Goal: Task Accomplishment & Management: Manage account settings

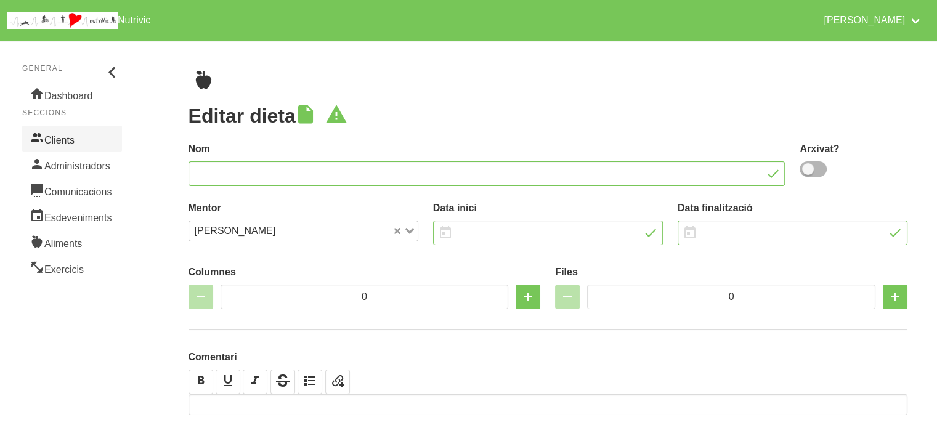
click at [48, 140] on link "Clients" at bounding box center [72, 139] width 100 height 26
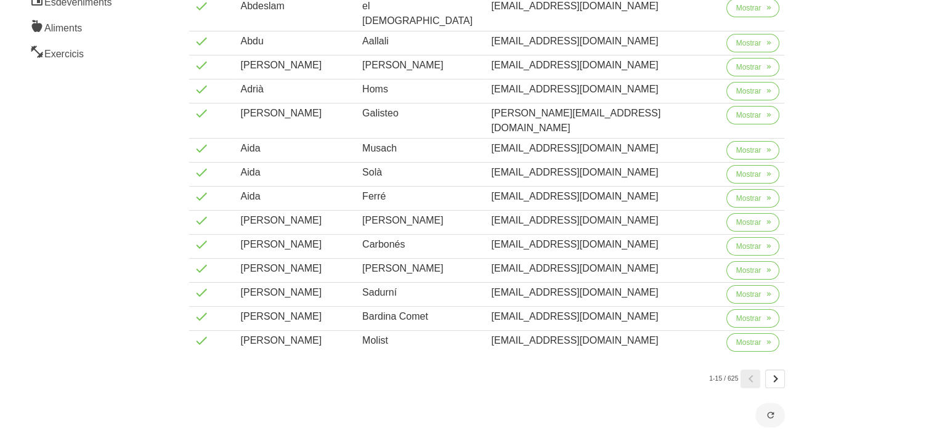
scroll to position [222, 0]
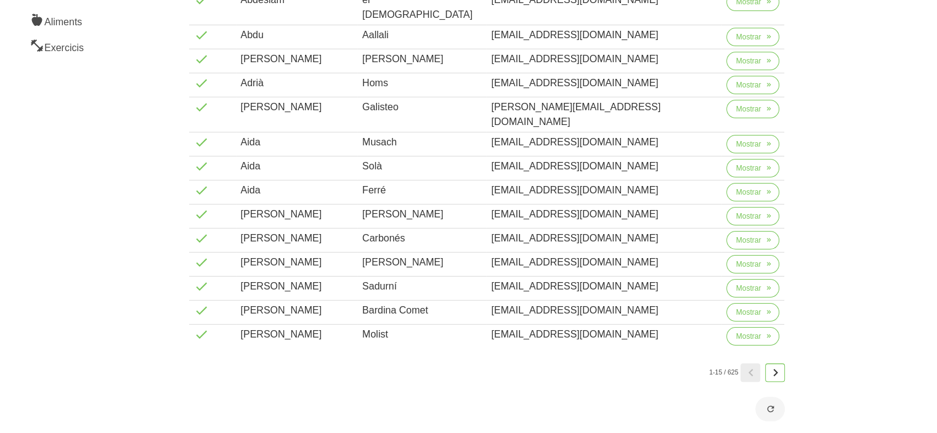
click at [777, 362] on icon "Page 2." at bounding box center [774, 373] width 15 height 22
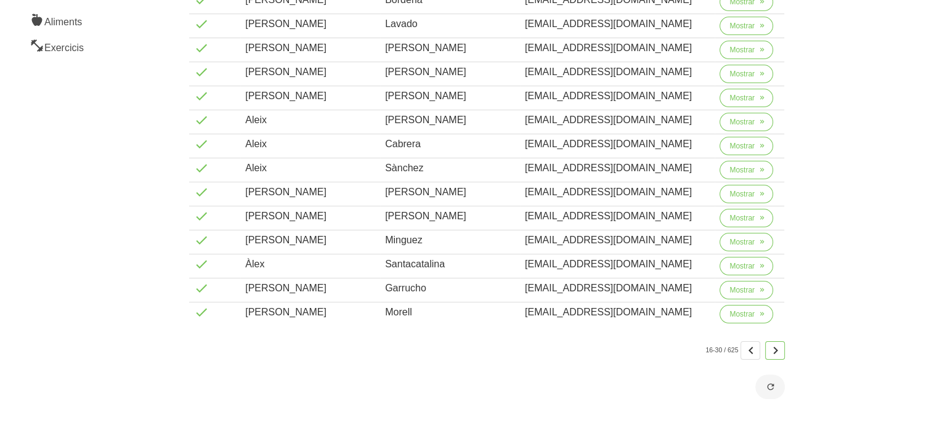
click at [777, 344] on icon "Page 3." at bounding box center [774, 350] width 15 height 22
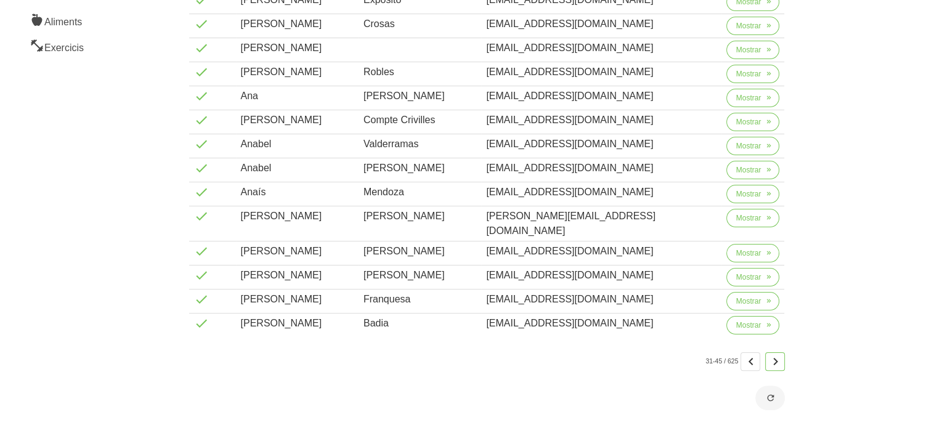
click at [777, 350] on icon "Page 4." at bounding box center [774, 361] width 15 height 22
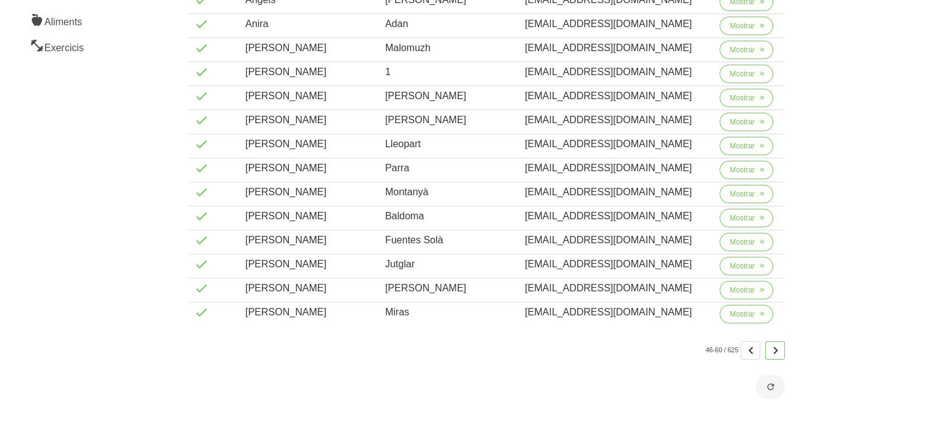
click at [777, 344] on icon "Page 5." at bounding box center [774, 350] width 15 height 22
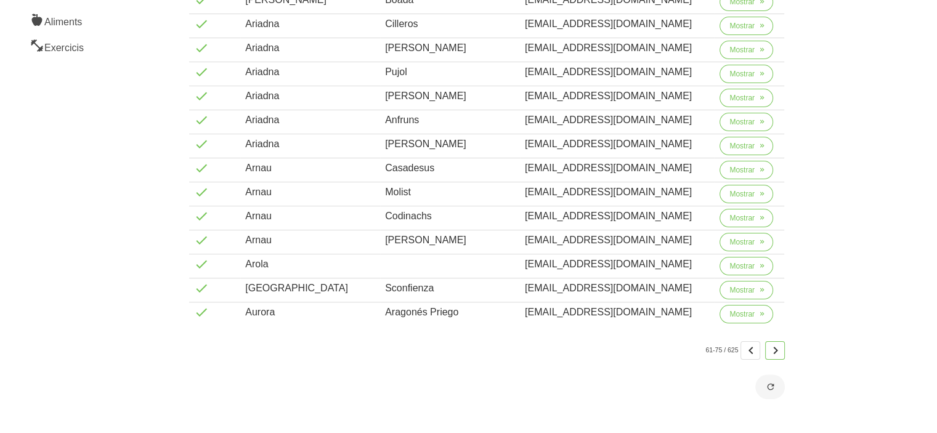
click at [777, 344] on icon "Page 6." at bounding box center [774, 350] width 15 height 22
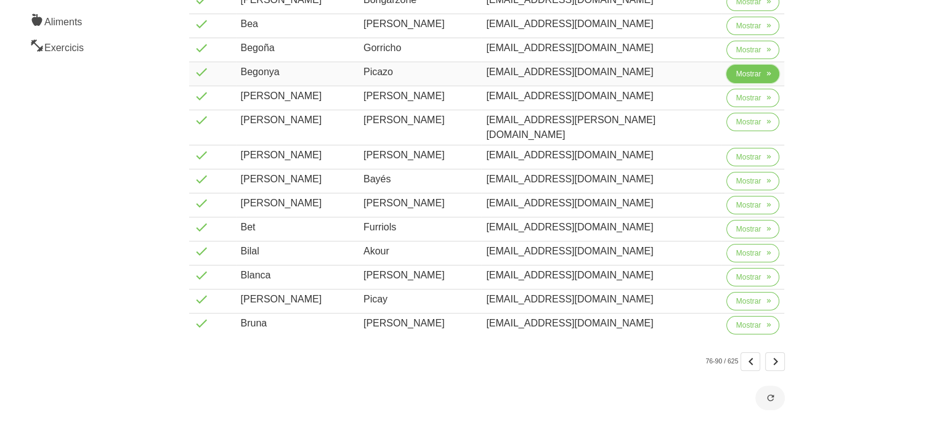
click at [748, 74] on span "Mostrar" at bounding box center [748, 73] width 25 height 11
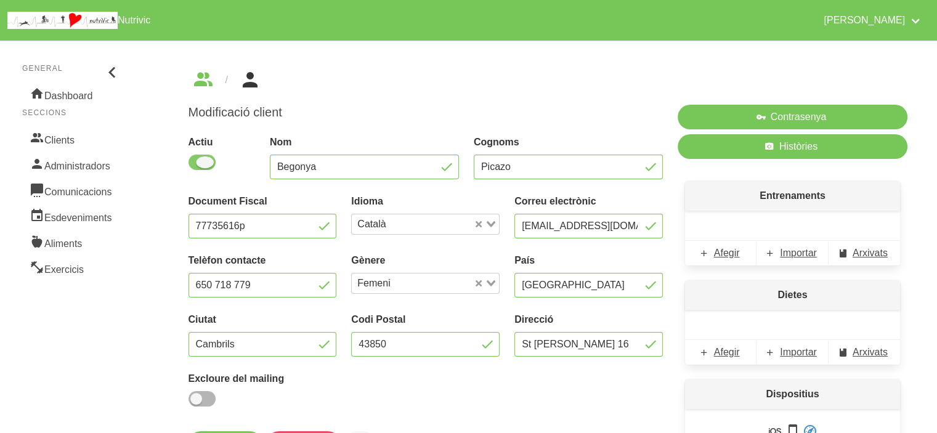
click at [205, 161] on span at bounding box center [201, 162] width 27 height 15
click at [196, 161] on input "checkbox" at bounding box center [192, 162] width 8 height 8
checkbox input "false"
click at [160, 348] on div "Modificació client Actiu Nom Begonya Cognoms Picazo Document Fiscal 77735616p I…" at bounding box center [548, 316] width 778 height 551
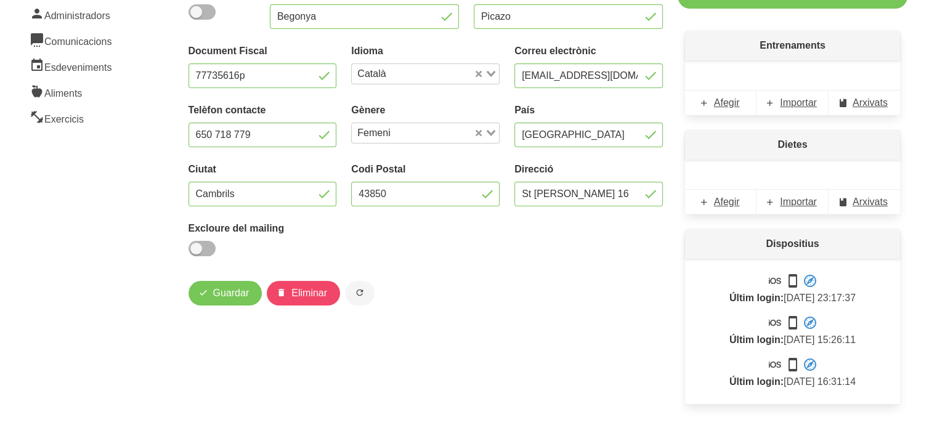
scroll to position [165, 0]
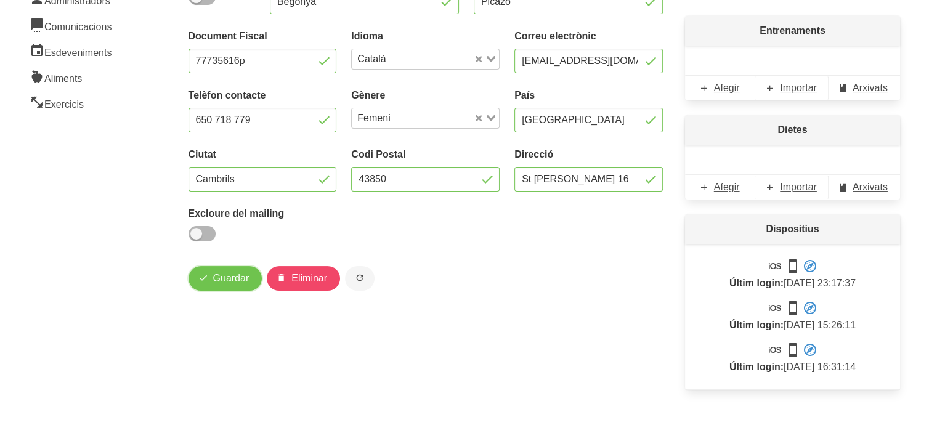
click at [230, 278] on span "Guardar" at bounding box center [231, 278] width 36 height 15
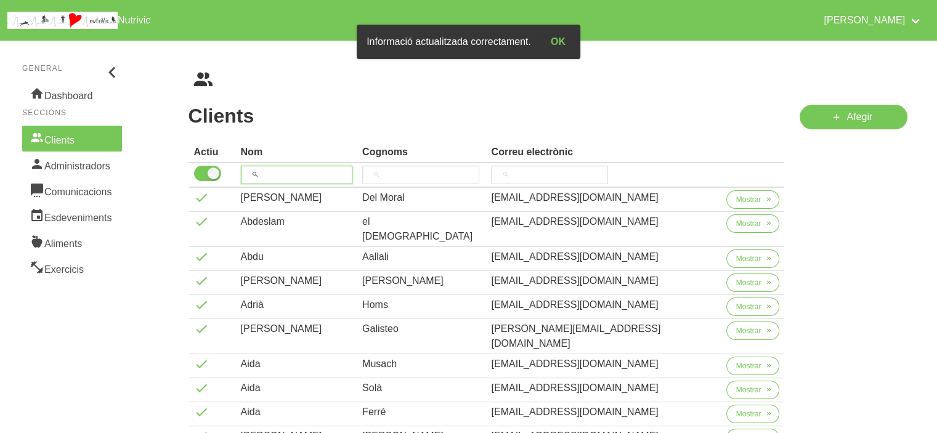
click at [316, 171] on input "search" at bounding box center [297, 175] width 112 height 18
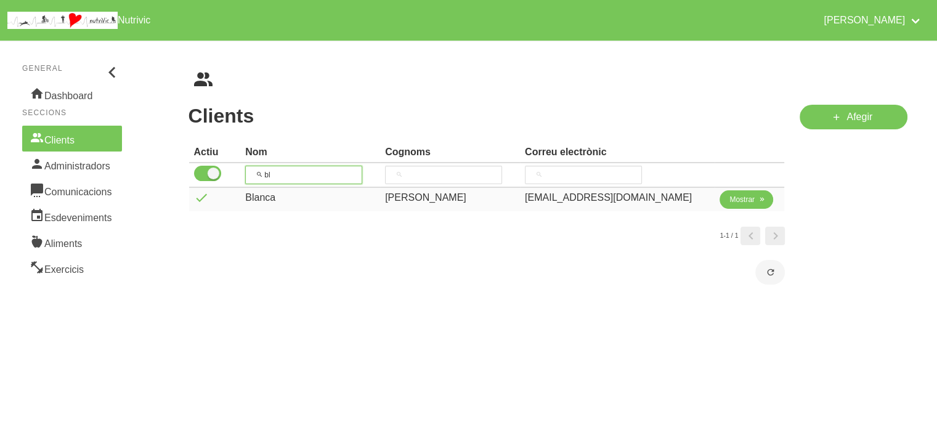
type input "bl"
click at [746, 203] on span "Mostrar" at bounding box center [741, 199] width 25 height 11
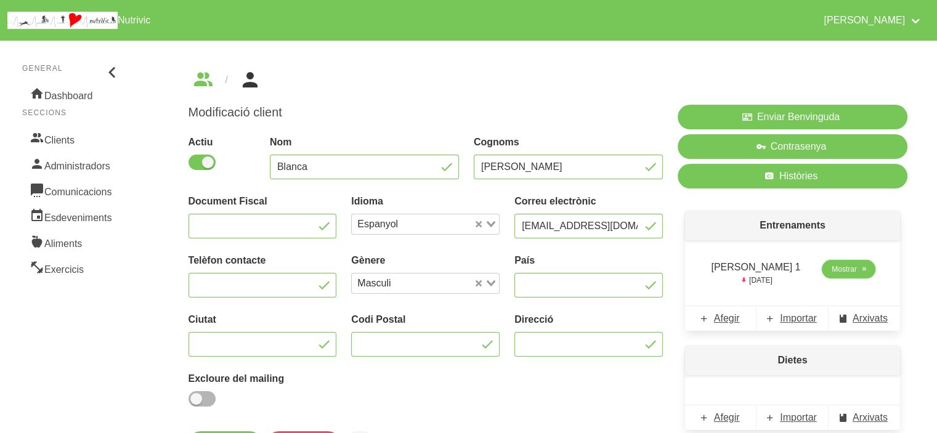
click at [831, 264] on span "Mostrar" at bounding box center [843, 269] width 25 height 11
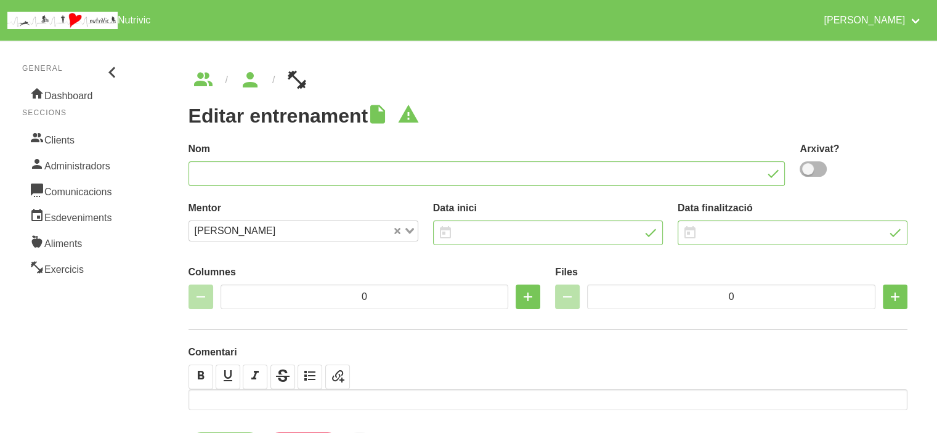
type input "[PERSON_NAME] 1"
type input "[DATE]"
type input "5"
type input "8"
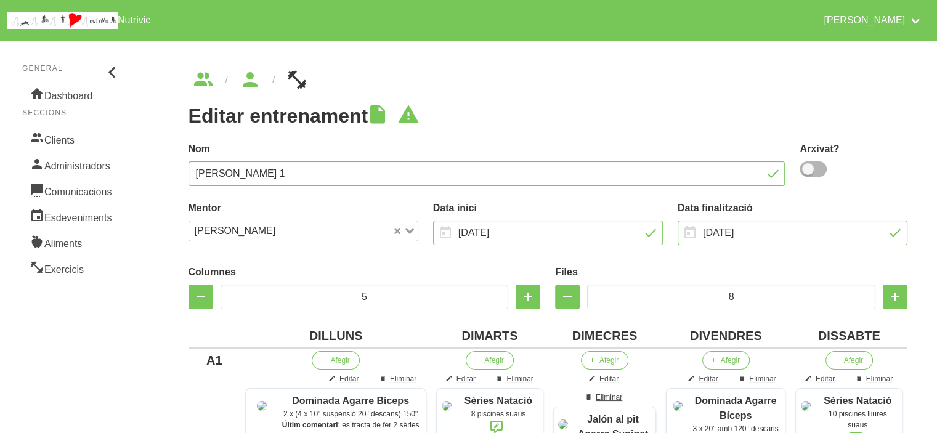
click at [669, 113] on h1 "Editar entrenament" at bounding box center [547, 116] width 719 height 22
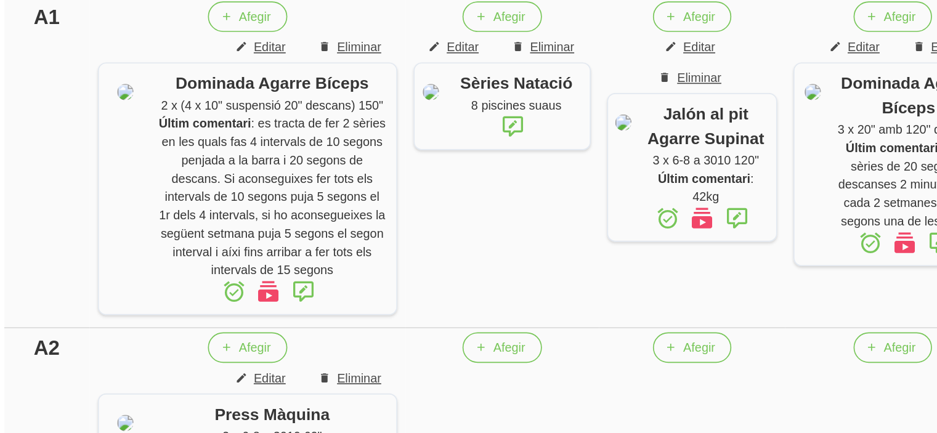
scroll to position [295, 0]
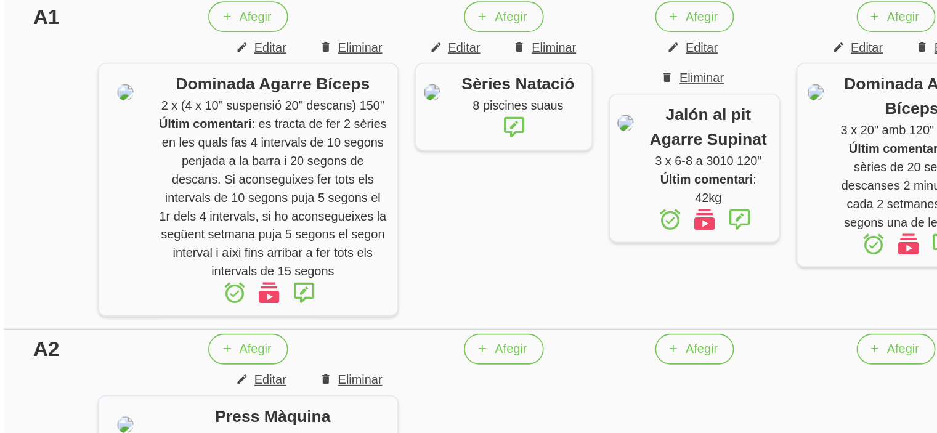
click at [209, 216] on td "A1" at bounding box center [214, 153] width 52 height 201
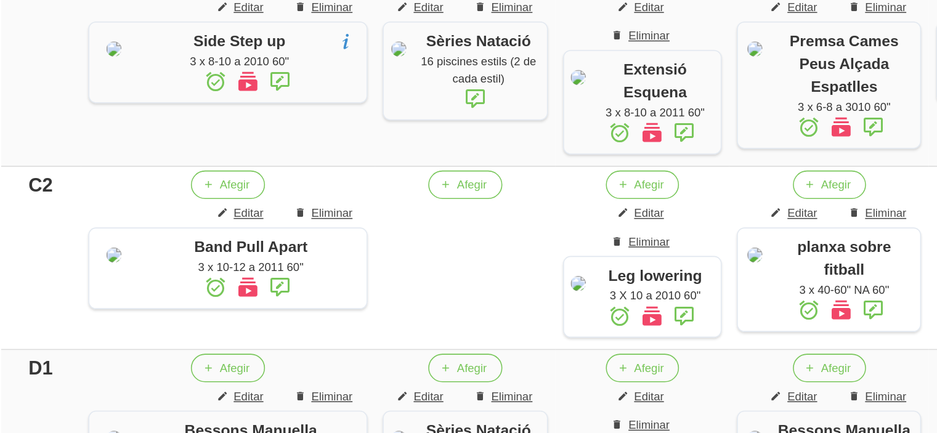
scroll to position [714, 0]
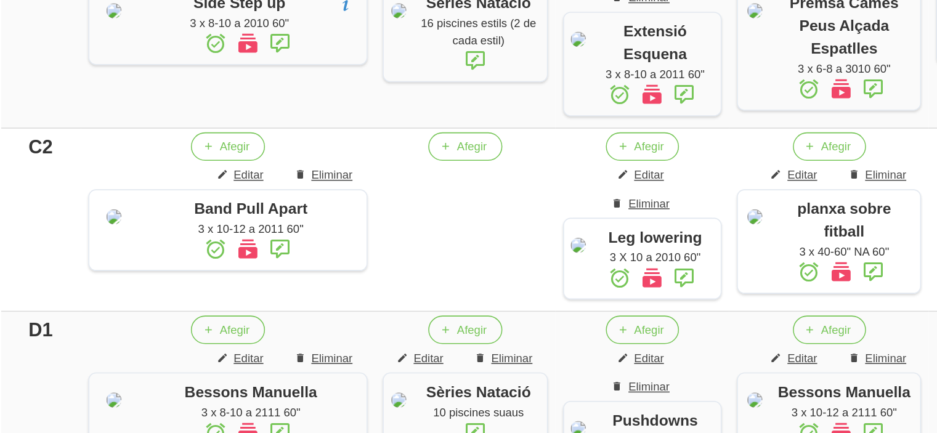
click at [212, 256] on div "C2" at bounding box center [214, 247] width 42 height 18
click at [198, 235] on td "C1" at bounding box center [214, 169] width 52 height 134
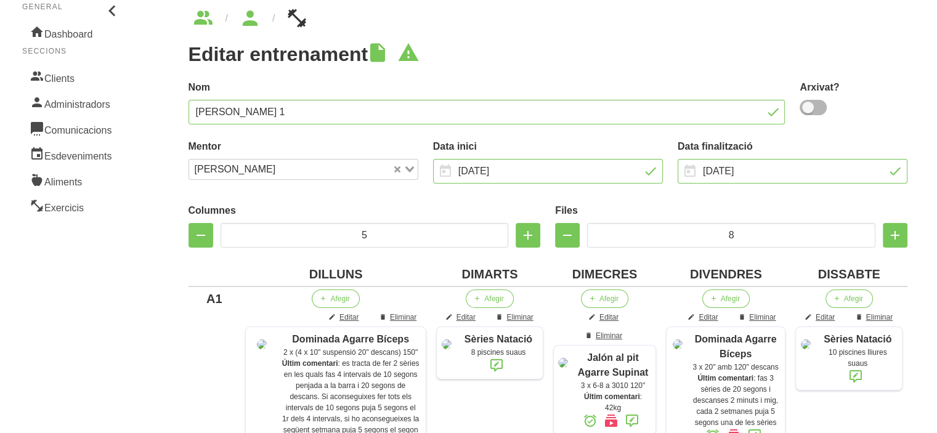
scroll to position [0, 0]
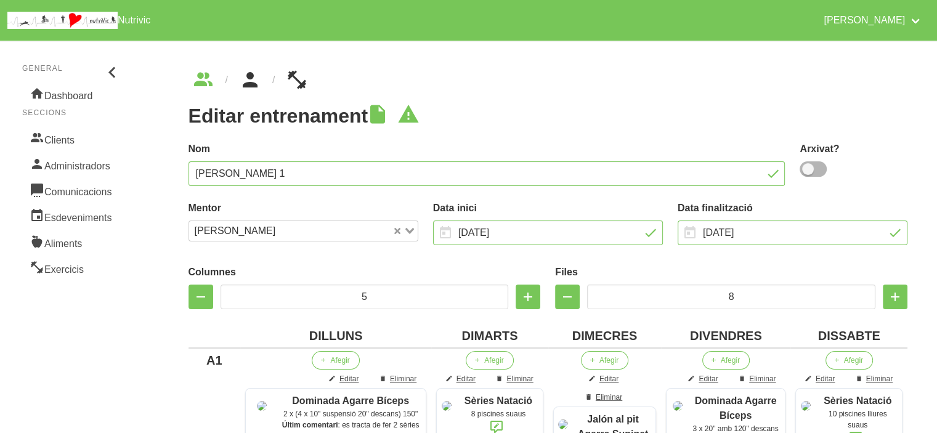
click at [246, 91] on icon "breadcrumbs" at bounding box center [250, 79] width 22 height 33
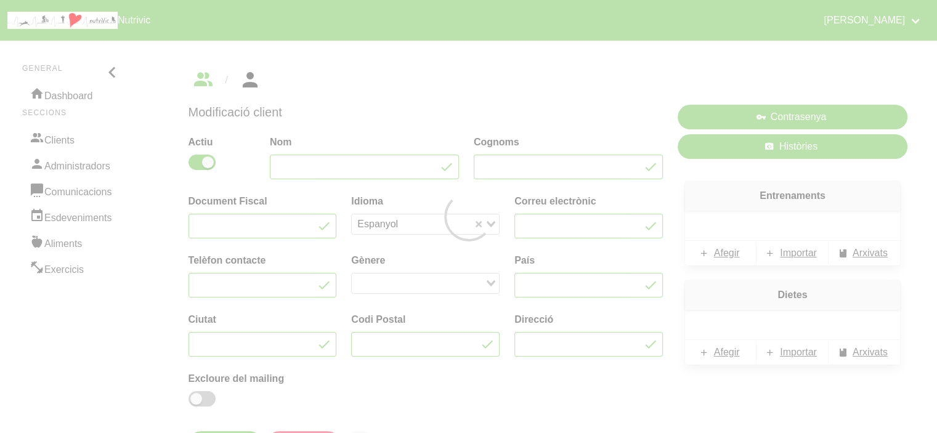
type input "Blanca"
type input "[PERSON_NAME]"
type input "[EMAIL_ADDRESS][DOMAIN_NAME]"
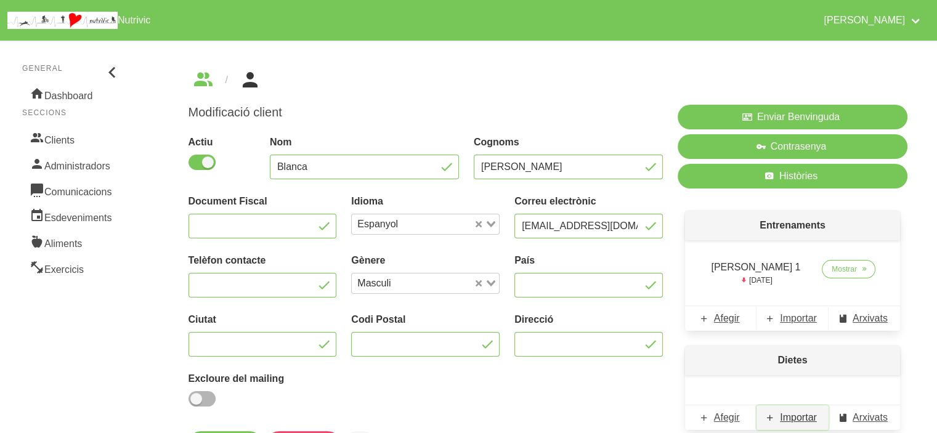
click at [790, 416] on span "Importar" at bounding box center [798, 417] width 37 height 15
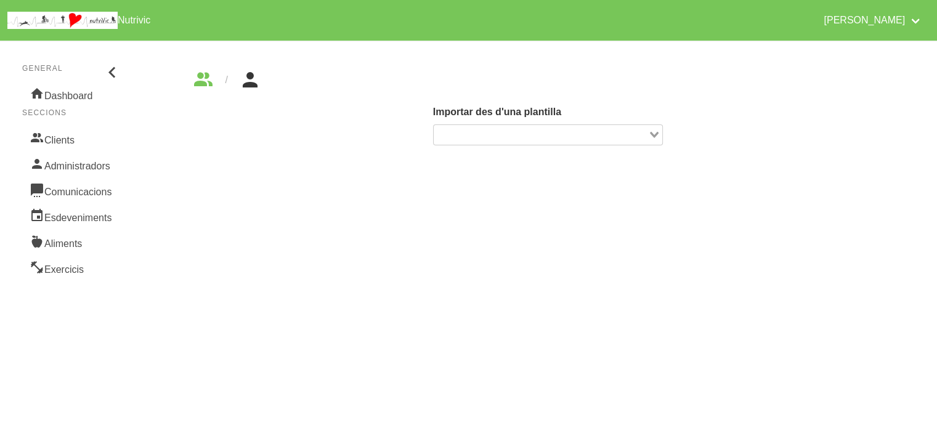
click at [631, 149] on div "Importar des d'una plantilla Loading..." at bounding box center [548, 136] width 230 height 63
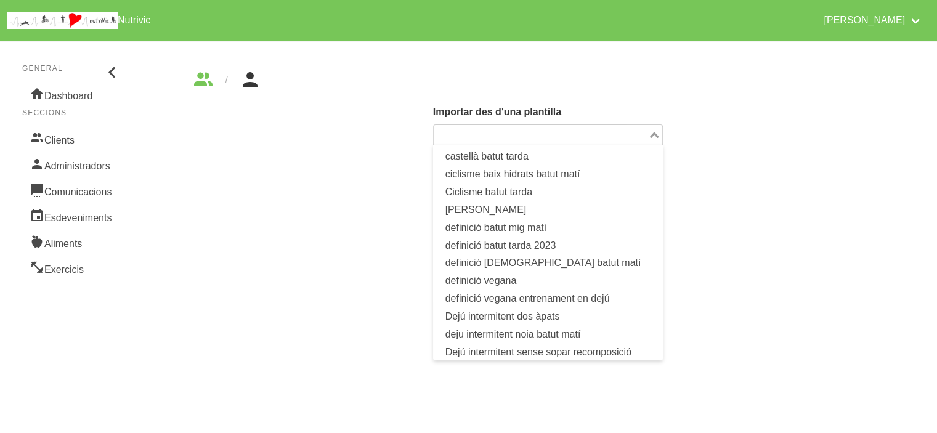
click at [635, 137] on input "Search for option" at bounding box center [541, 134] width 212 height 15
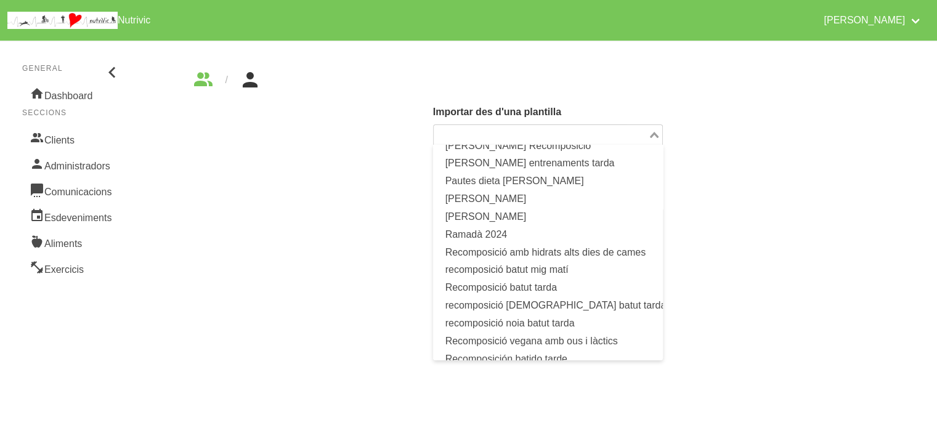
scroll to position [565, 0]
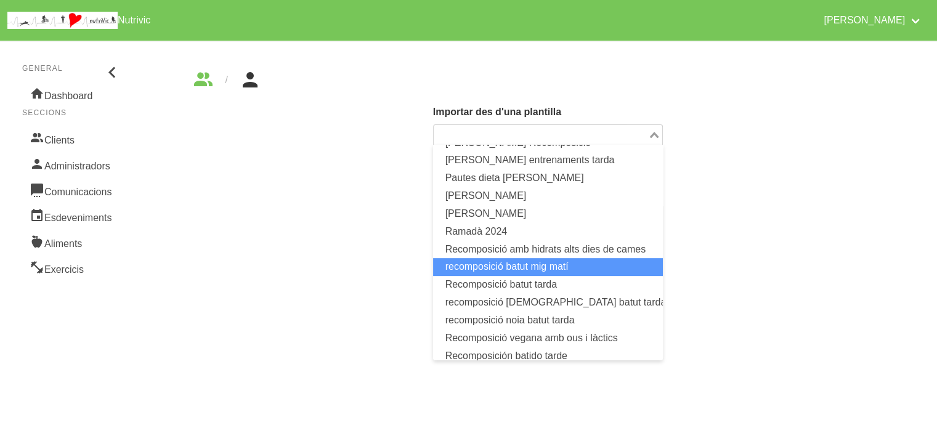
click at [572, 270] on li "recomposició batut mig matí" at bounding box center [548, 267] width 230 height 18
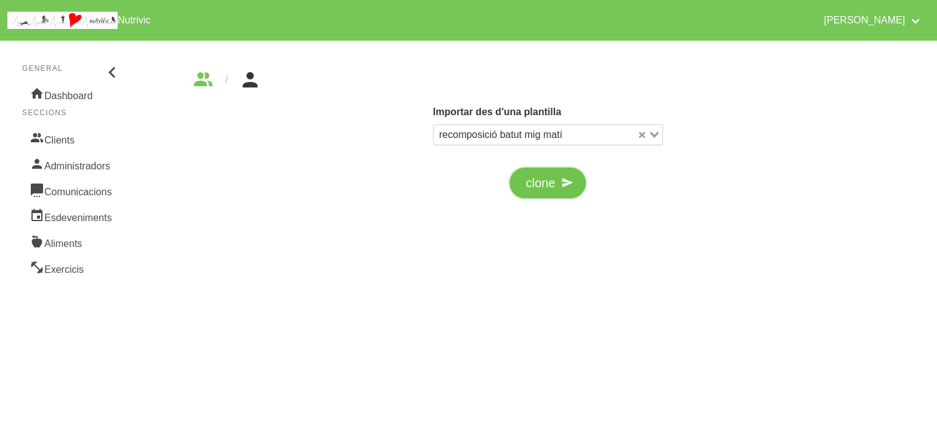
click at [567, 184] on icon "button" at bounding box center [567, 183] width 12 height 18
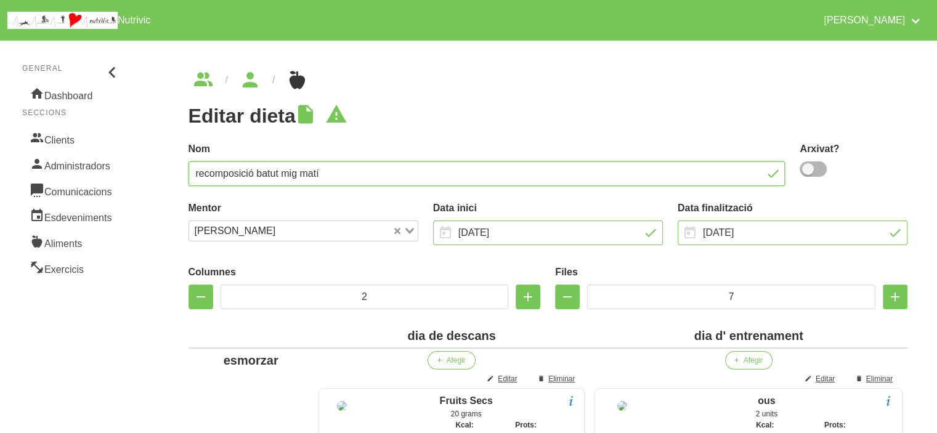
click at [474, 177] on input "recomposició batut mig matí" at bounding box center [486, 173] width 597 height 25
type input "[PERSON_NAME]"
click at [815, 171] on span at bounding box center [812, 168] width 27 height 15
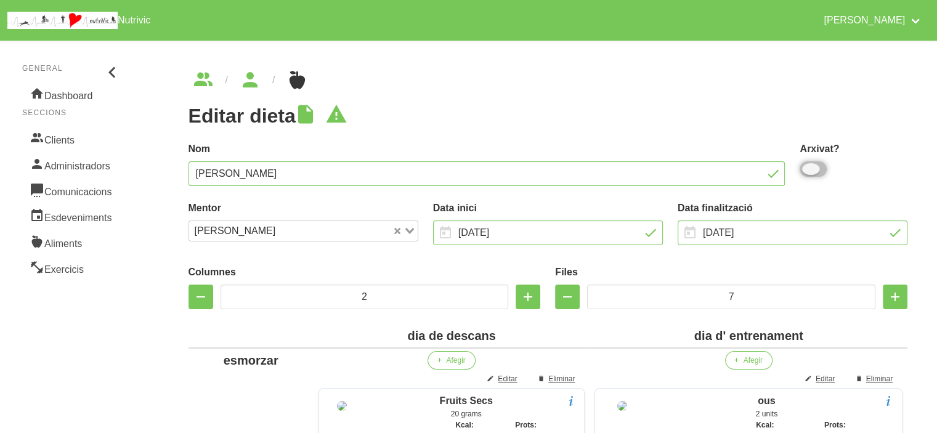
click at [807, 171] on input "checkbox" at bounding box center [803, 169] width 8 height 8
checkbox input "true"
click at [705, 153] on label "Nom" at bounding box center [486, 149] width 597 height 15
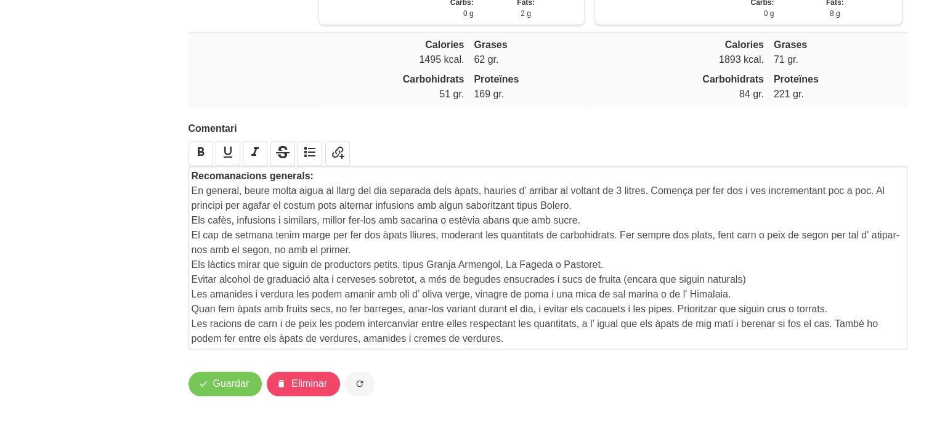
scroll to position [1994, 0]
click at [225, 389] on span "Guardar" at bounding box center [231, 383] width 36 height 15
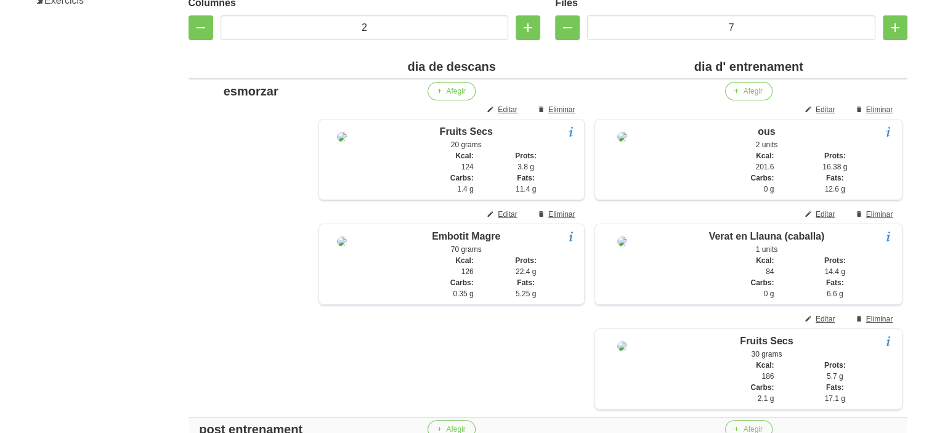
scroll to position [244, 0]
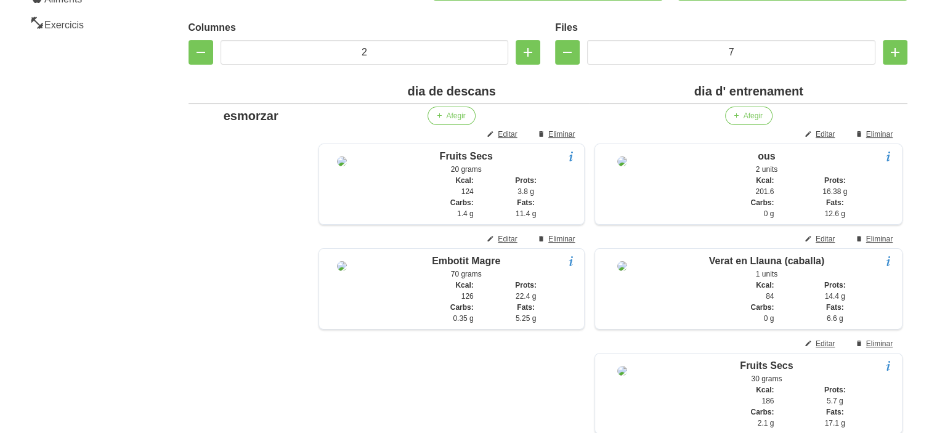
click at [500, 95] on div "dia de descans" at bounding box center [451, 91] width 267 height 18
click at [819, 94] on div "dia d' entrenament" at bounding box center [748, 91] width 308 height 18
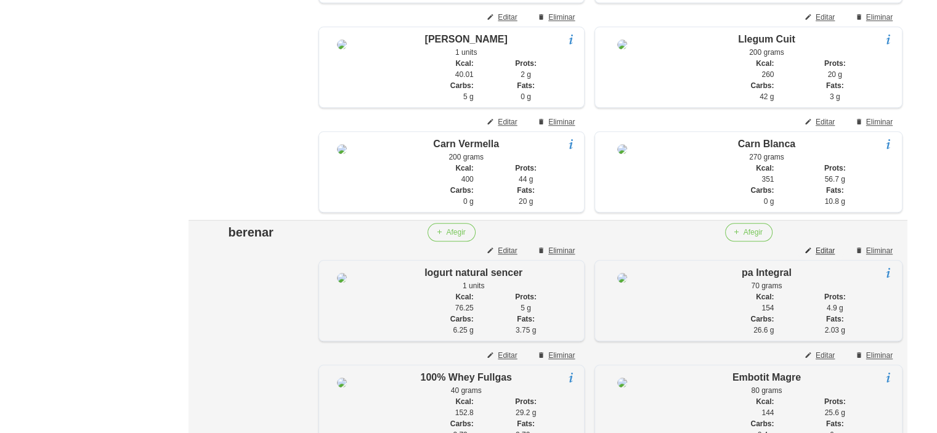
scroll to position [1292, 0]
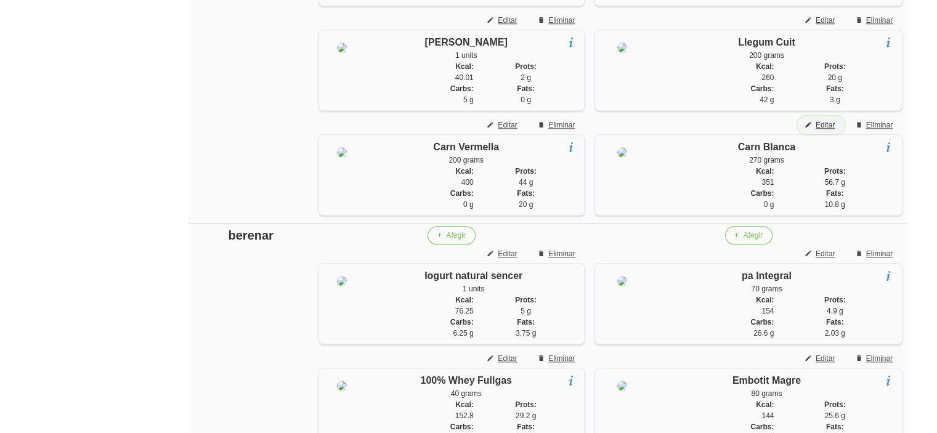
click at [825, 131] on span "Editar" at bounding box center [824, 124] width 19 height 11
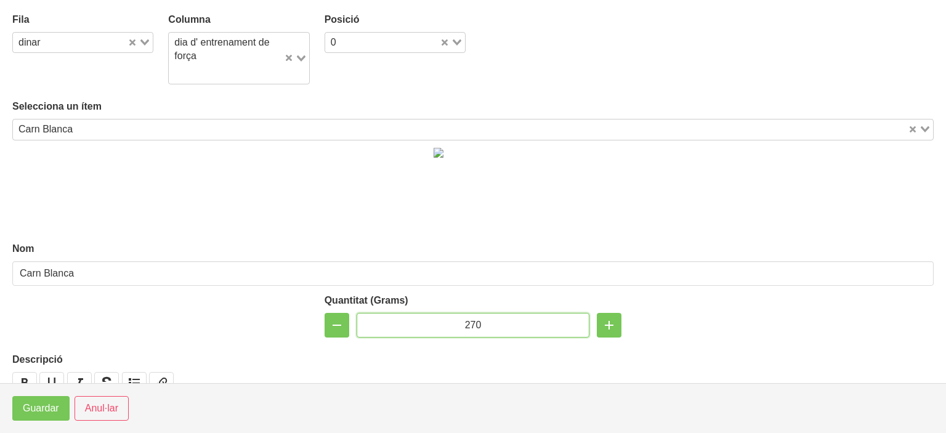
click at [466, 320] on input "270" at bounding box center [473, 325] width 233 height 25
type input "200"
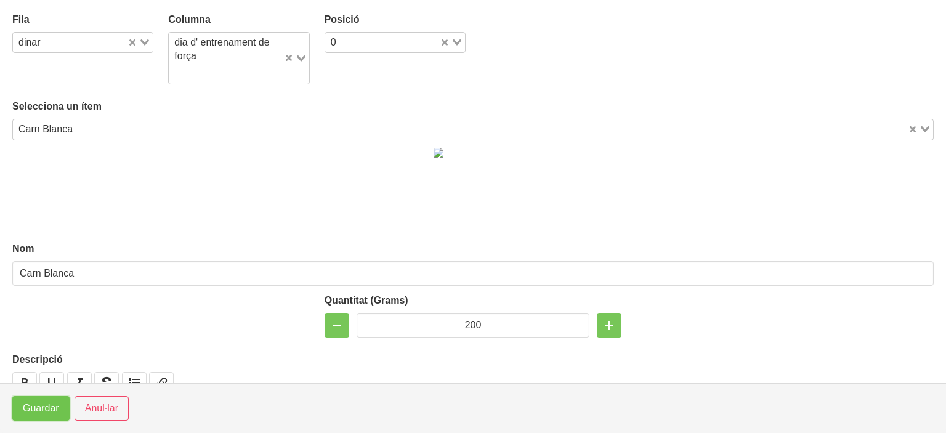
click at [33, 416] on span "Guardar" at bounding box center [41, 408] width 36 height 15
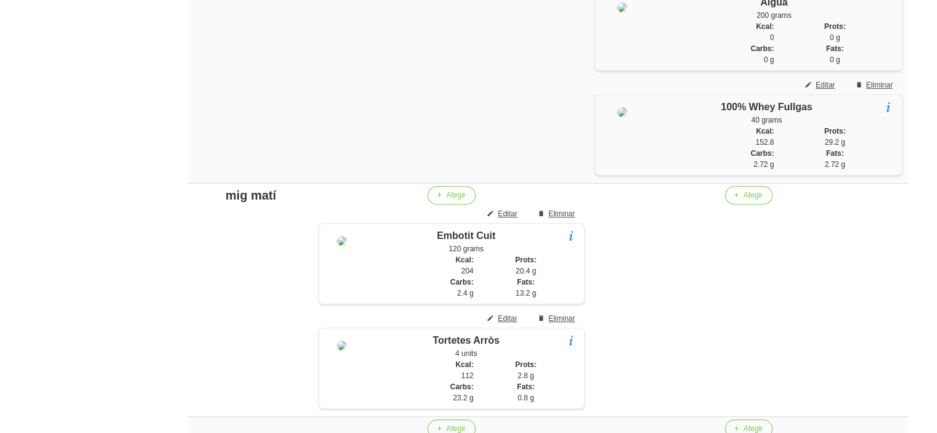
scroll to position [775, 0]
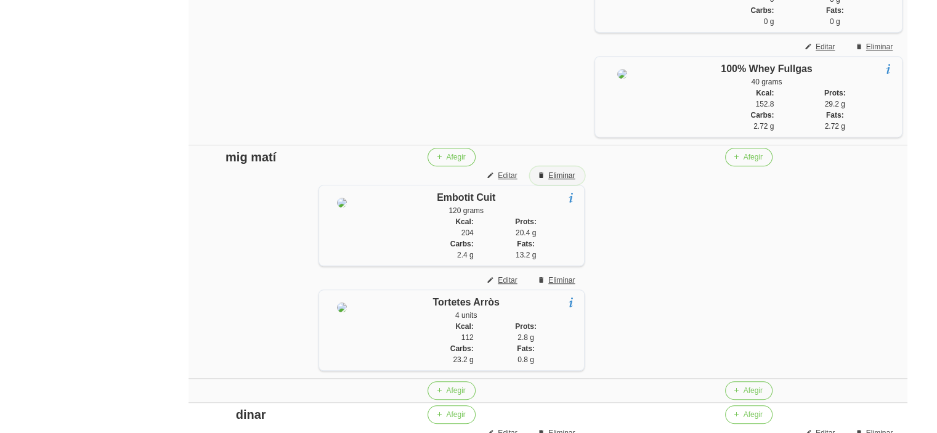
click at [560, 181] on span "Eliminar" at bounding box center [561, 175] width 26 height 11
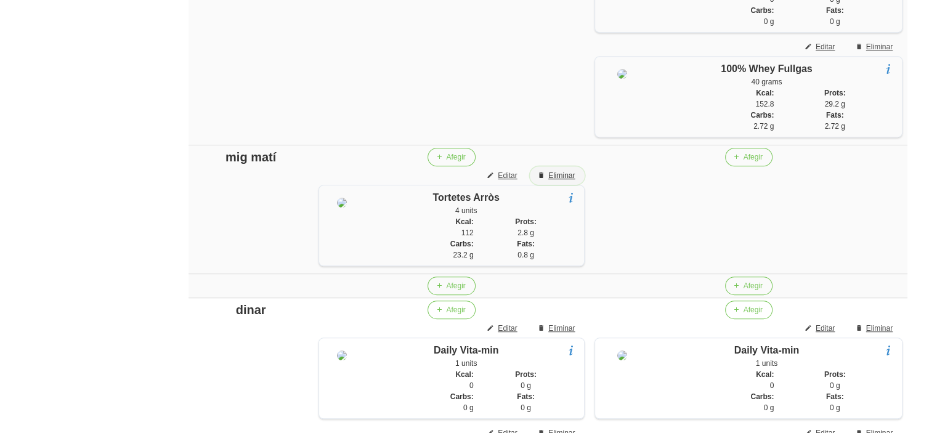
click at [560, 181] on span "Eliminar" at bounding box center [561, 175] width 26 height 11
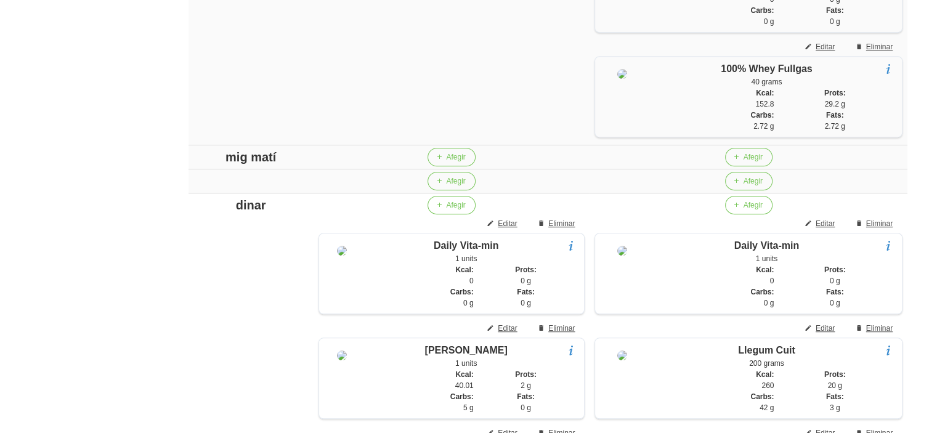
click at [256, 166] on div "mig matí" at bounding box center [250, 157] width 115 height 18
click at [103, 162] on aside "General Dashboard Seccions Clients Administradors Comunicacions Esdeveniments A…" at bounding box center [72, 328] width 159 height 2140
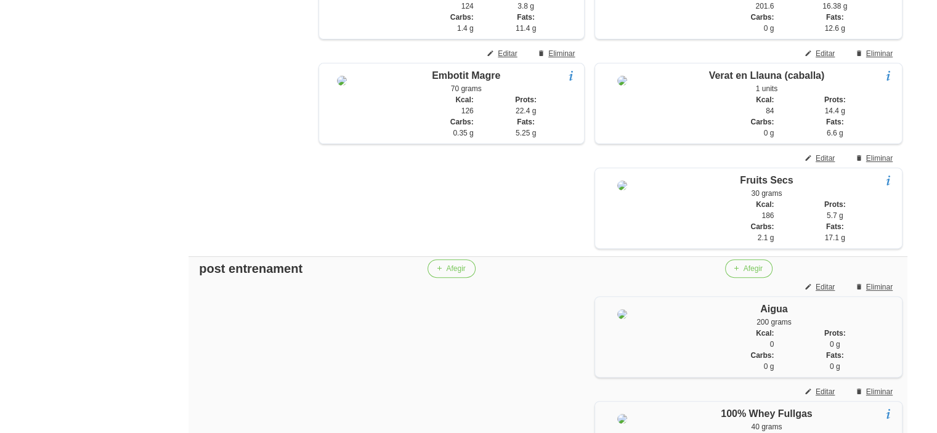
scroll to position [405, 0]
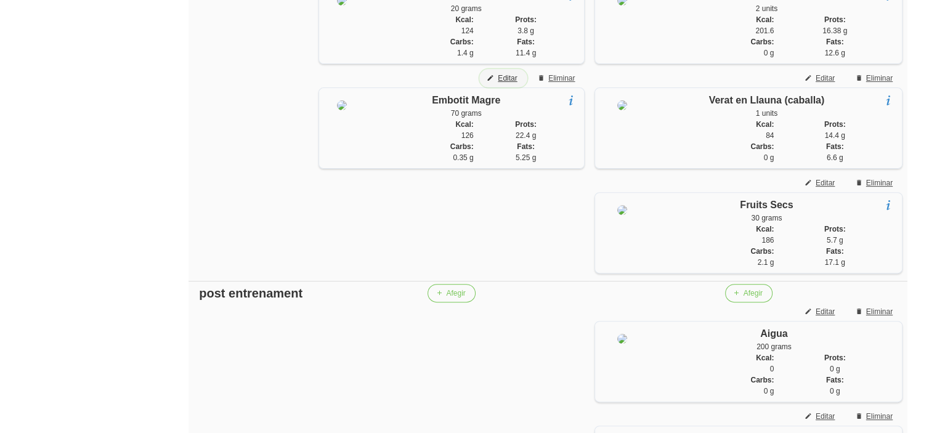
click at [498, 76] on span "Editar" at bounding box center [507, 78] width 19 height 11
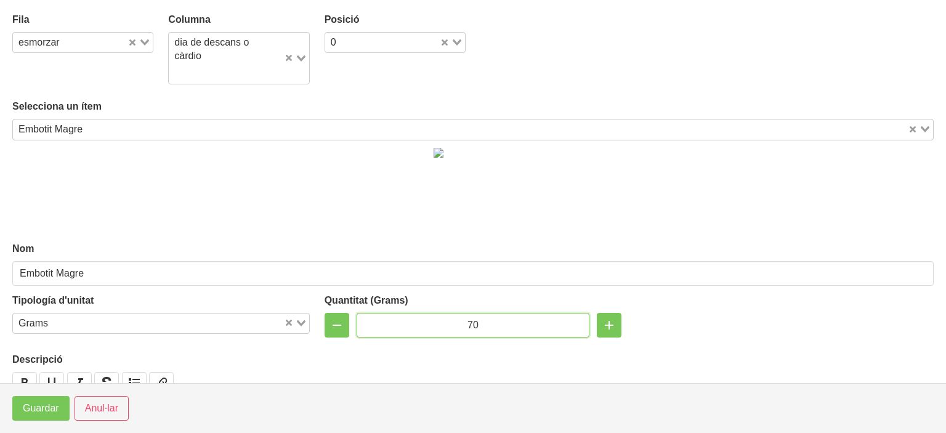
click at [466, 317] on input "70" at bounding box center [473, 325] width 233 height 25
type input "100"
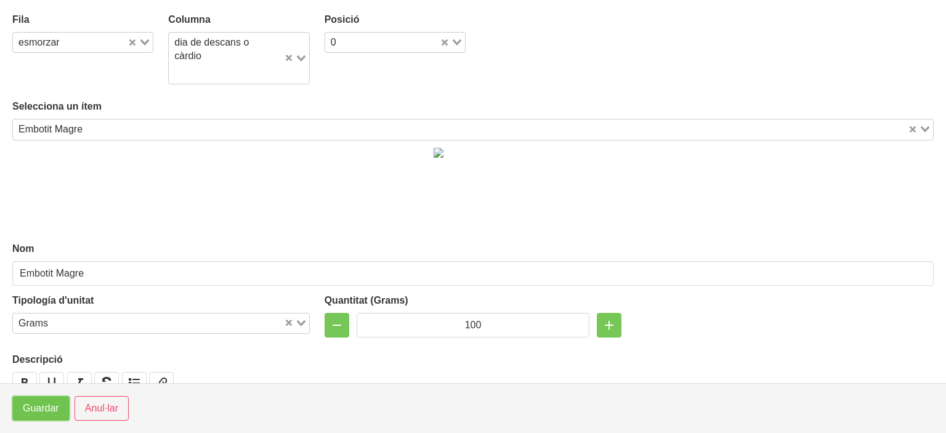
click at [29, 406] on span "Guardar" at bounding box center [41, 408] width 36 height 15
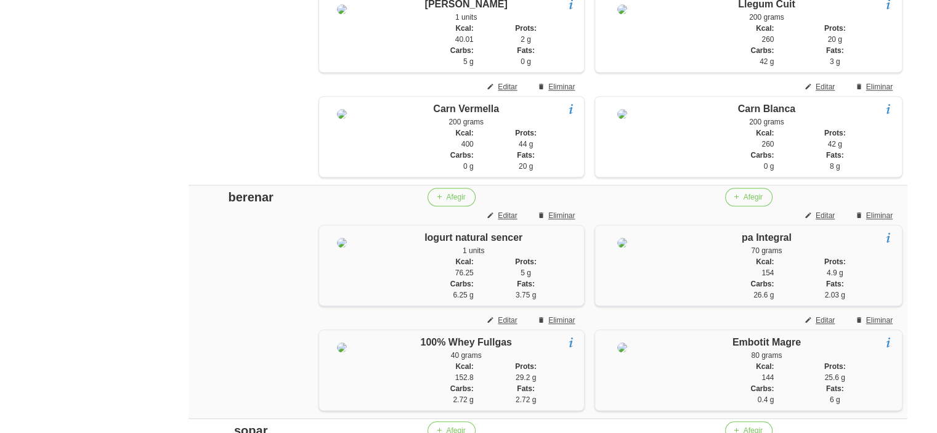
scroll to position [1120, 0]
click at [499, 94] on span "Editar" at bounding box center [507, 88] width 19 height 11
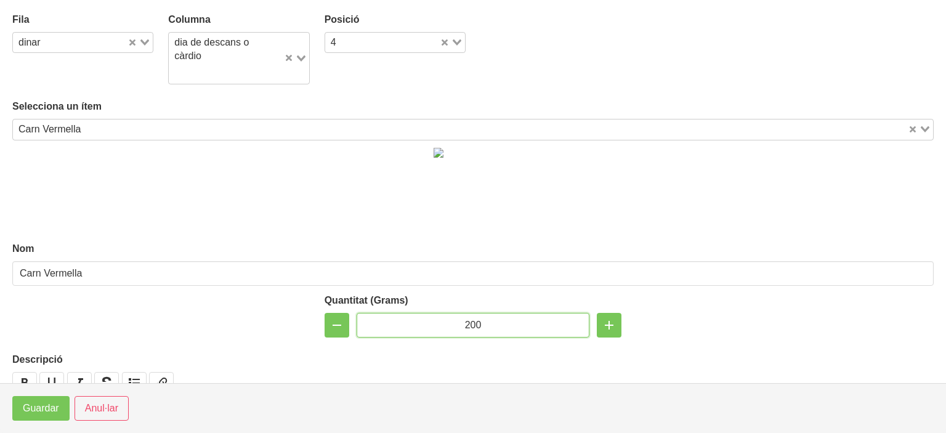
click at [464, 322] on input "200" at bounding box center [473, 325] width 233 height 25
type input "300"
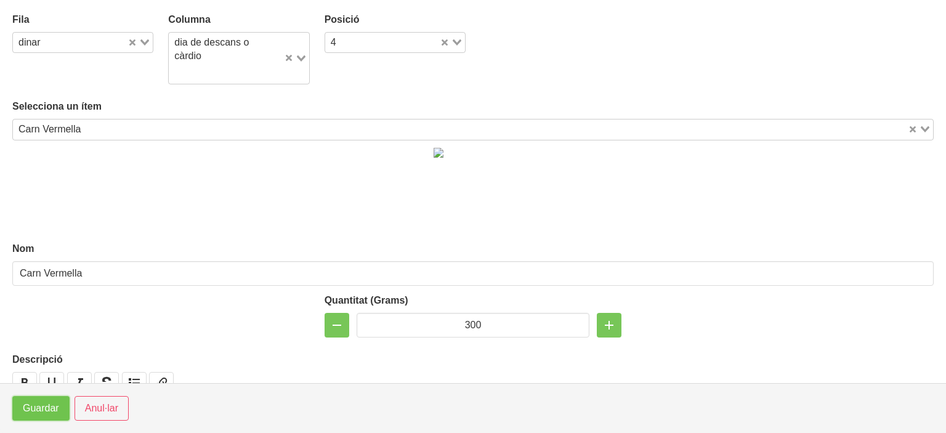
click at [39, 405] on span "Guardar" at bounding box center [41, 408] width 36 height 15
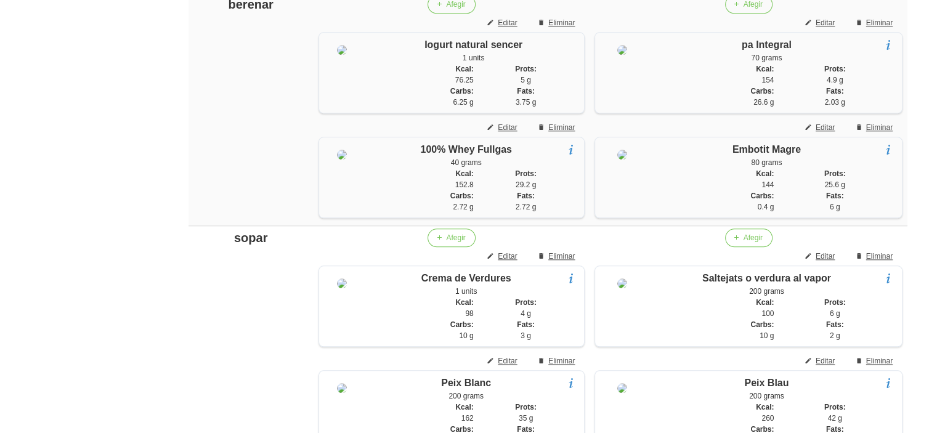
scroll to position [1271, 0]
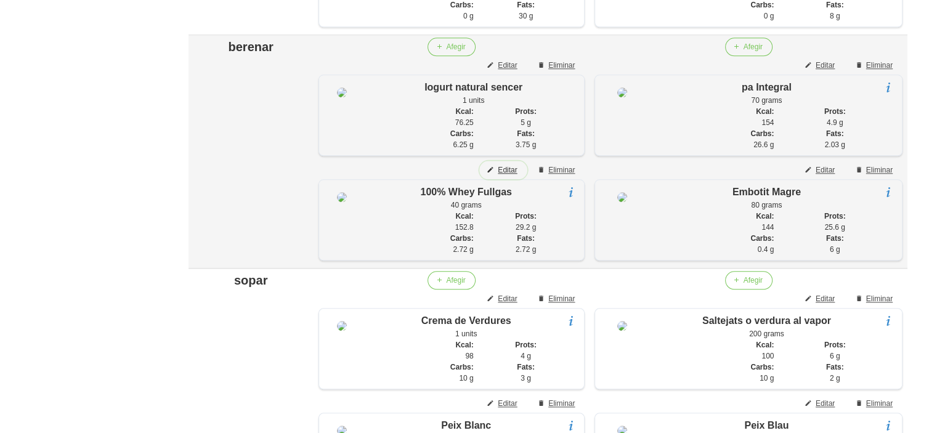
click at [506, 176] on span "Editar" at bounding box center [507, 169] width 19 height 11
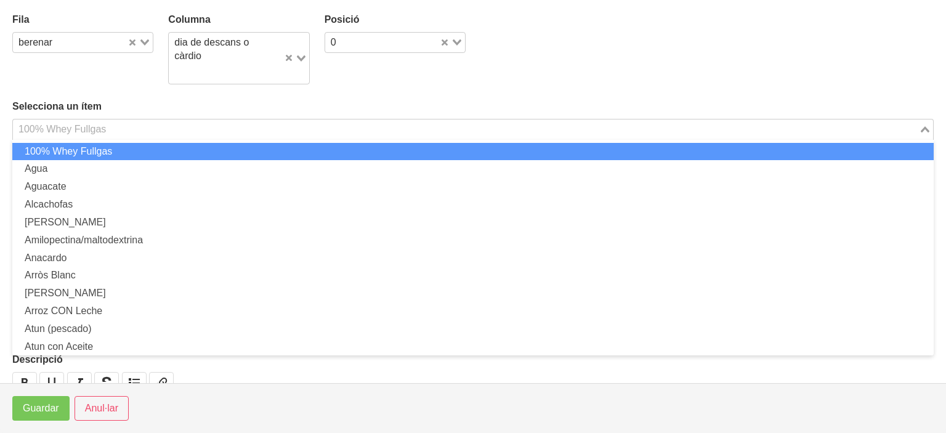
click at [355, 131] on input "Search for option" at bounding box center [465, 129] width 903 height 15
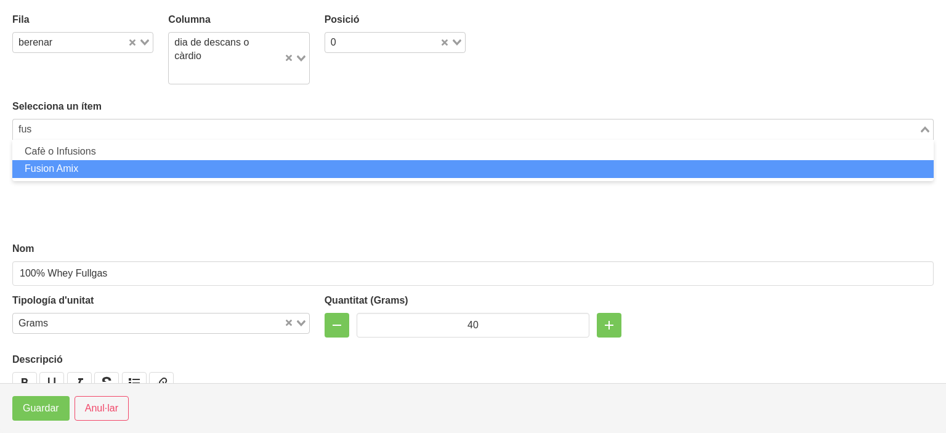
click at [296, 169] on li "Fusion Amix" at bounding box center [472, 169] width 921 height 18
type input "fus"
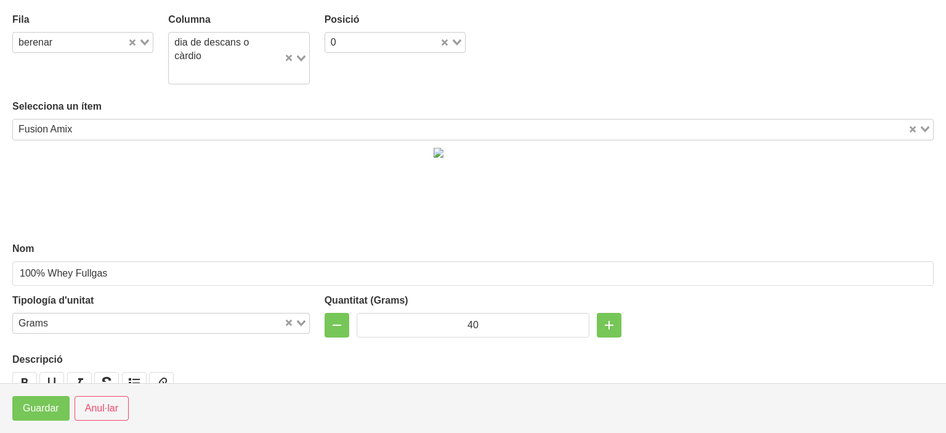
type input "Fusion Amix"
click at [31, 416] on span "Guardar" at bounding box center [41, 408] width 36 height 15
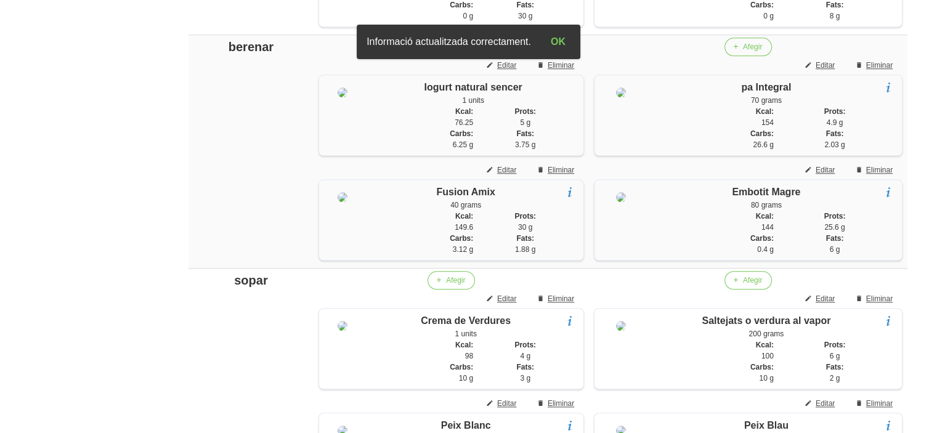
click at [820, 71] on span "Editar" at bounding box center [824, 65] width 19 height 11
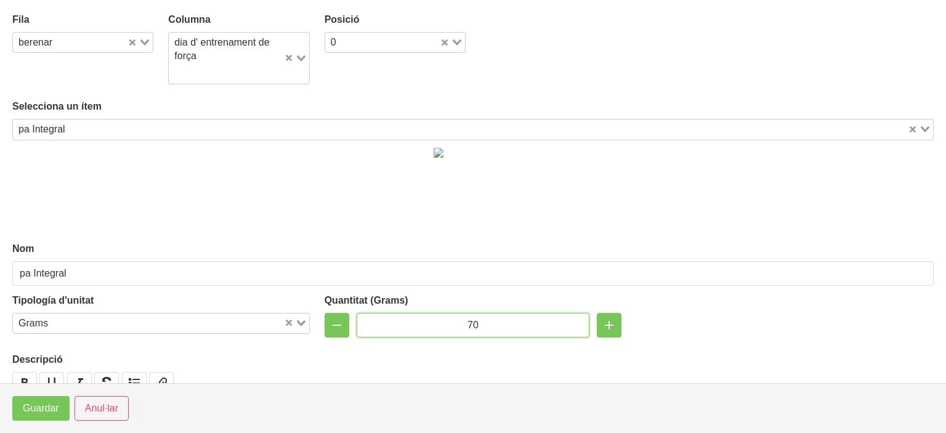
click at [467, 318] on input "70" at bounding box center [473, 325] width 233 height 25
type input "50"
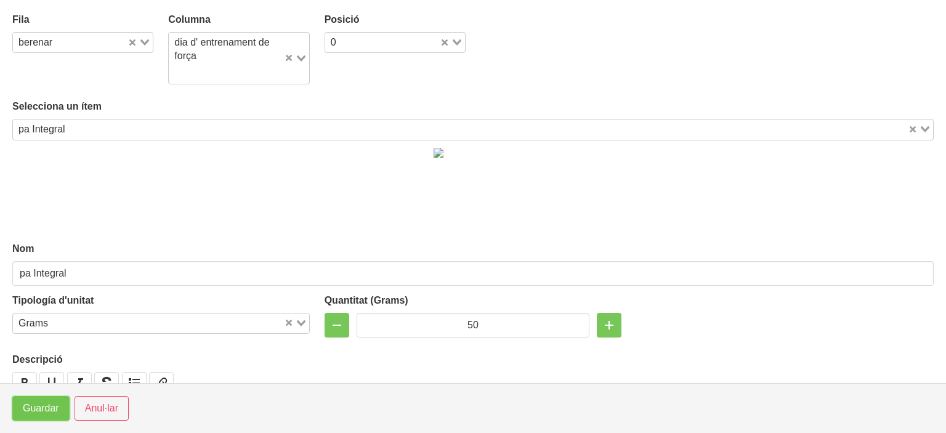
click at [43, 411] on span "Guardar" at bounding box center [41, 408] width 36 height 15
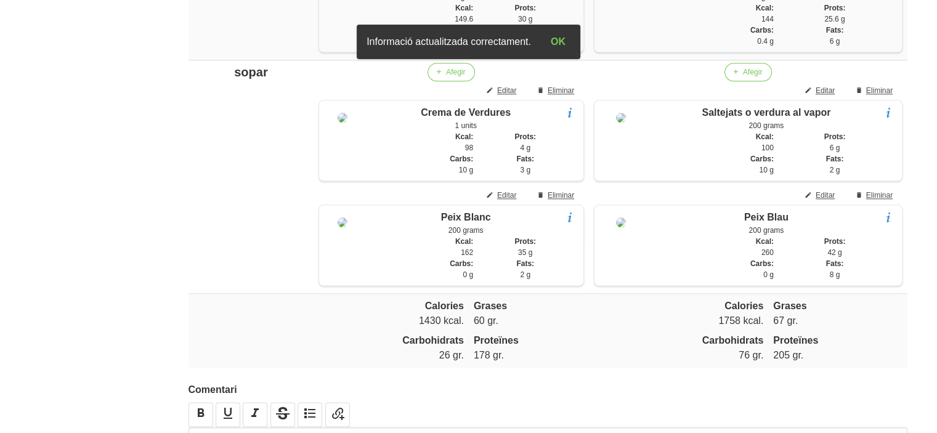
scroll to position [1428, 0]
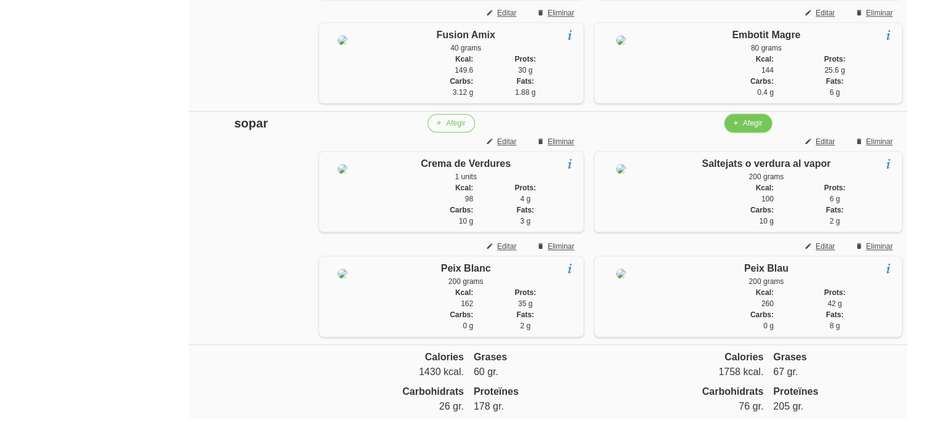
click at [740, 132] on button "Afegir" at bounding box center [747, 123] width 47 height 18
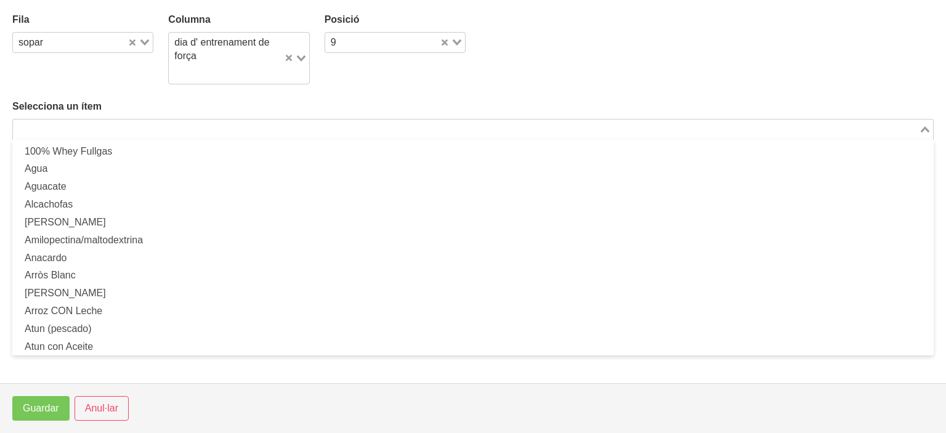
click at [298, 125] on input "Search for option" at bounding box center [465, 129] width 903 height 15
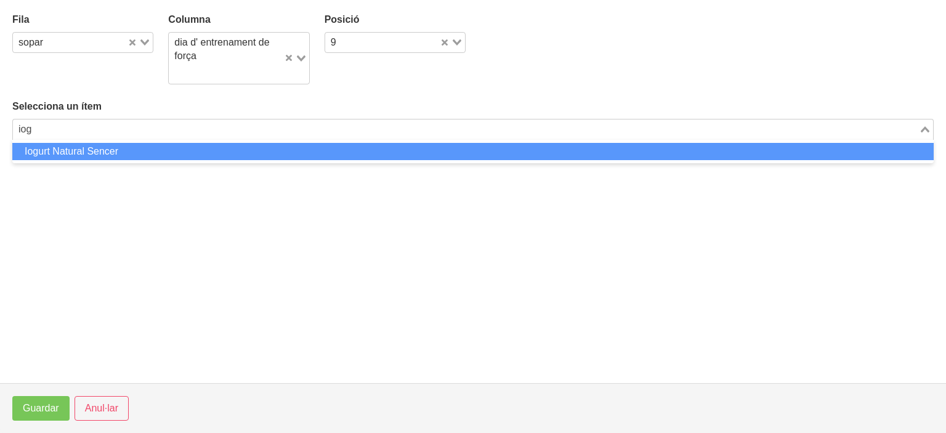
click at [265, 145] on li "Iogurt Natural Sencer" at bounding box center [472, 152] width 921 height 18
type input "iog"
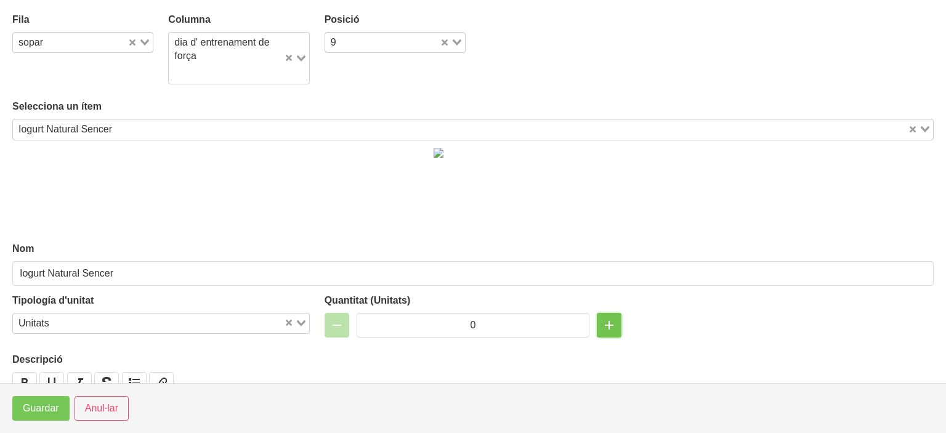
click at [602, 322] on icon "button" at bounding box center [609, 325] width 15 height 22
type input "1"
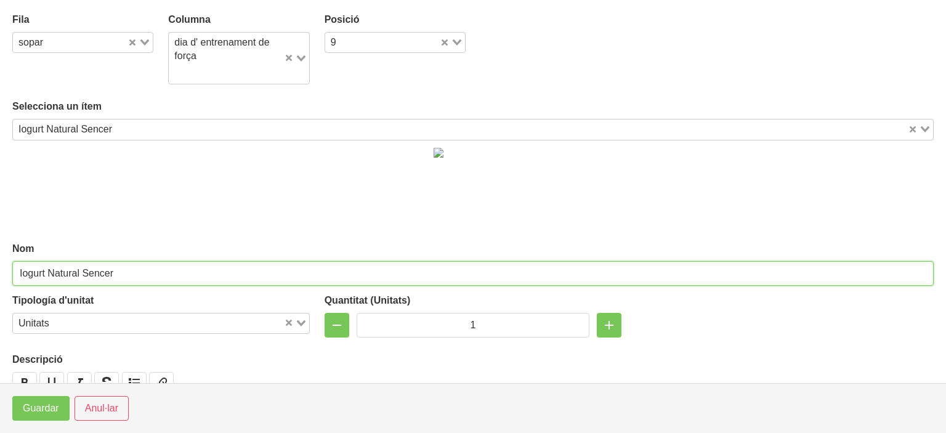
click at [470, 263] on input "Iogurt Natural Sencer" at bounding box center [472, 273] width 921 height 25
type input "Iogurt Natural Sencer o la mateixa quantitat de quèfir"
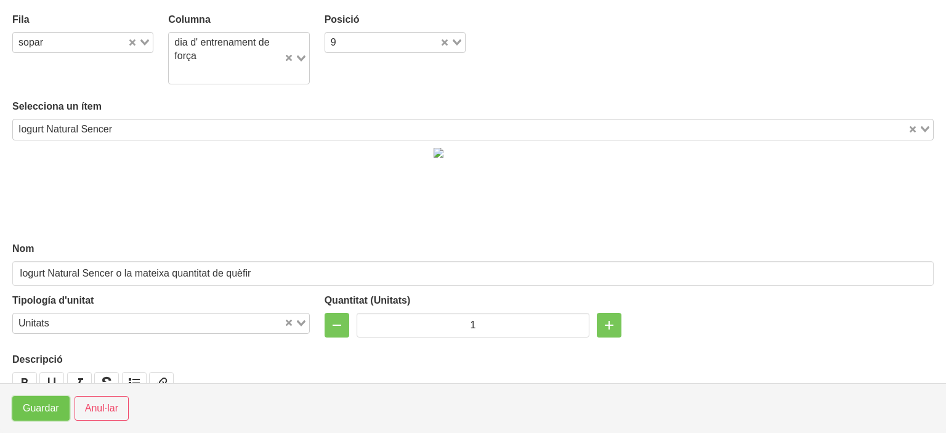
click at [33, 409] on span "Guardar" at bounding box center [41, 408] width 36 height 15
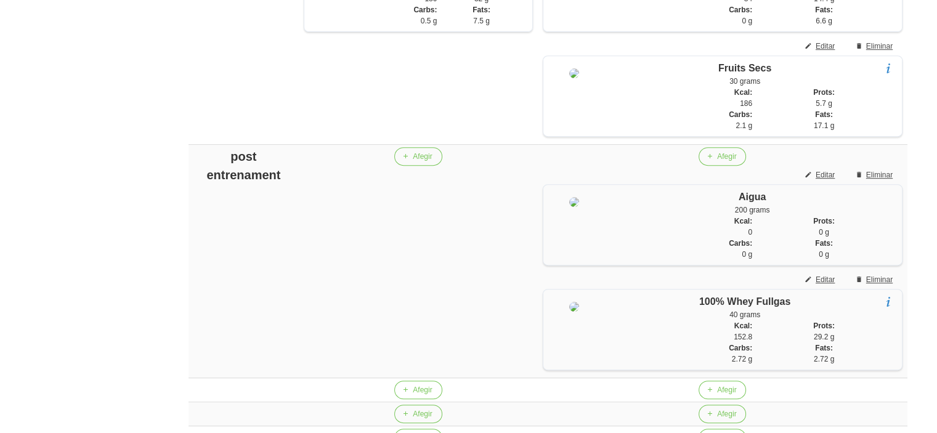
scroll to position [541, 0]
click at [833, 286] on span "Editar" at bounding box center [824, 280] width 19 height 11
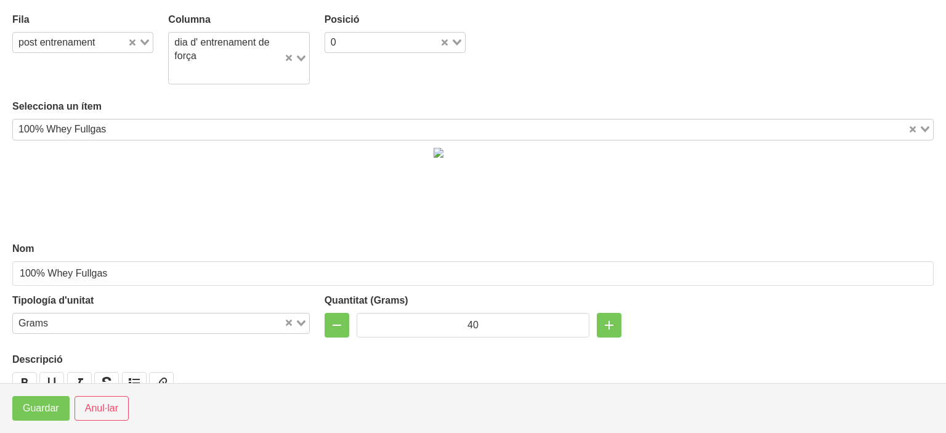
click at [405, 127] on input "Search for option" at bounding box center [508, 129] width 796 height 15
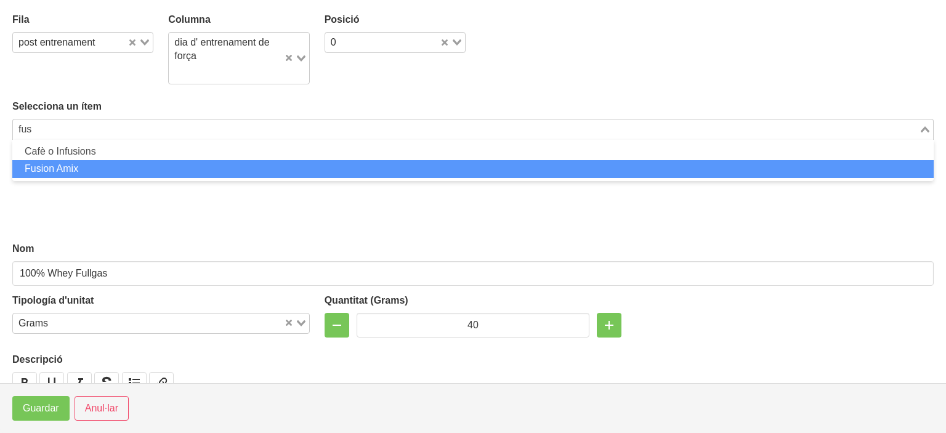
click at [254, 179] on ul "Cafè o Infusions Fusion Amix" at bounding box center [472, 161] width 921 height 42
click at [262, 174] on li "Fusion Amix" at bounding box center [472, 169] width 921 height 18
type input "fus"
type input "Fusion Amix"
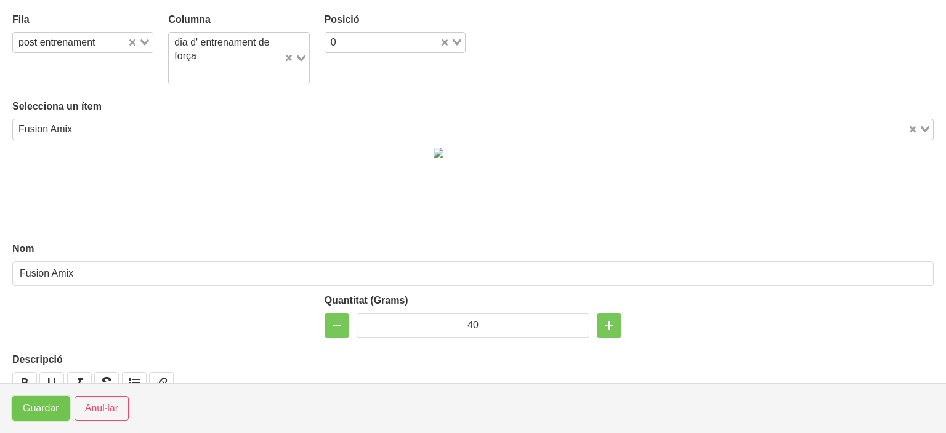
click at [34, 408] on span "Guardar" at bounding box center [41, 408] width 36 height 15
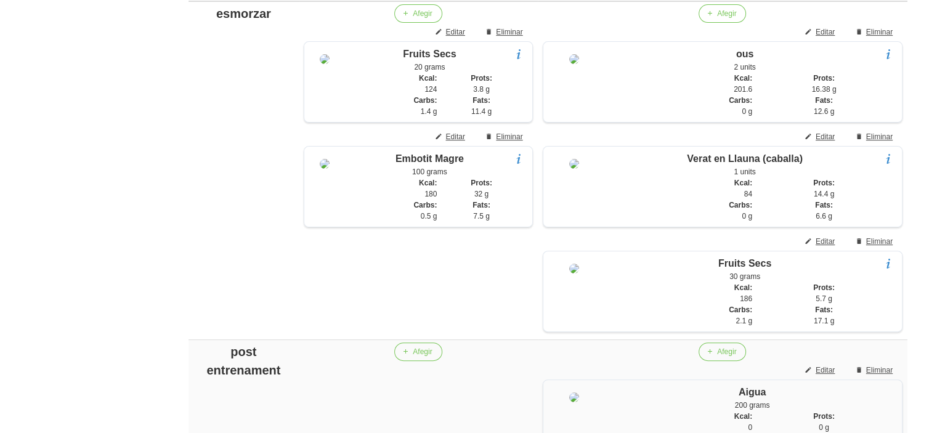
scroll to position [357, 0]
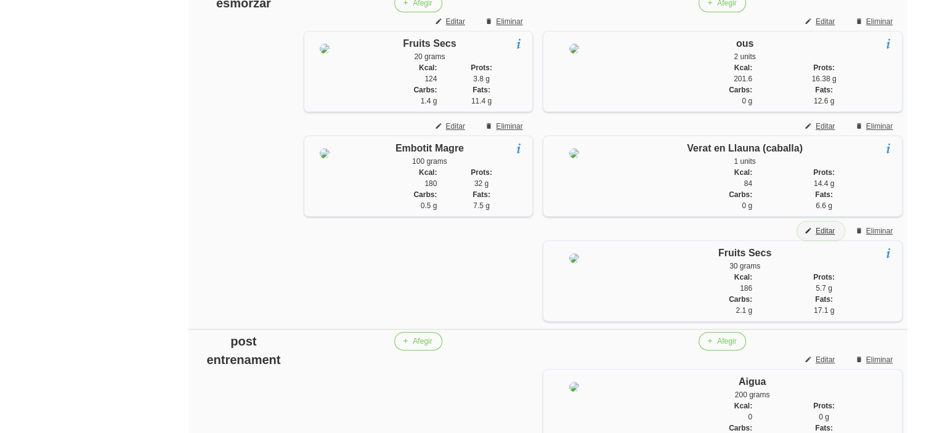
click at [825, 236] on span "Editar" at bounding box center [824, 230] width 19 height 11
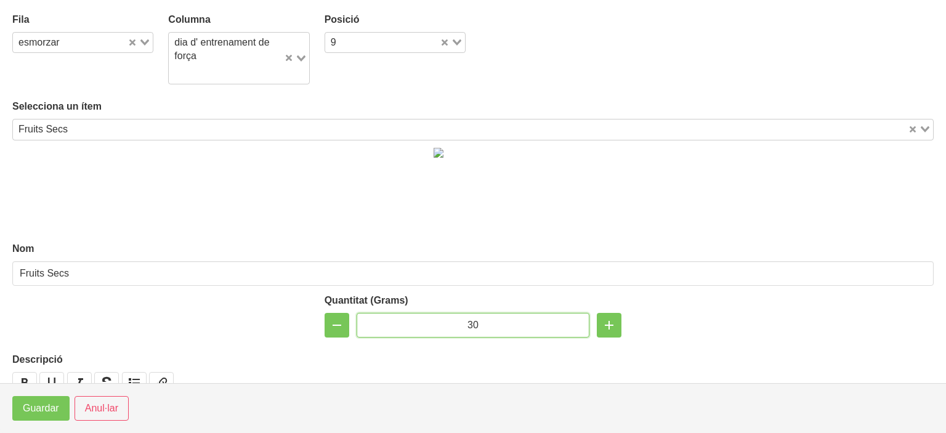
click at [469, 328] on input "30" at bounding box center [473, 325] width 233 height 25
type input "50"
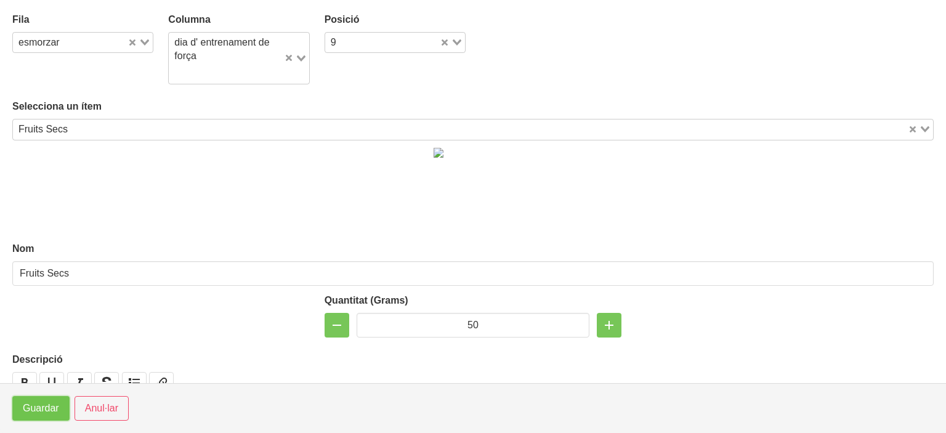
click at [39, 408] on span "Guardar" at bounding box center [41, 408] width 36 height 15
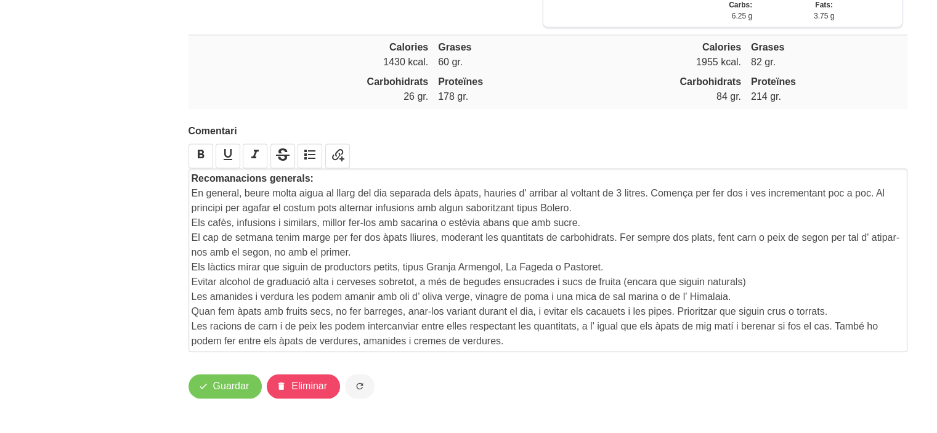
scroll to position [1872, 0]
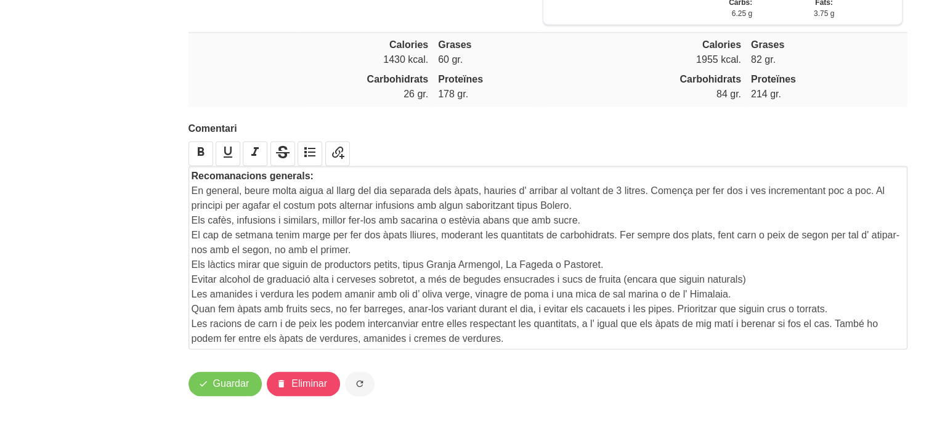
drag, startPoint x: 876, startPoint y: 209, endPoint x: 877, endPoint y: 219, distance: 9.9
click at [877, 213] on p "En general, beure molta aigua al llarg del dia separada dels àpats, hauries d' …" at bounding box center [548, 199] width 713 height 30
click at [828, 256] on p "El cap de setmana tenim marge per fer dos àpats lliures, moderant les quantitat…" at bounding box center [548, 243] width 713 height 30
drag, startPoint x: 443, startPoint y: 252, endPoint x: 613, endPoint y: 253, distance: 170.0
click at [613, 253] on p "El cap de setmana tenim marge per fer dos àpats lliures, moderant les quantitat…" at bounding box center [548, 243] width 713 height 30
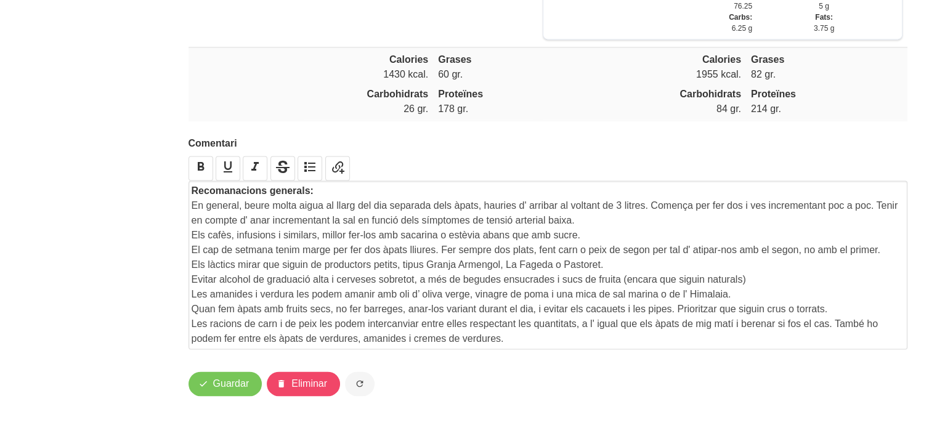
click at [665, 272] on p "Els làctics mirar que siguin de productors petits, tipus Granja Armengol, La Fa…" at bounding box center [548, 264] width 713 height 15
click at [230, 387] on span "Guardar" at bounding box center [231, 383] width 36 height 15
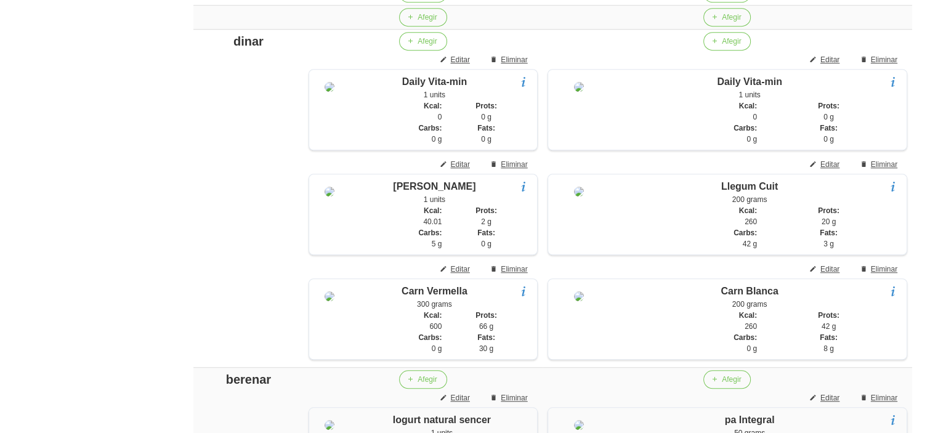
scroll to position [936, 0]
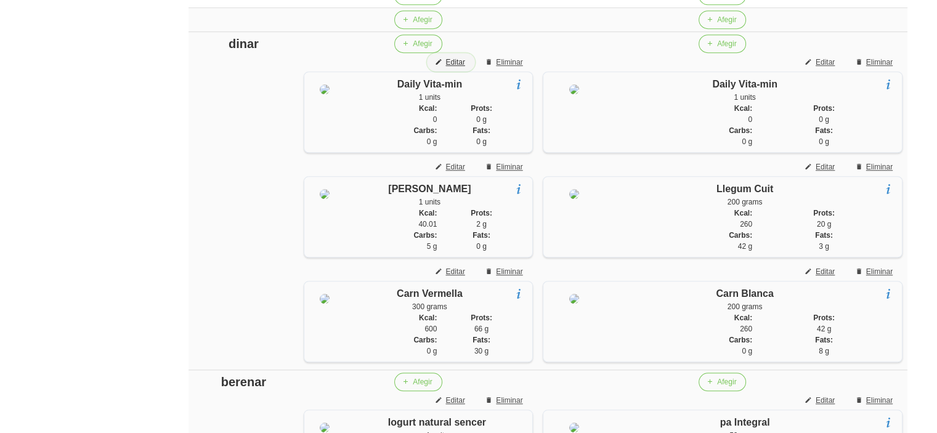
click at [466, 71] on button "Editar" at bounding box center [450, 62] width 47 height 18
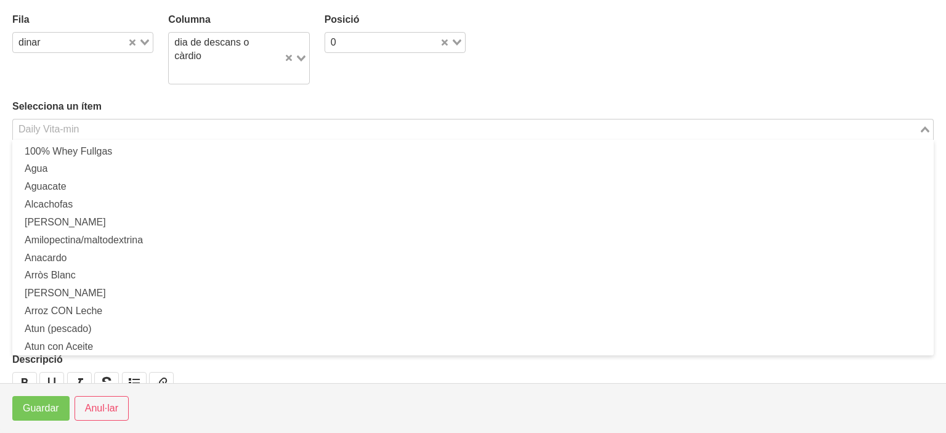
click at [381, 131] on input "Search for option" at bounding box center [465, 129] width 903 height 15
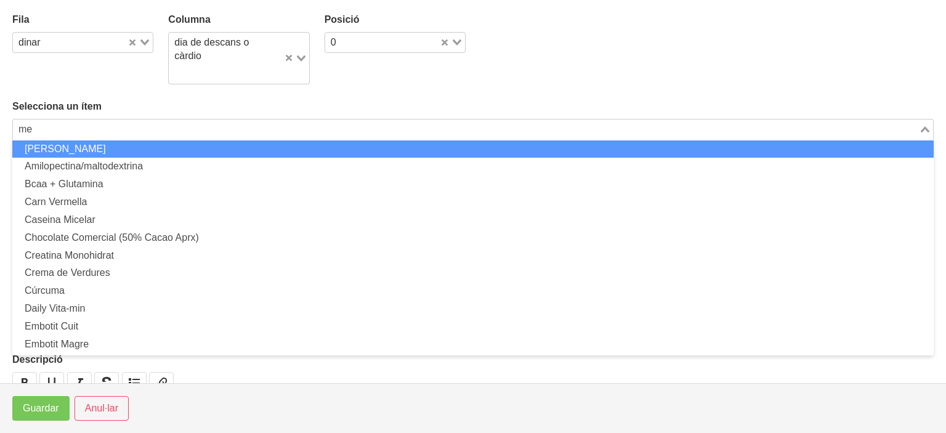
scroll to position [0, 0]
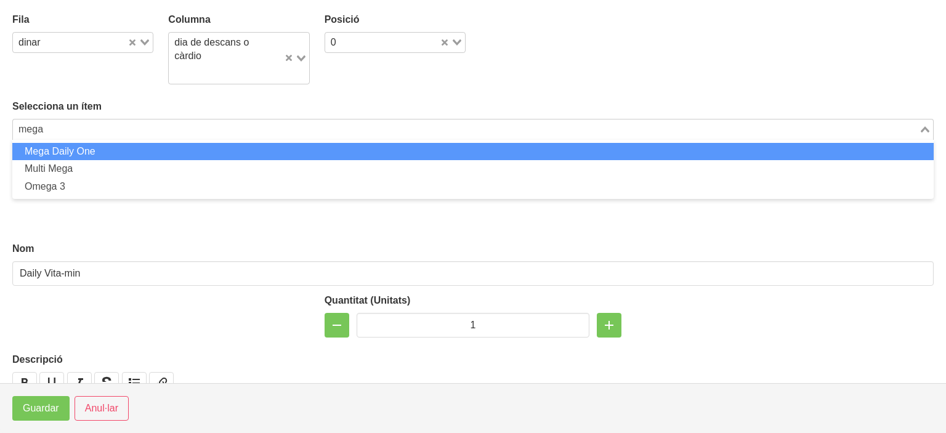
click at [329, 147] on li "Mega Daily One" at bounding box center [472, 152] width 921 height 18
type input "mega"
type input "Mega Daily One"
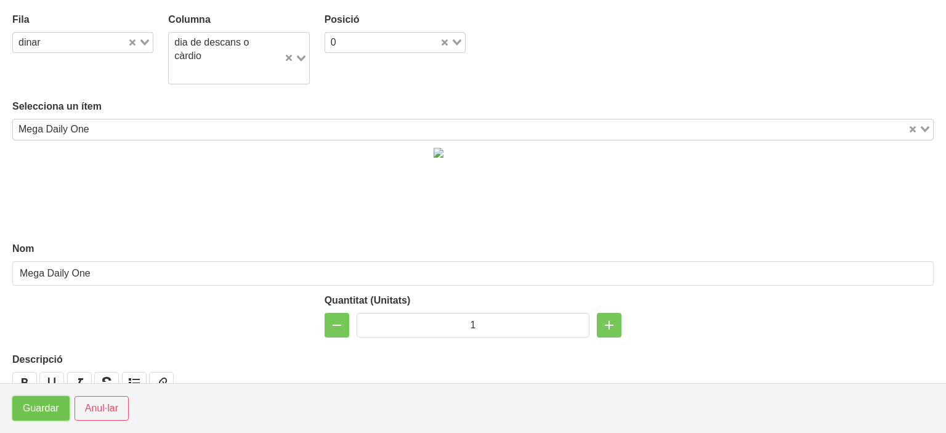
click at [48, 405] on span "Guardar" at bounding box center [41, 408] width 36 height 15
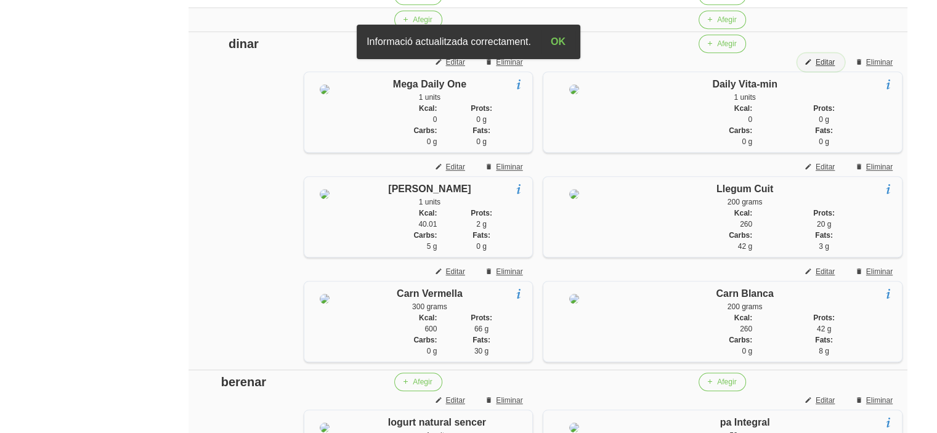
click at [825, 71] on button "Editar" at bounding box center [820, 62] width 47 height 18
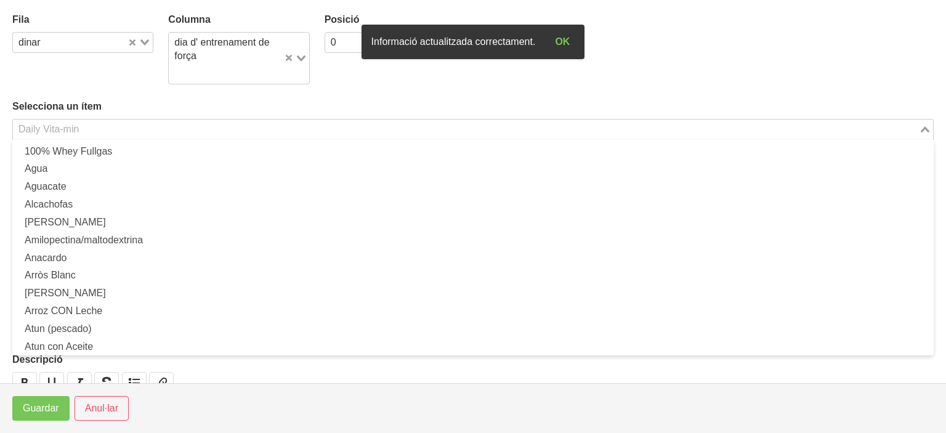
click at [634, 131] on input "Search for option" at bounding box center [465, 129] width 903 height 15
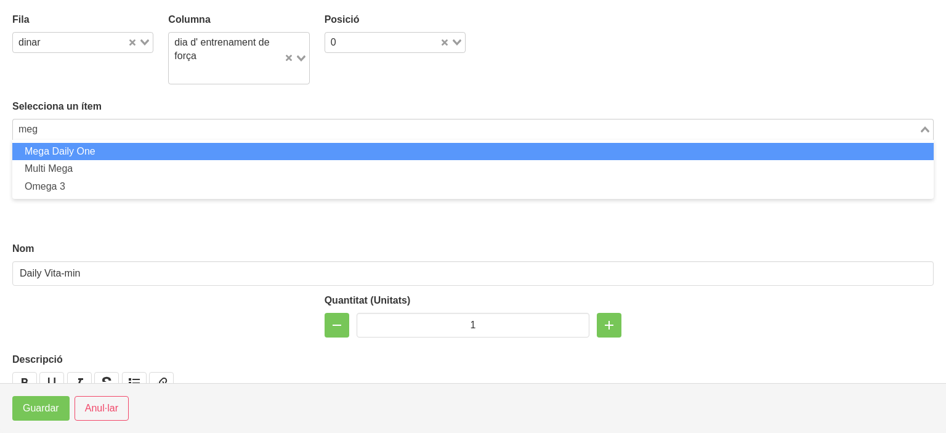
click at [588, 152] on li "Mega Daily One" at bounding box center [472, 152] width 921 height 18
type input "meg"
type input "Mega Daily One"
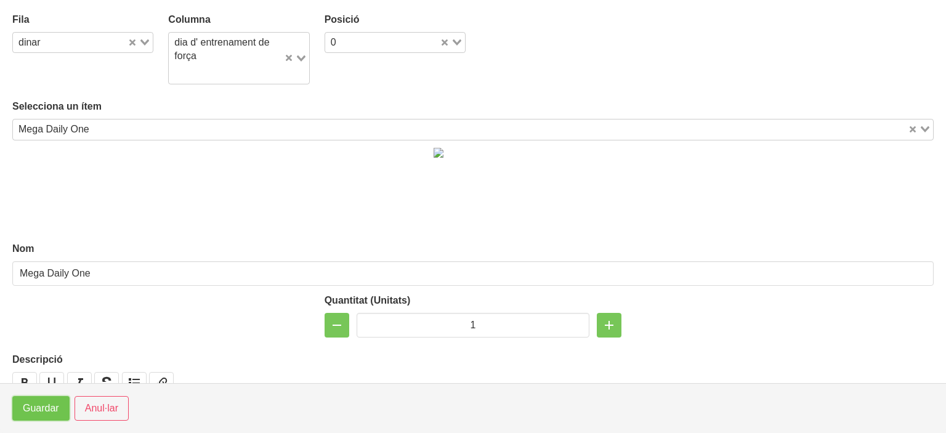
click at [46, 403] on span "Guardar" at bounding box center [41, 408] width 36 height 15
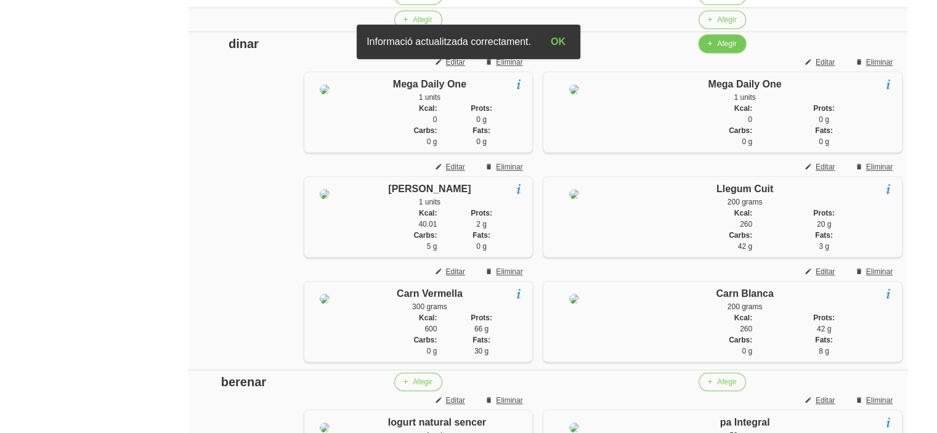
click at [722, 49] on span "Afegir" at bounding box center [726, 43] width 19 height 11
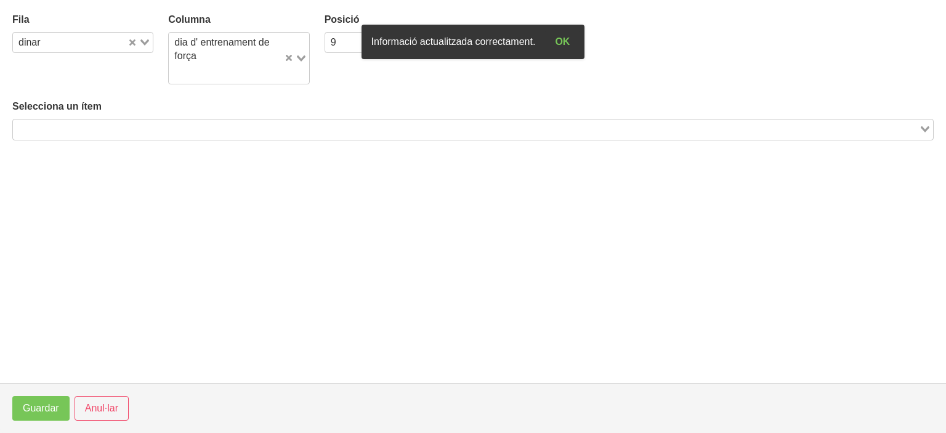
click at [379, 135] on input "Search for option" at bounding box center [465, 129] width 903 height 15
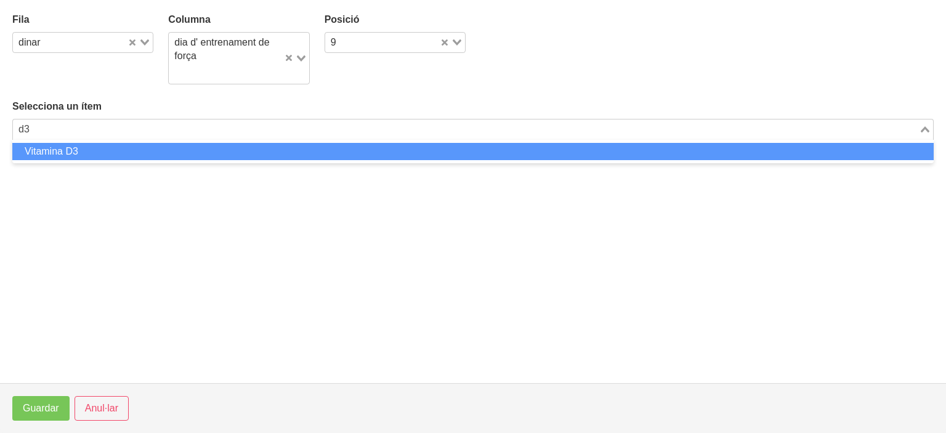
click at [347, 149] on li "Vitamina D3" at bounding box center [472, 152] width 921 height 18
type input "d3"
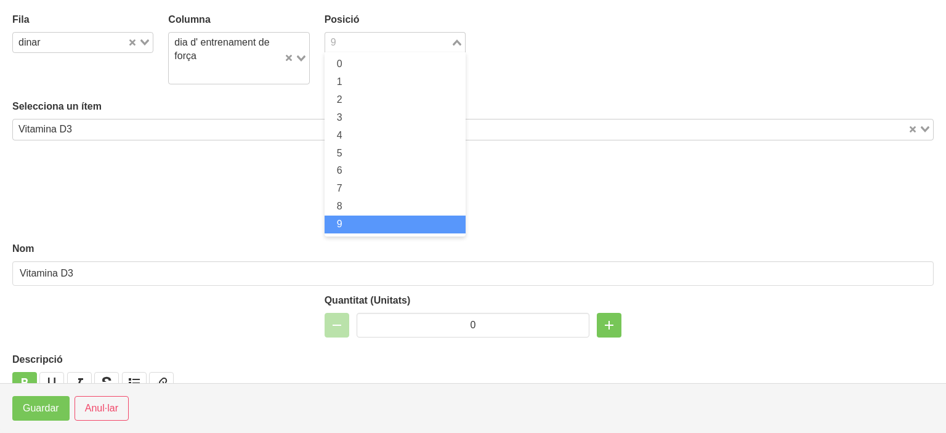
click at [387, 46] on input "Search for option" at bounding box center [387, 42] width 123 height 15
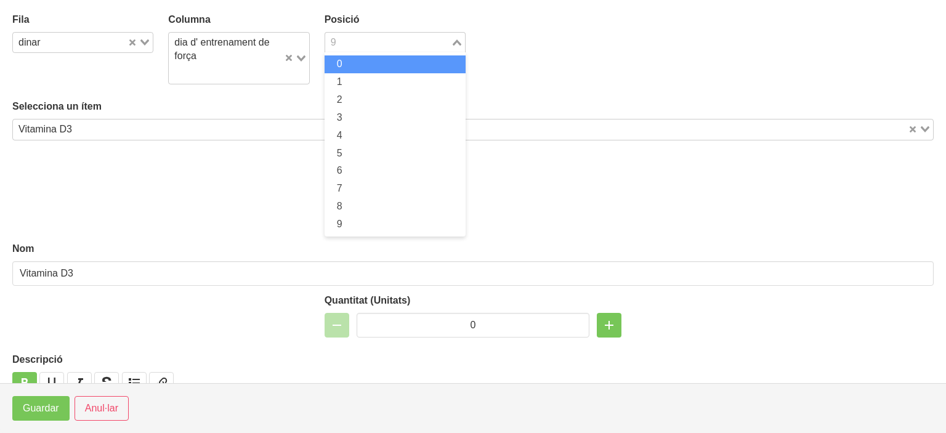
click at [380, 63] on li "0" at bounding box center [395, 64] width 141 height 18
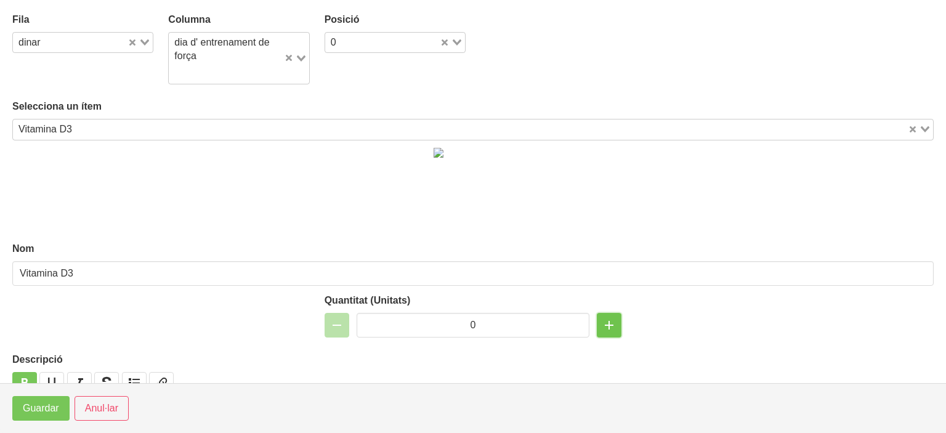
click at [602, 323] on icon "button" at bounding box center [609, 325] width 15 height 22
type input "1"
click at [38, 403] on span "Guardar" at bounding box center [41, 408] width 36 height 15
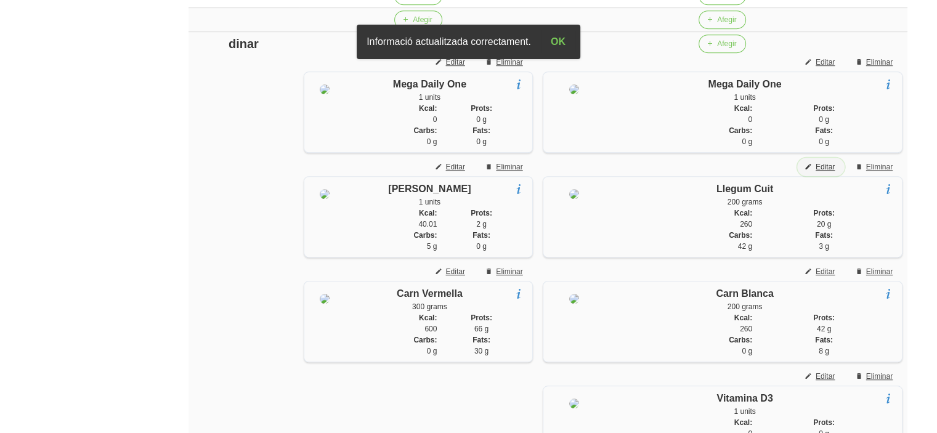
click at [825, 172] on span "Editar" at bounding box center [824, 166] width 19 height 11
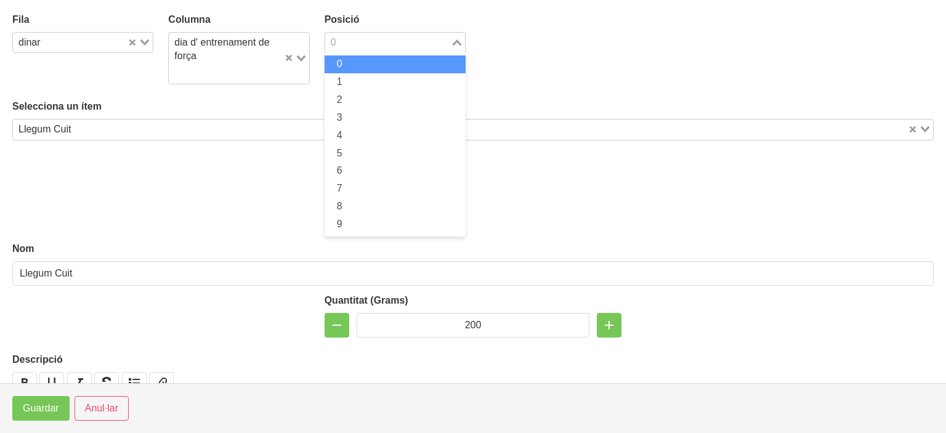
click at [334, 39] on div "0" at bounding box center [388, 41] width 126 height 17
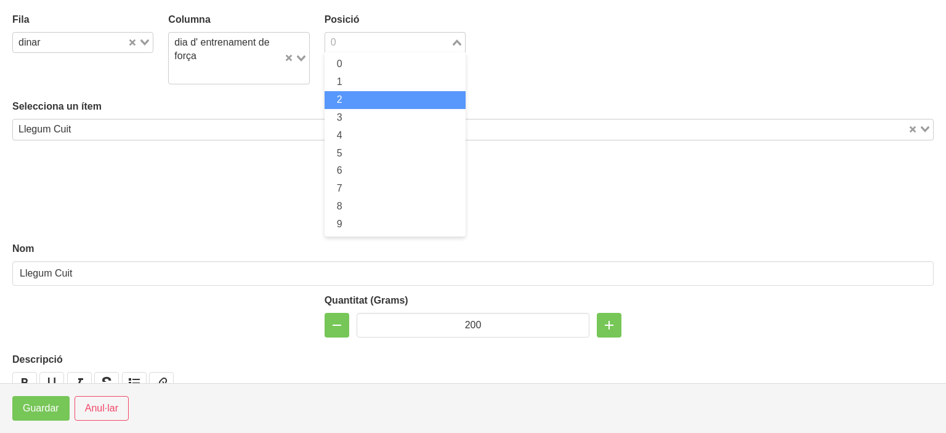
click at [346, 95] on li "2" at bounding box center [395, 100] width 141 height 18
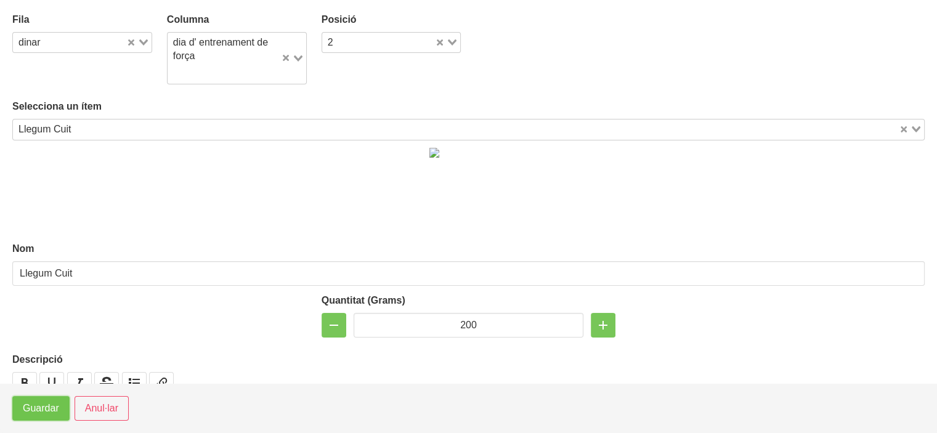
click at [37, 408] on span "Guardar" at bounding box center [41, 408] width 36 height 15
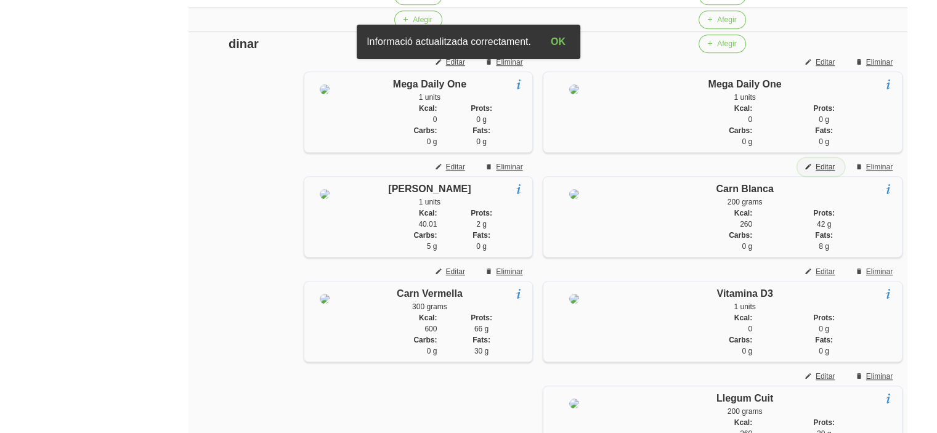
click at [819, 172] on span "Editar" at bounding box center [824, 166] width 19 height 11
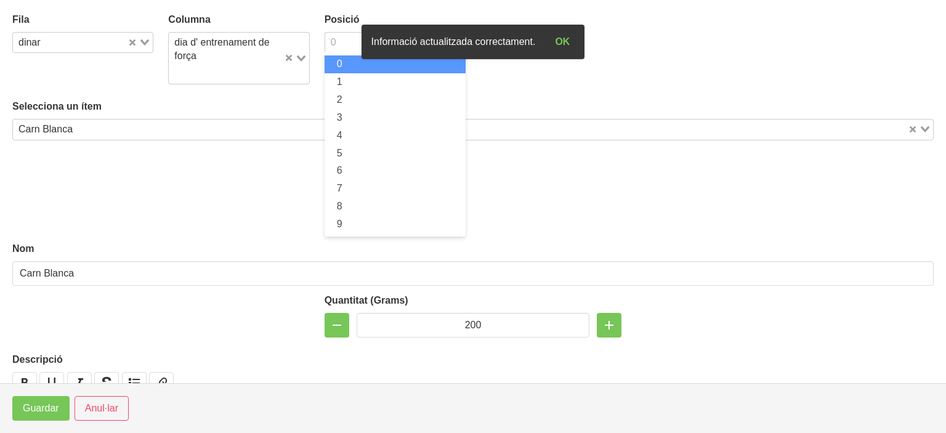
click at [338, 36] on input "Search for option" at bounding box center [387, 42] width 123 height 15
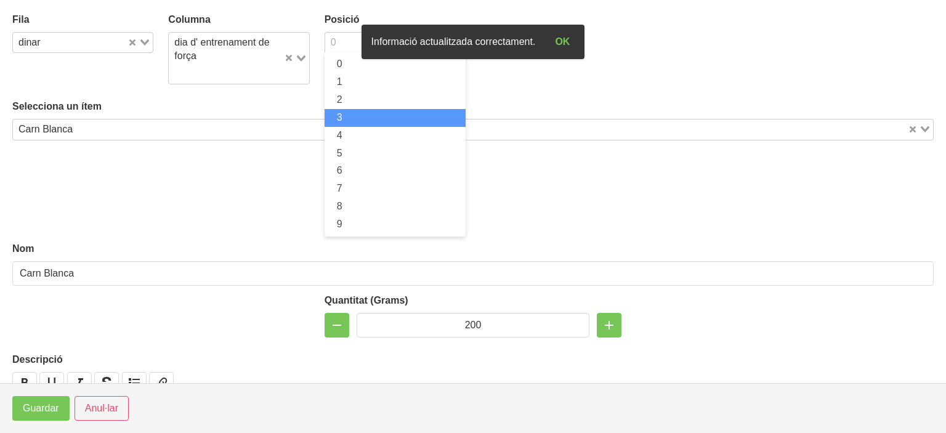
click at [328, 115] on li "3" at bounding box center [395, 118] width 141 height 18
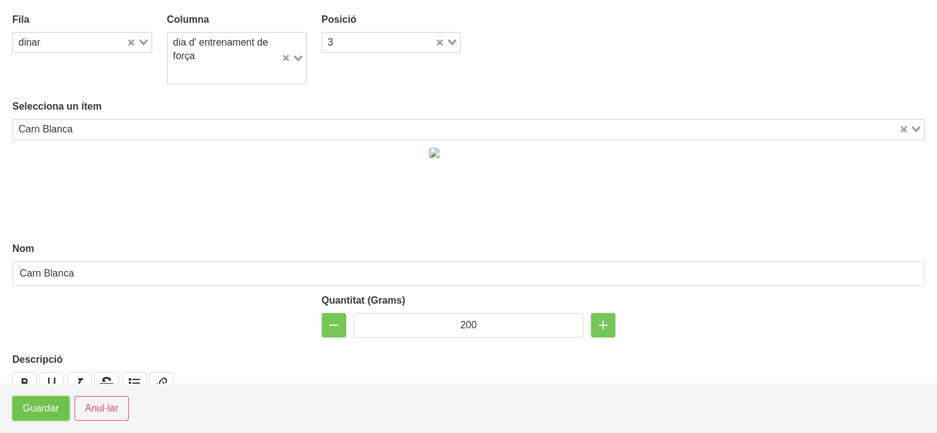
click at [39, 406] on span "Guardar" at bounding box center [41, 408] width 36 height 15
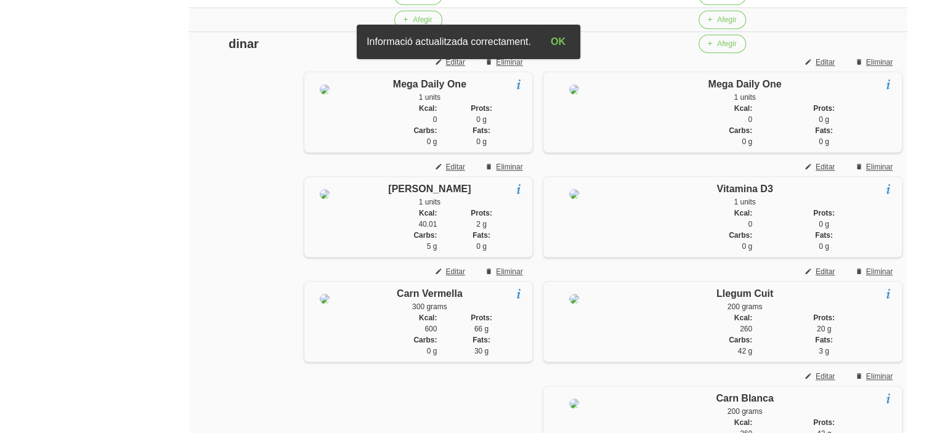
click at [427, 49] on span "Afegir" at bounding box center [422, 43] width 19 height 11
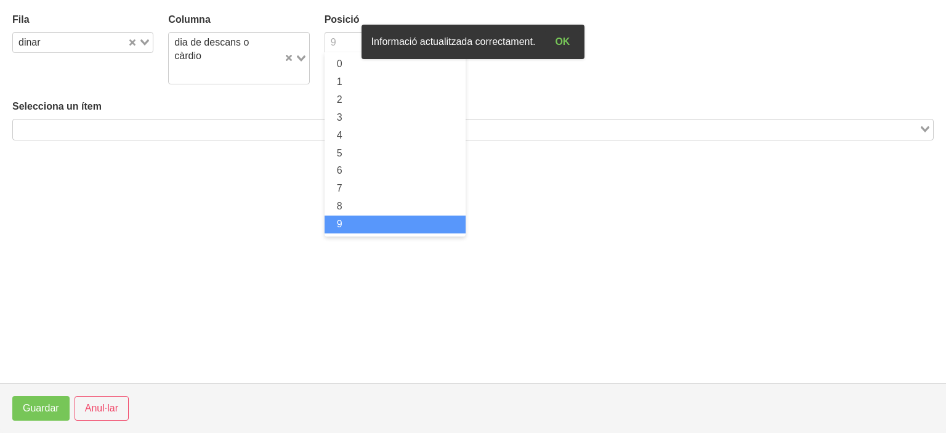
click at [346, 35] on input "Search for option" at bounding box center [387, 42] width 123 height 15
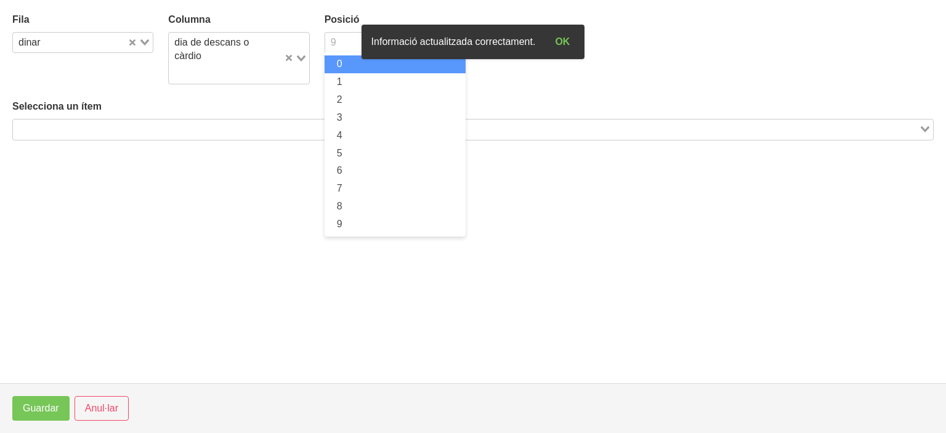
click at [337, 62] on span "0" at bounding box center [340, 64] width 6 height 10
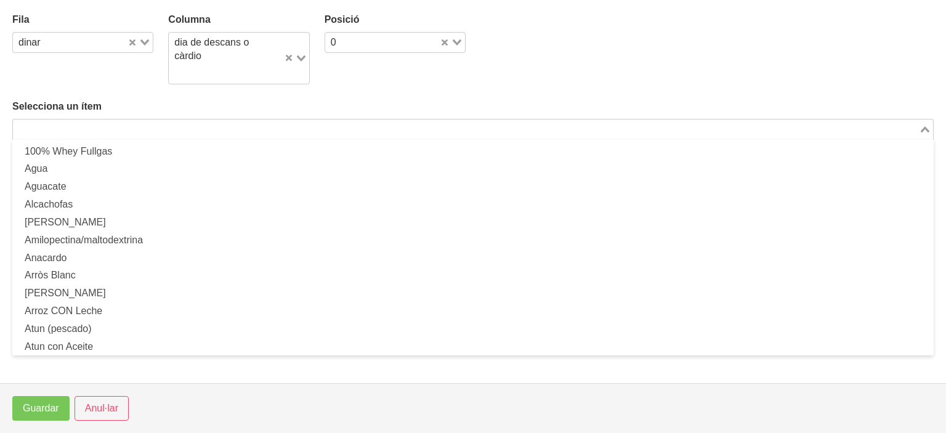
click at [303, 122] on input "Search for option" at bounding box center [465, 129] width 903 height 15
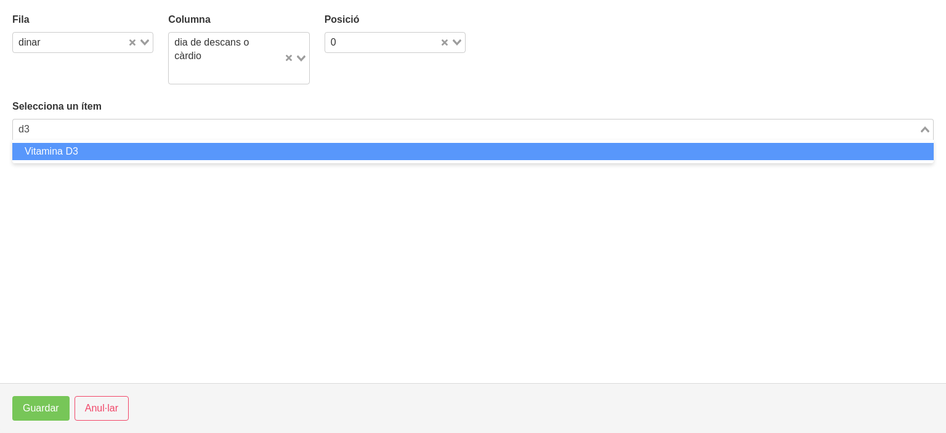
click at [256, 143] on li "Vitamina D3" at bounding box center [472, 152] width 921 height 18
type input "d3"
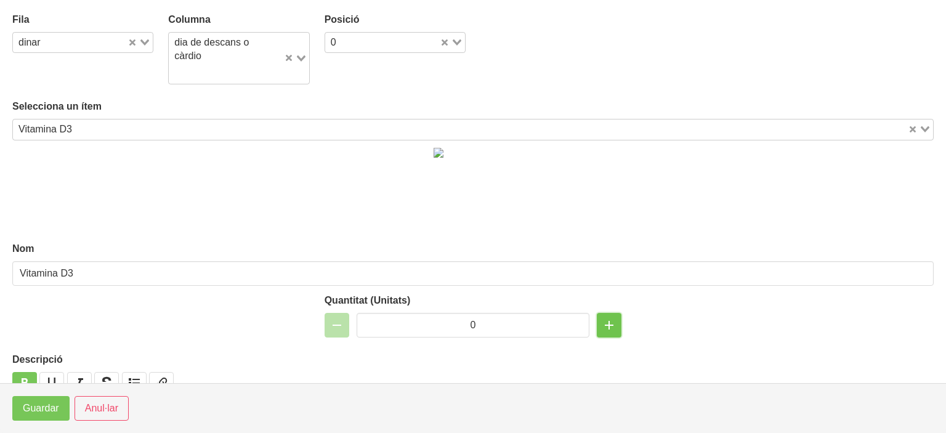
click at [607, 314] on icon "button" at bounding box center [609, 325] width 15 height 22
type input "1"
click at [54, 402] on span "Guardar" at bounding box center [41, 408] width 36 height 15
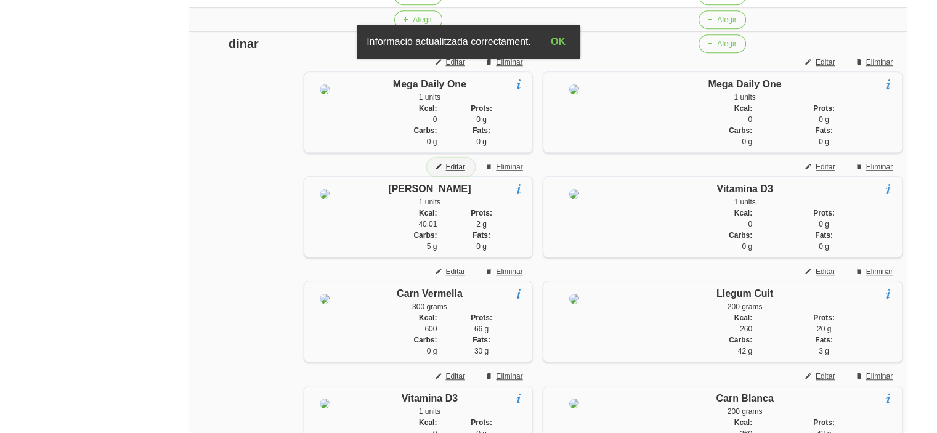
click at [464, 172] on span "Editar" at bounding box center [454, 166] width 19 height 11
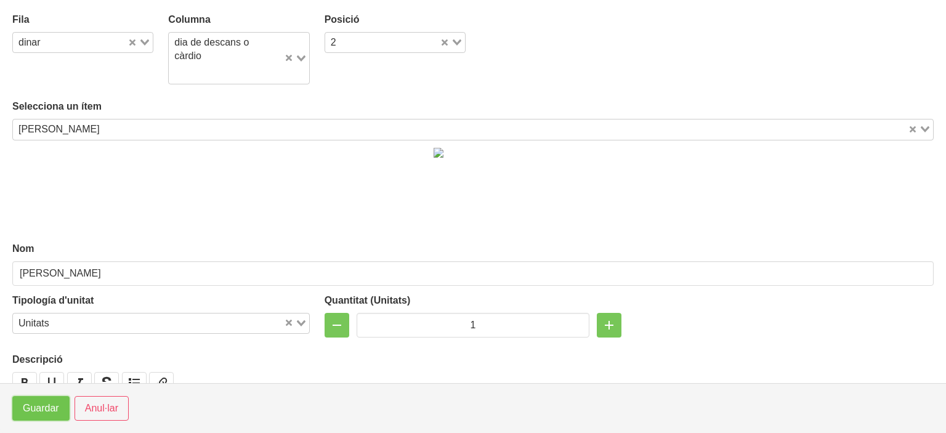
click at [44, 406] on span "Guardar" at bounding box center [41, 408] width 36 height 15
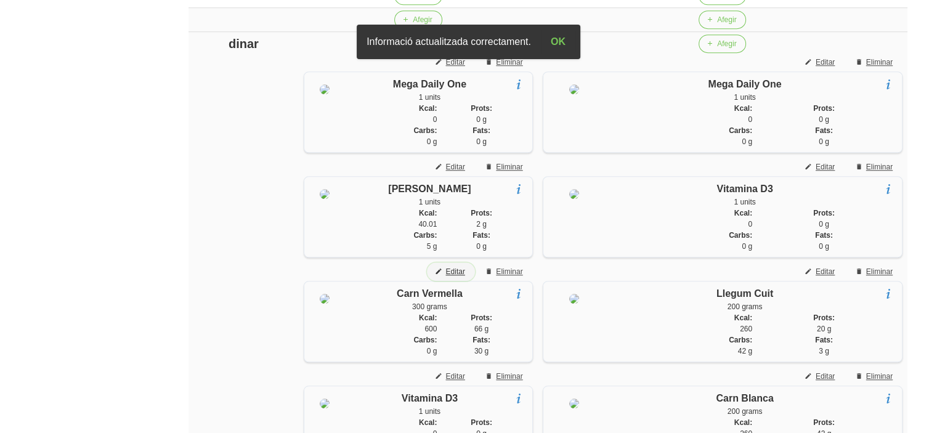
click at [464, 277] on span "Editar" at bounding box center [454, 271] width 19 height 11
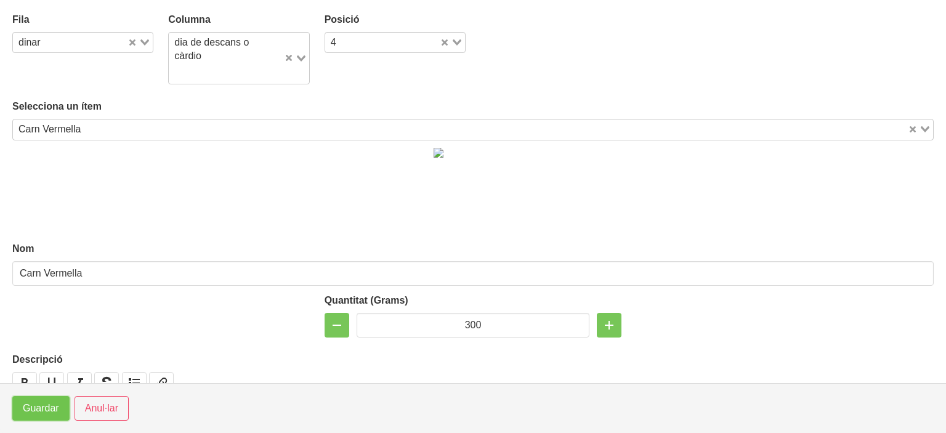
click at [44, 408] on span "Guardar" at bounding box center [41, 408] width 36 height 15
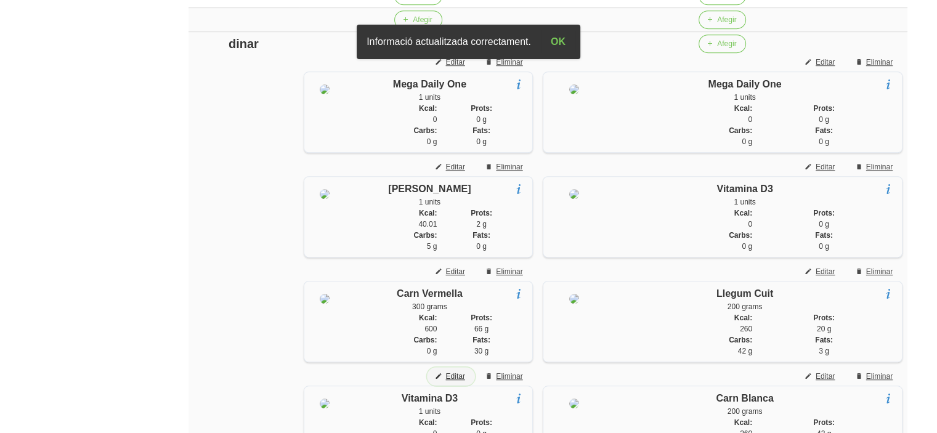
click at [461, 386] on button "Editar" at bounding box center [450, 376] width 47 height 18
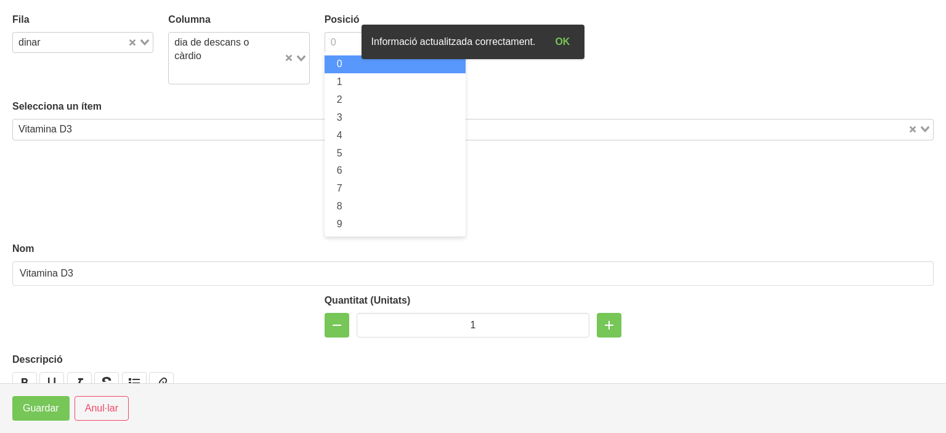
click at [348, 41] on input "Search for option" at bounding box center [387, 42] width 123 height 15
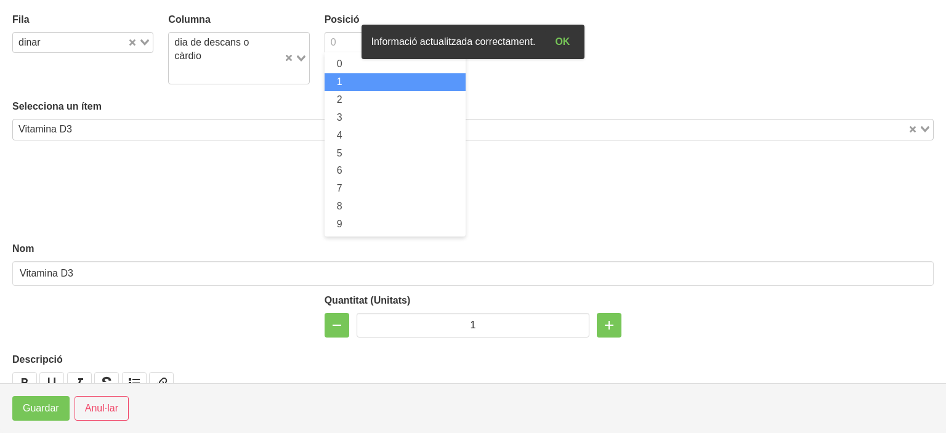
click at [339, 83] on span "1" at bounding box center [340, 81] width 6 height 10
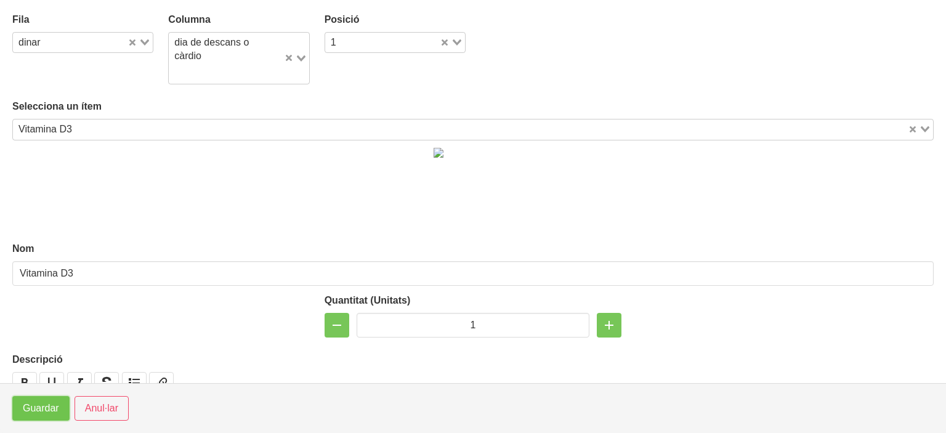
click at [39, 403] on span "Guardar" at bounding box center [41, 408] width 36 height 15
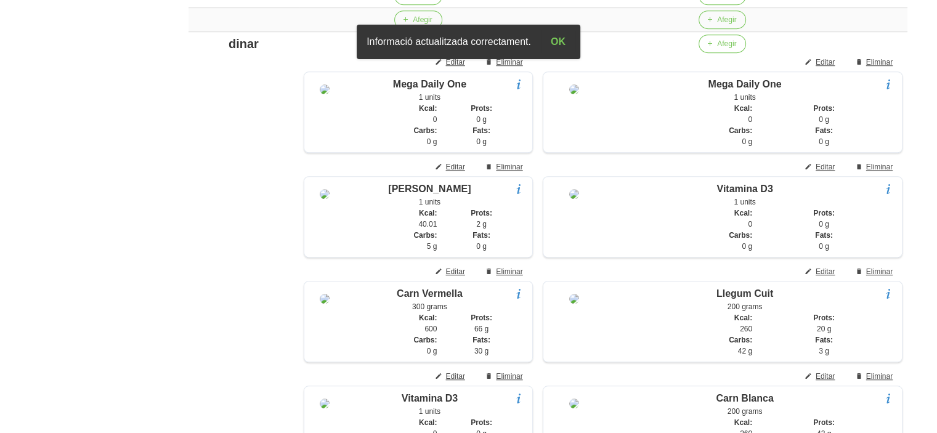
click at [61, 307] on aside "General Dashboard Seccions Clients Administradors Comunicacions Esdeveniments A…" at bounding box center [72, 264] width 159 height 2335
click at [469, 71] on button "Editar" at bounding box center [450, 62] width 47 height 18
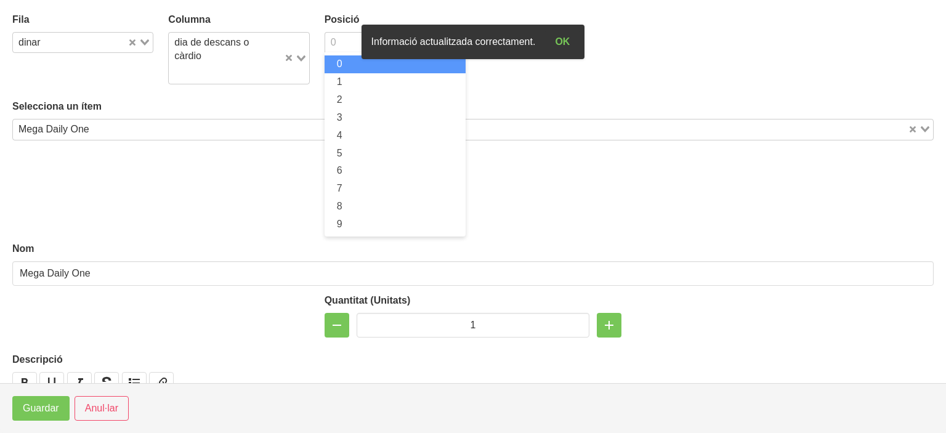
click at [333, 46] on div "0" at bounding box center [388, 41] width 126 height 17
click at [333, 46] on input "Search for option" at bounding box center [387, 42] width 123 height 15
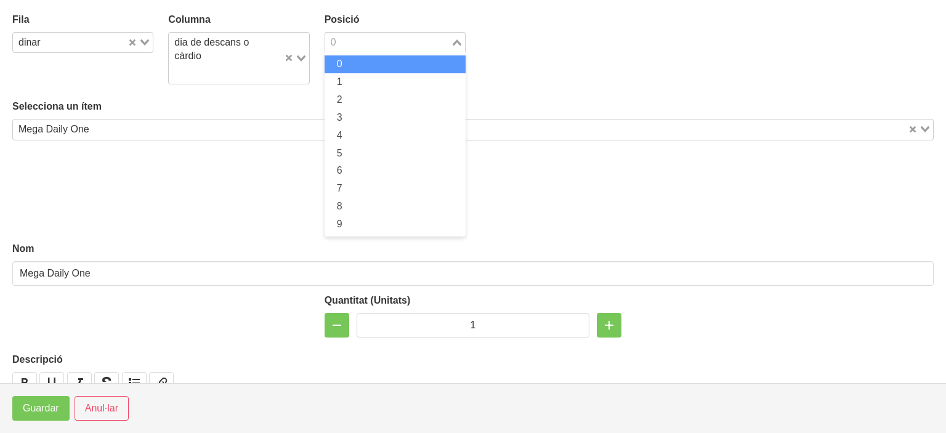
click at [333, 61] on li "0" at bounding box center [395, 64] width 141 height 18
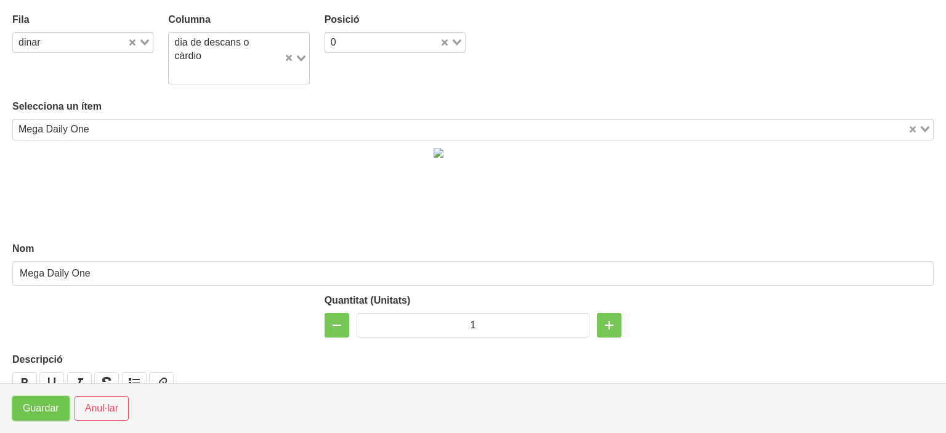
click at [42, 409] on span "Guardar" at bounding box center [41, 408] width 36 height 15
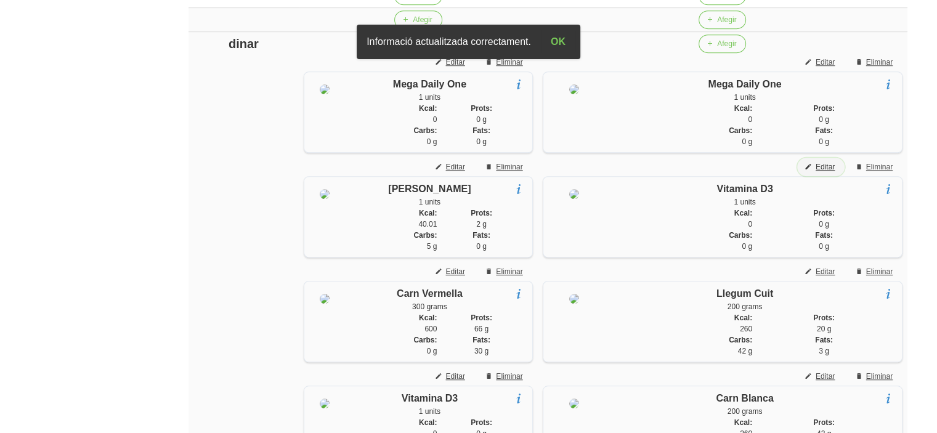
click at [828, 172] on span "Editar" at bounding box center [824, 166] width 19 height 11
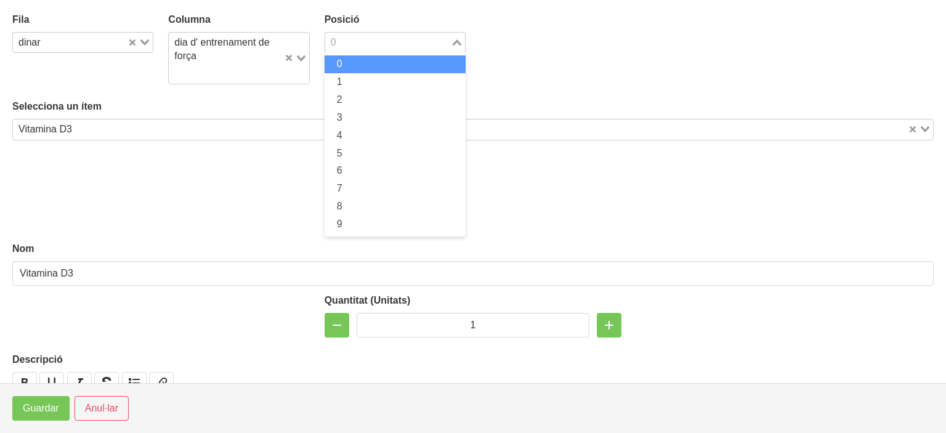
click at [326, 42] on div "0" at bounding box center [388, 41] width 126 height 17
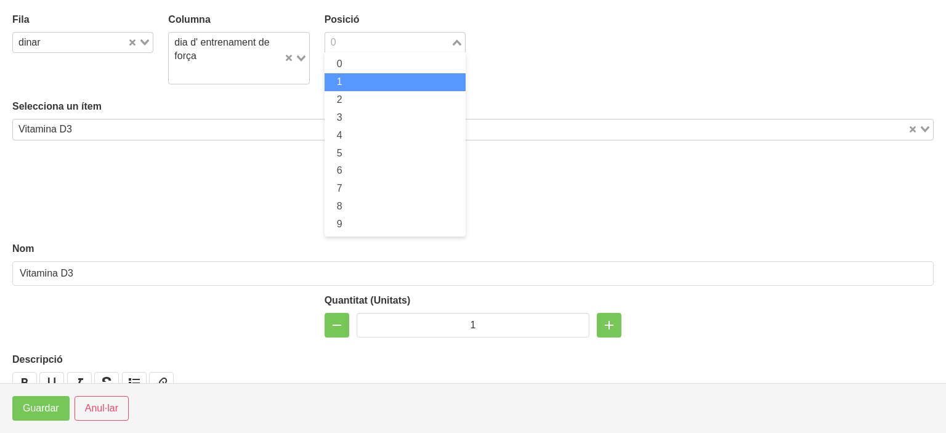
click at [331, 81] on li "1" at bounding box center [395, 82] width 141 height 18
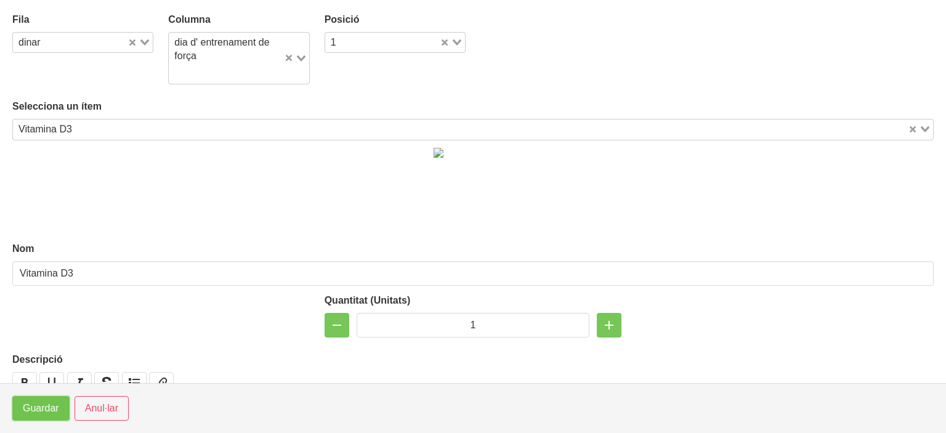
click at [47, 412] on span "Guardar" at bounding box center [41, 408] width 36 height 15
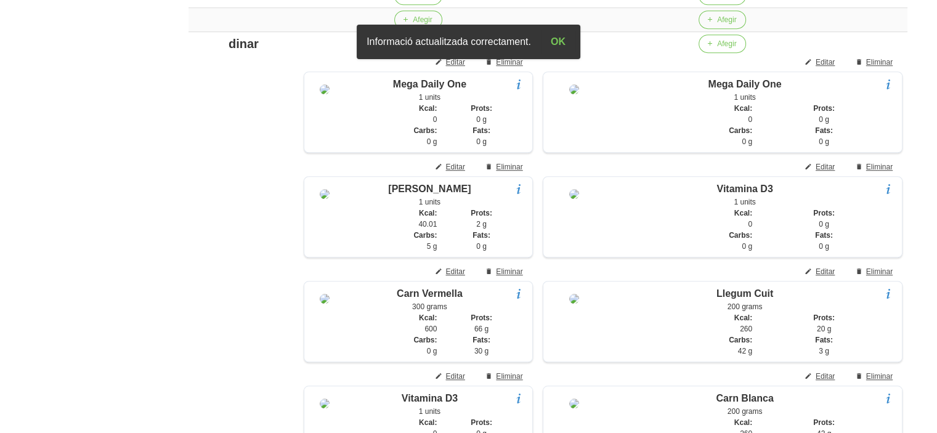
click at [116, 298] on aside "General Dashboard Seccions Clients Administradors Comunicacions Esdeveniments A…" at bounding box center [72, 264] width 159 height 2335
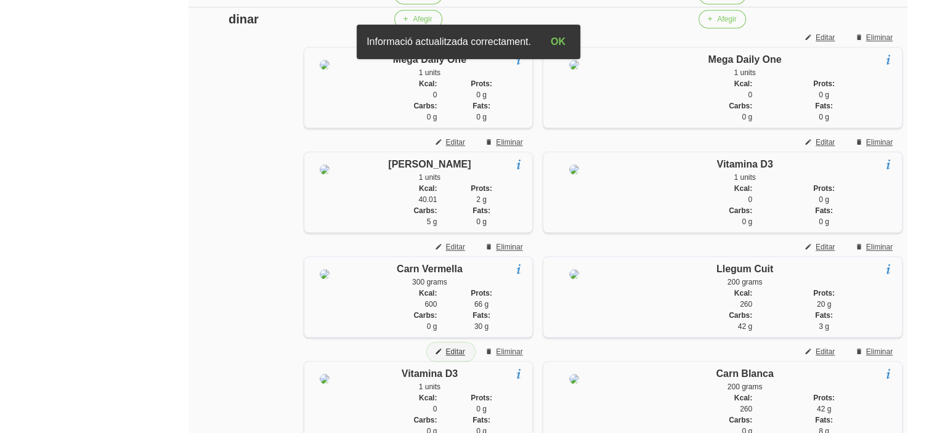
click at [466, 361] on button "Editar" at bounding box center [450, 351] width 47 height 18
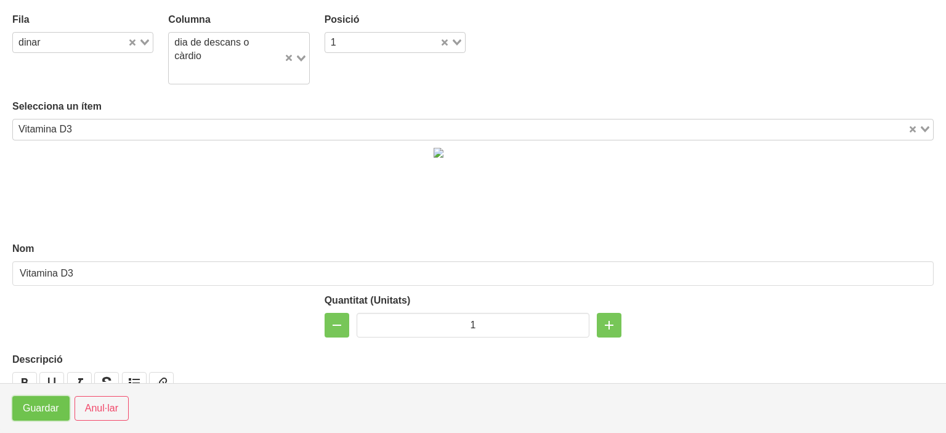
click at [52, 402] on span "Guardar" at bounding box center [41, 408] width 36 height 15
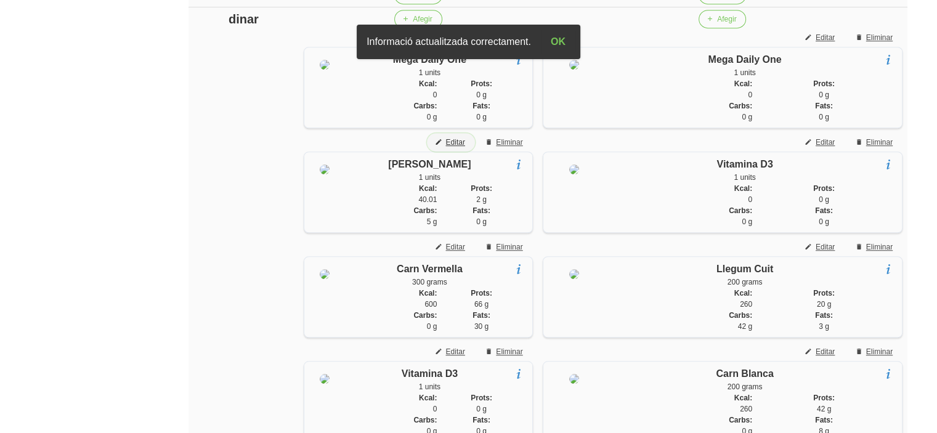
click at [464, 148] on span "Editar" at bounding box center [454, 142] width 19 height 11
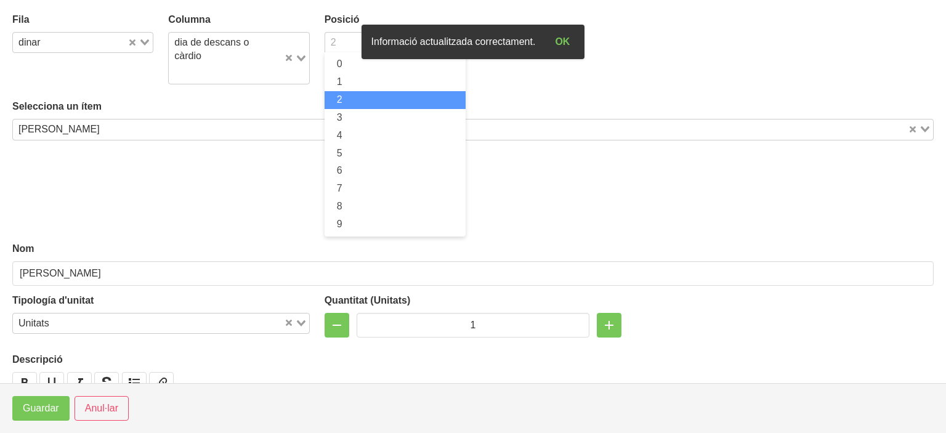
click at [336, 42] on input "Search for option" at bounding box center [387, 42] width 123 height 15
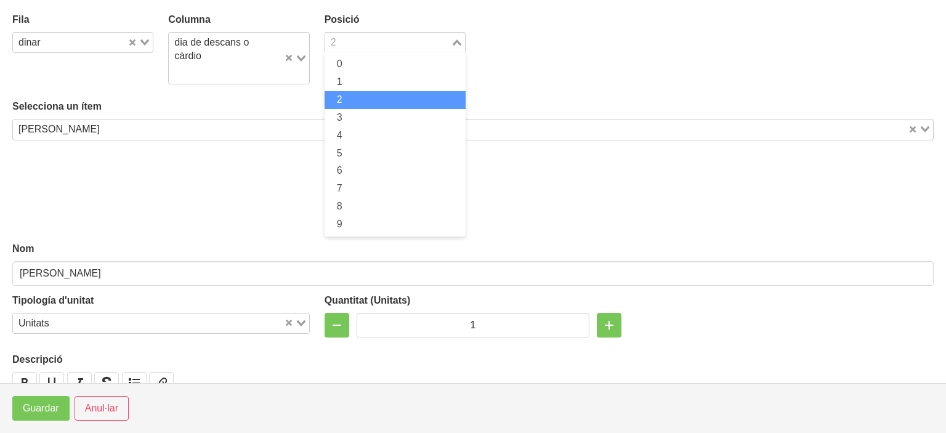
click at [328, 103] on li "2" at bounding box center [395, 100] width 141 height 18
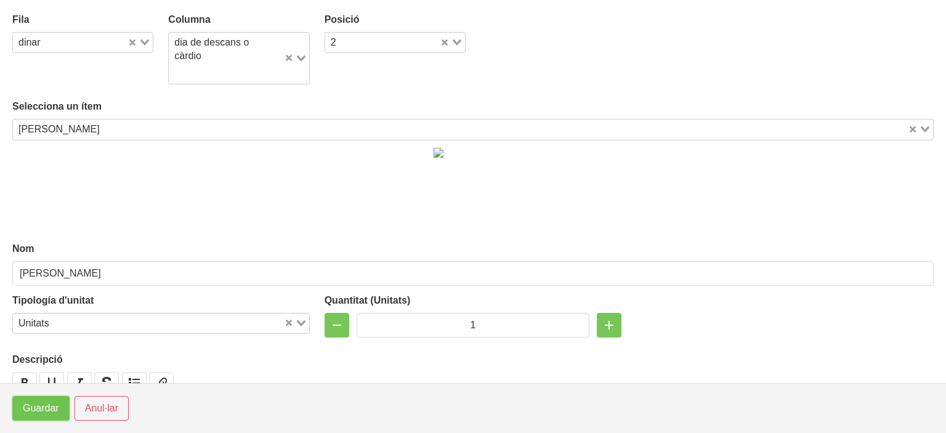
click at [46, 405] on span "Guardar" at bounding box center [41, 408] width 36 height 15
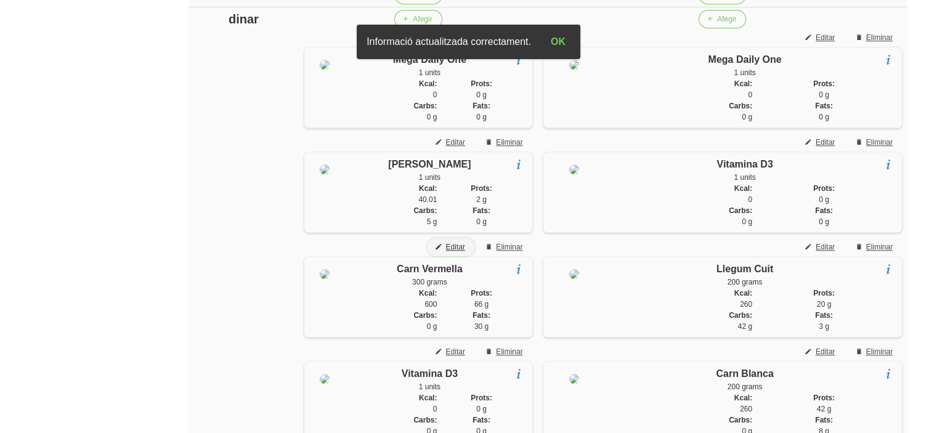
click at [464, 253] on span "Editar" at bounding box center [454, 246] width 19 height 11
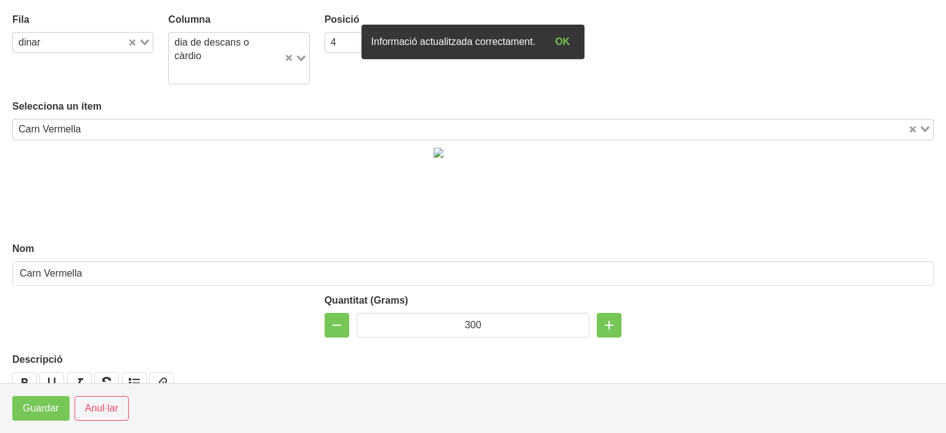
click at [337, 55] on div "Posició 4 Loading..." at bounding box center [395, 48] width 156 height 87
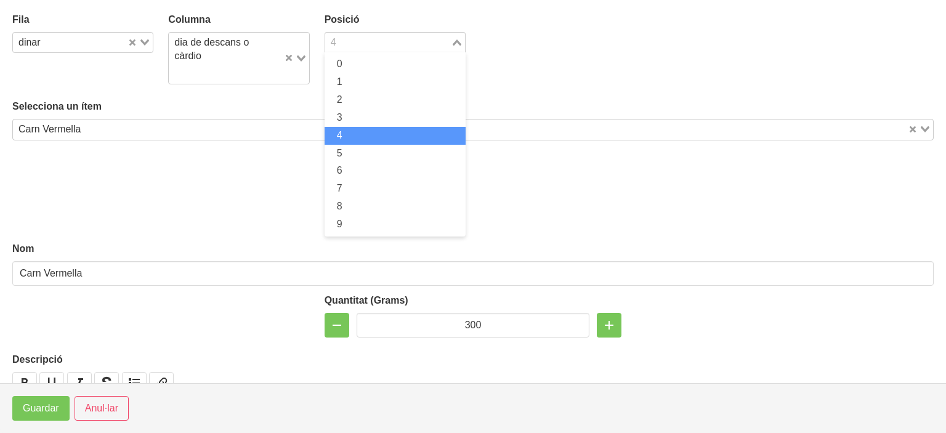
click at [340, 46] on input "Search for option" at bounding box center [387, 42] width 123 height 15
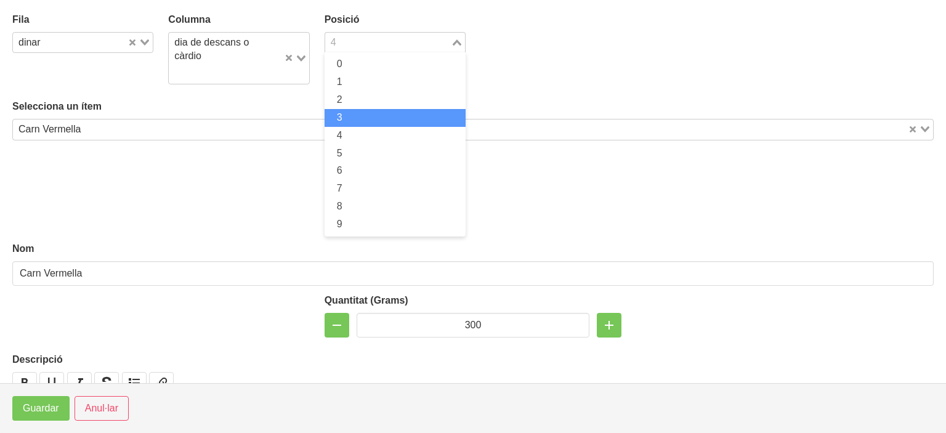
click at [340, 118] on li "3" at bounding box center [395, 118] width 141 height 18
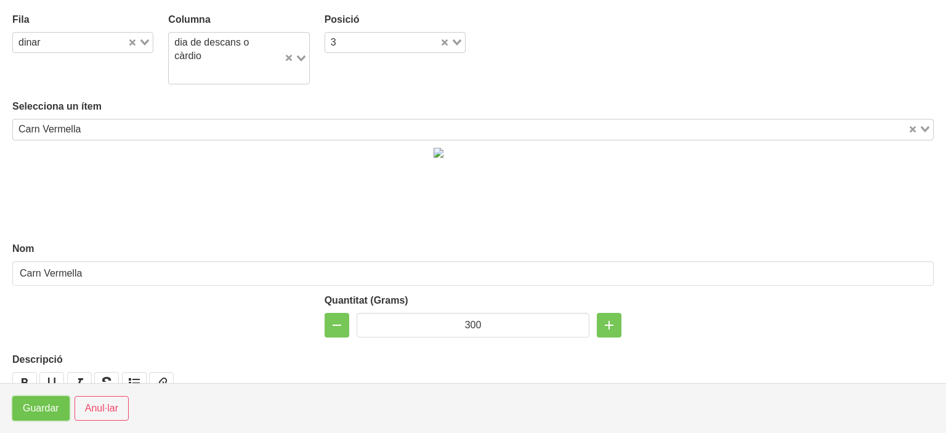
click at [37, 410] on span "Guardar" at bounding box center [41, 408] width 36 height 15
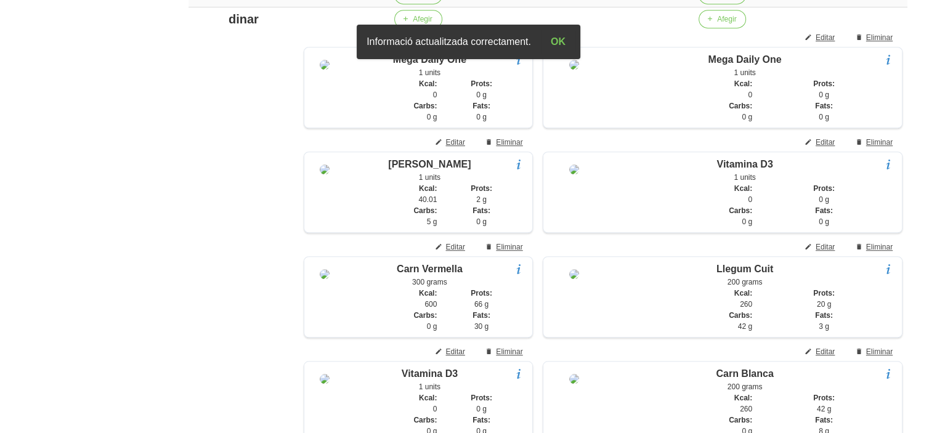
click at [37, 410] on aside "General Dashboard Seccions Clients Administradors Comunicacions Esdeveniments A…" at bounding box center [72, 240] width 159 height 2335
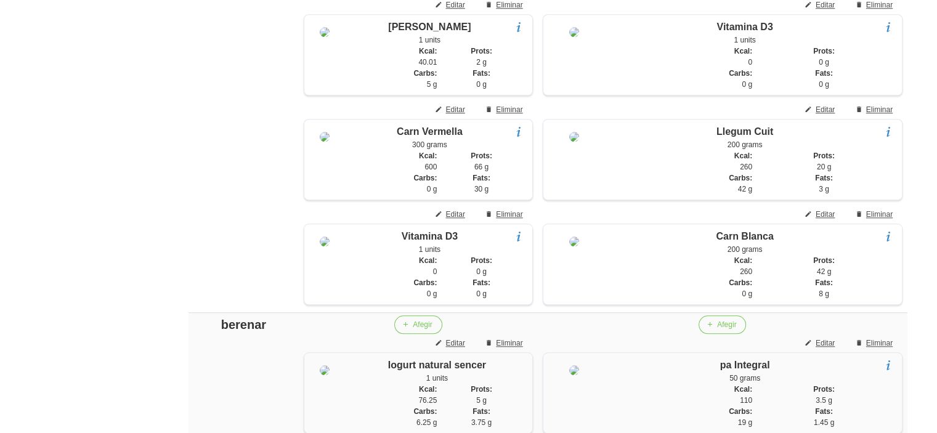
scroll to position [1069, 0]
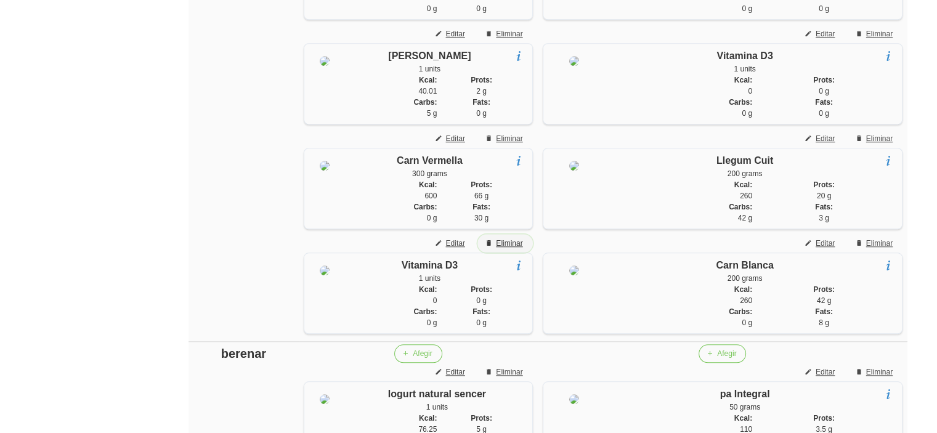
click at [516, 249] on span "Eliminar" at bounding box center [509, 243] width 26 height 11
click at [179, 203] on div "Editar dieta false 17270350-c92c-44e1-b255-aff5753cf0d3 Nom [PERSON_NAME] Arxiv…" at bounding box center [548, 132] width 778 height 2320
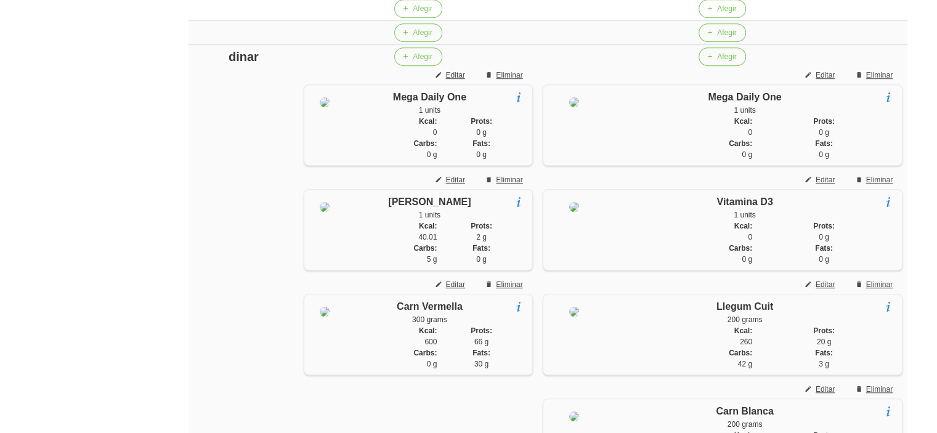
scroll to position [872, 0]
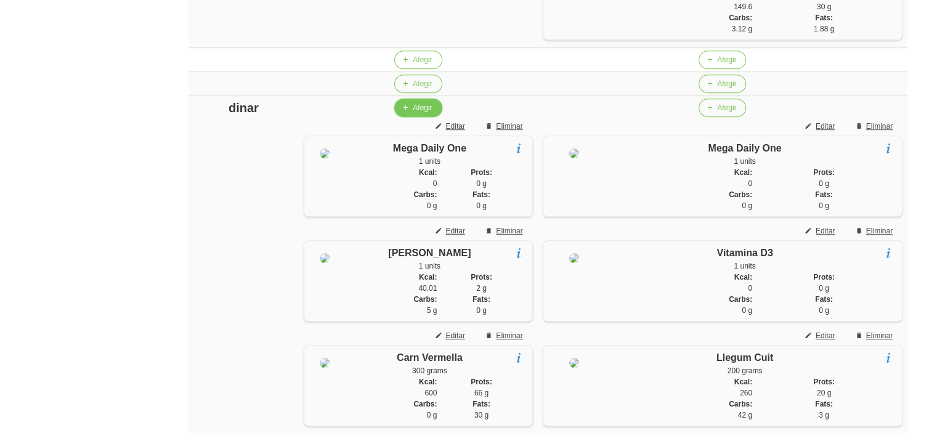
click at [414, 117] on button "Afegir" at bounding box center [417, 108] width 47 height 18
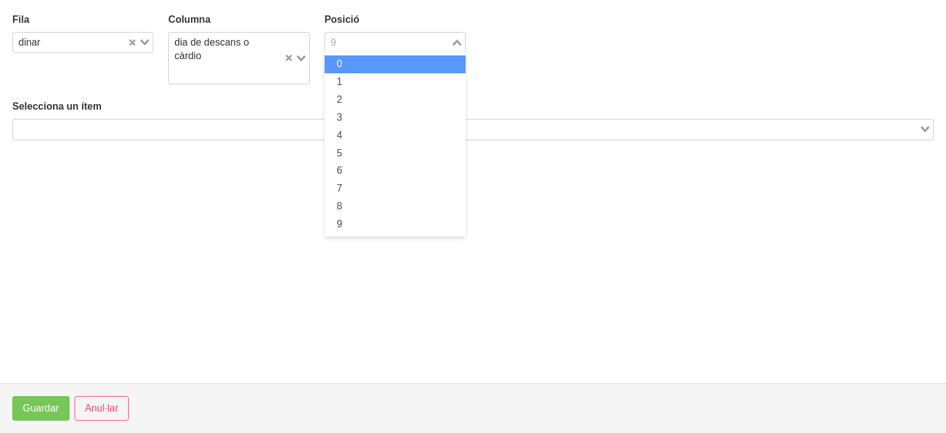
drag, startPoint x: 372, startPoint y: 41, endPoint x: 350, endPoint y: 78, distance: 43.3
click at [350, 53] on div "9 Loading... 0 1 2 3 4 5 6 7 8 9" at bounding box center [395, 42] width 141 height 21
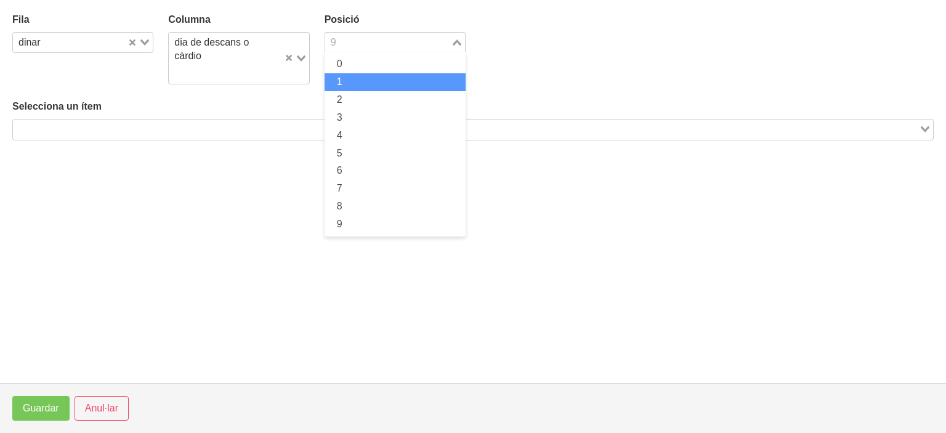
click at [350, 78] on li "1" at bounding box center [395, 82] width 141 height 18
click at [303, 122] on input "Search for option" at bounding box center [465, 129] width 903 height 15
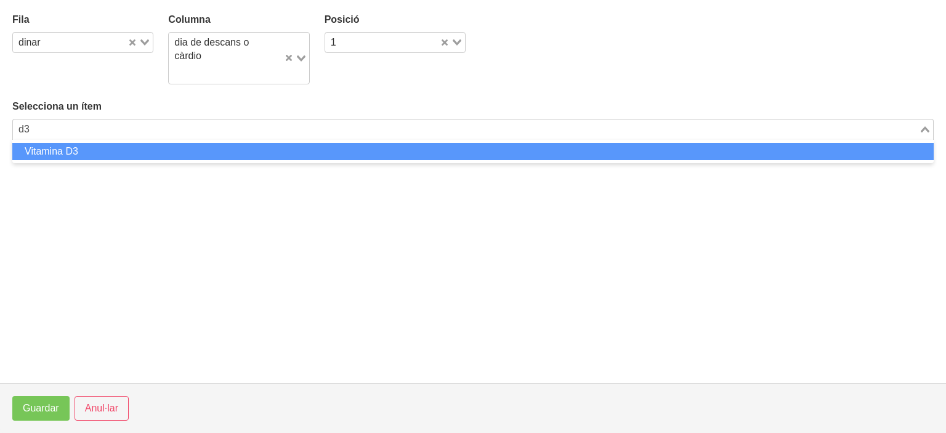
click at [232, 143] on li "Vitamina D3" at bounding box center [472, 152] width 921 height 18
type input "d3"
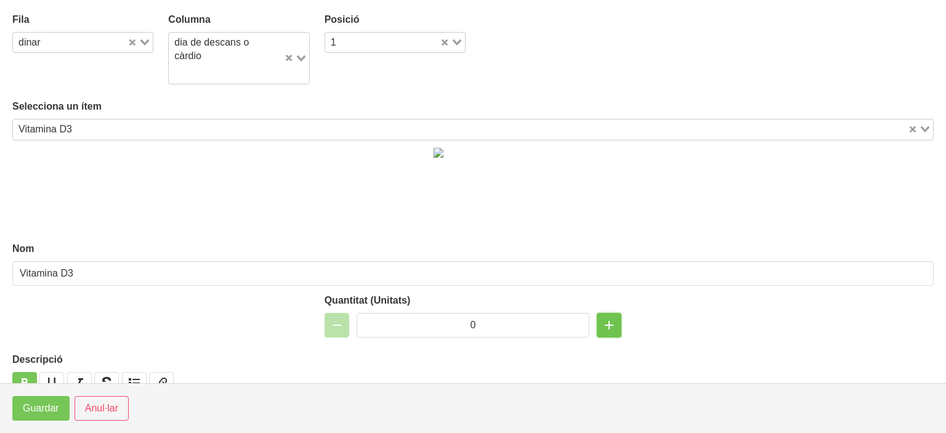
click at [602, 322] on icon "button" at bounding box center [609, 325] width 15 height 22
type input "1"
click at [37, 397] on button "Guardar" at bounding box center [40, 408] width 57 height 25
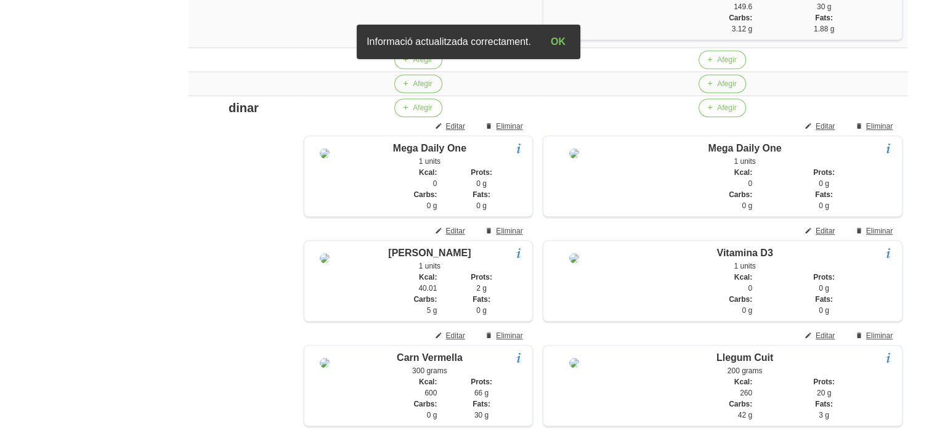
click at [37, 397] on aside "General Dashboard Seccions Clients Administradors Comunicacions Esdeveniments A…" at bounding box center [72, 328] width 159 height 2335
click at [463, 236] on span "Editar" at bounding box center [454, 230] width 19 height 11
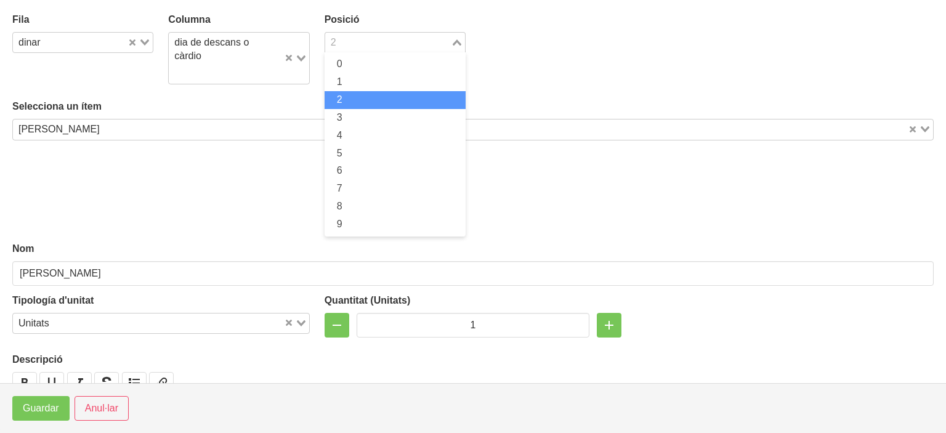
click at [371, 39] on input "Search for option" at bounding box center [387, 42] width 123 height 15
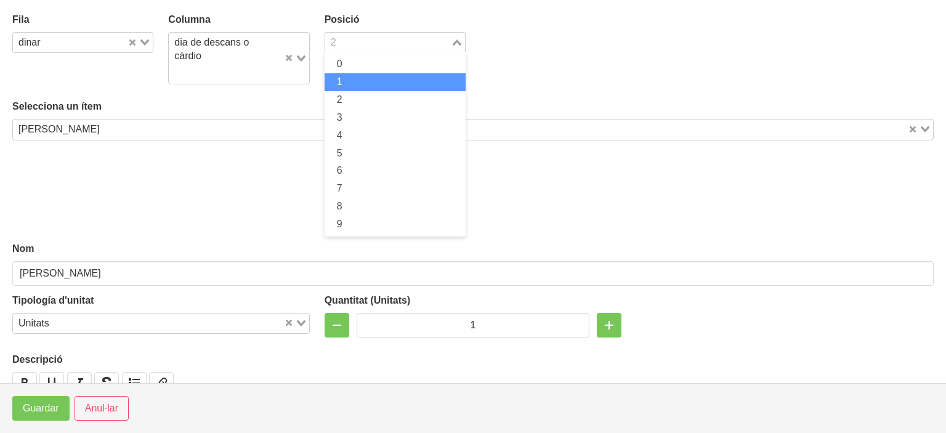
click at [347, 85] on li "1" at bounding box center [395, 82] width 141 height 18
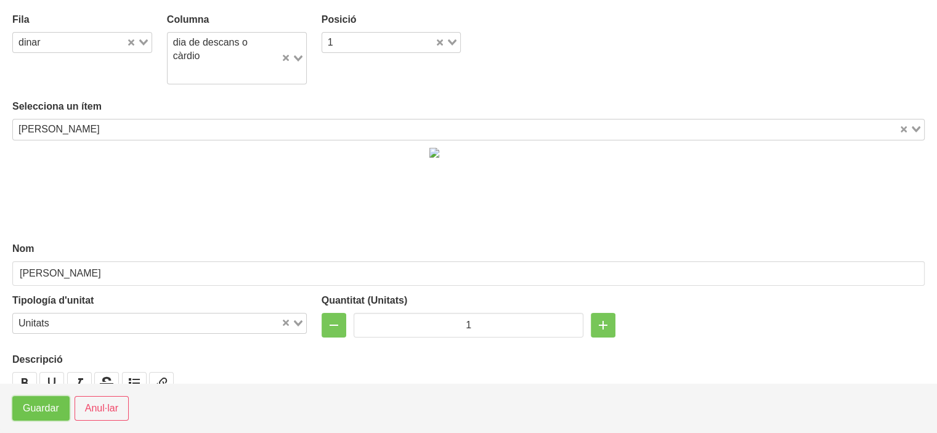
click at [32, 416] on span "Guardar" at bounding box center [41, 408] width 36 height 15
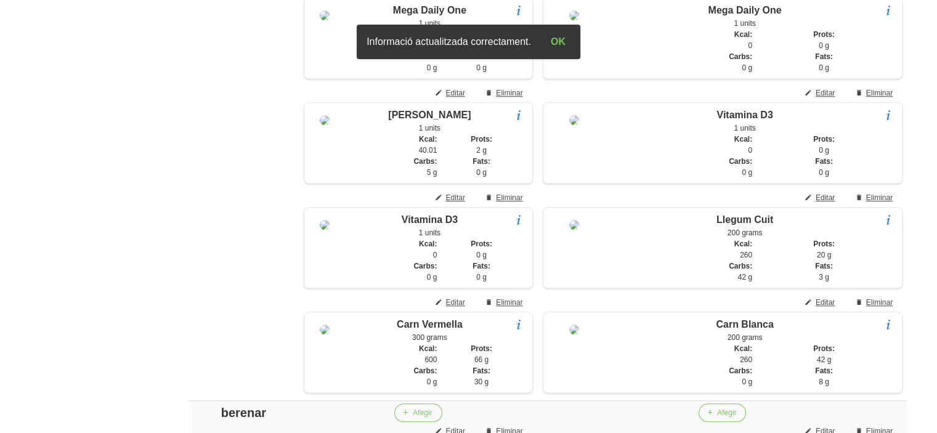
scroll to position [1020, 0]
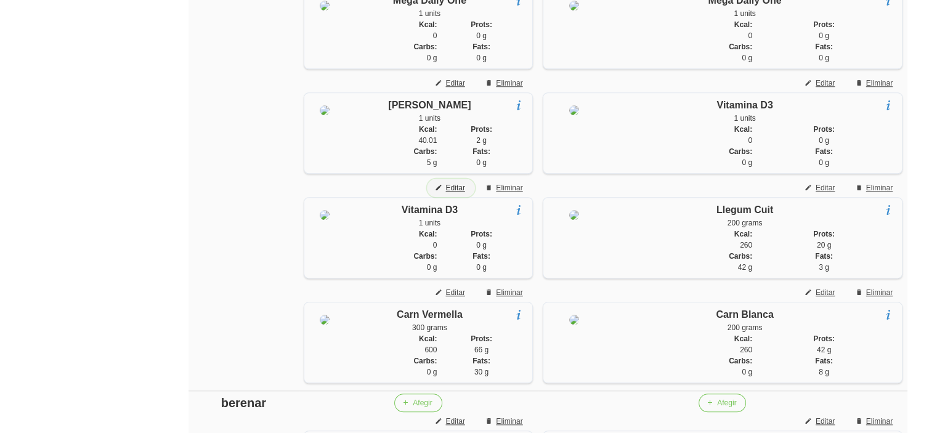
click at [459, 193] on span "Editar" at bounding box center [454, 187] width 19 height 11
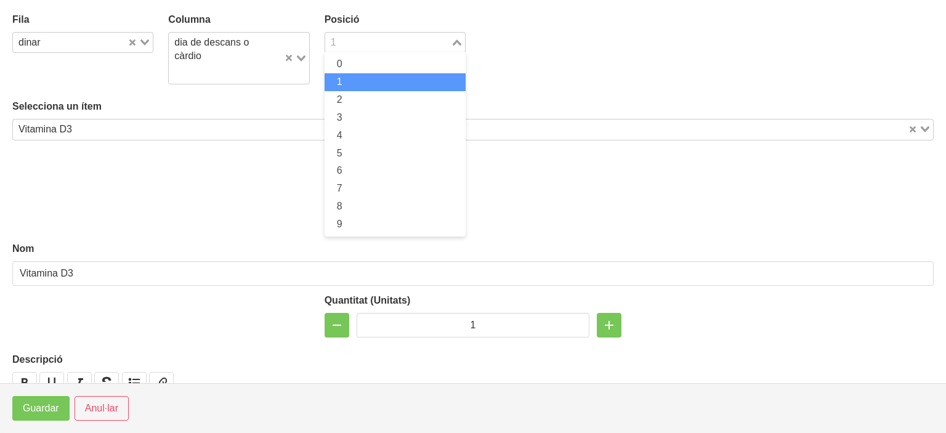
click at [355, 44] on input "Search for option" at bounding box center [387, 42] width 123 height 15
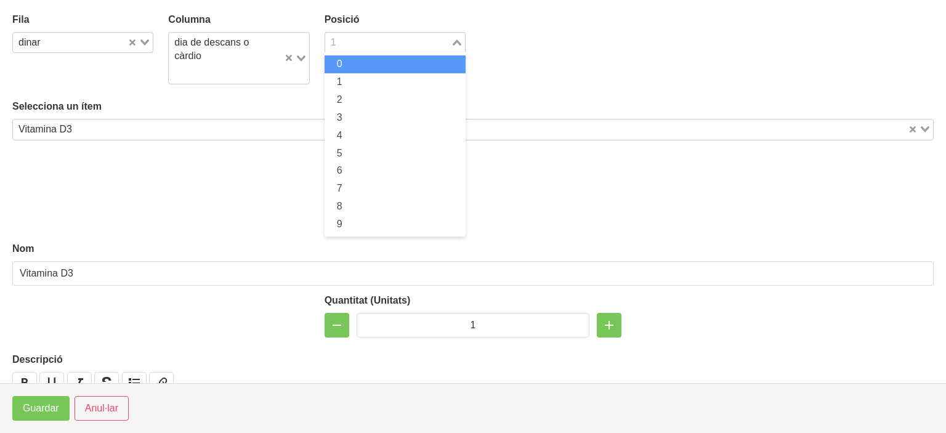
click at [345, 65] on li "0" at bounding box center [395, 64] width 141 height 18
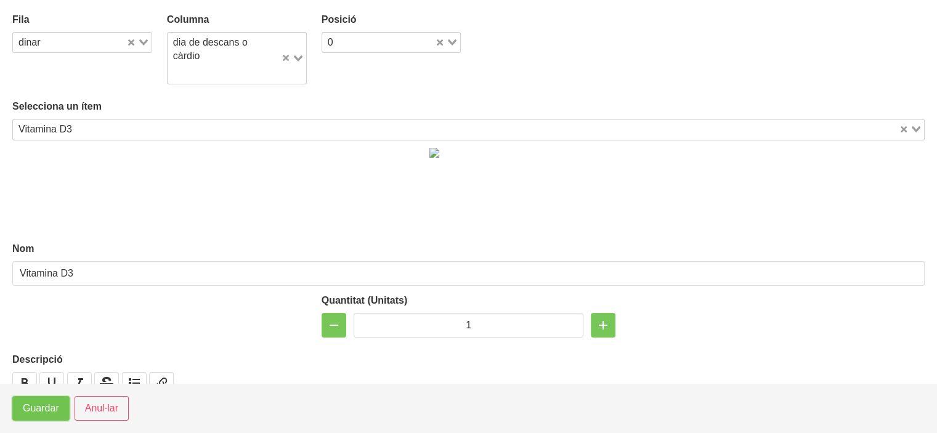
click at [29, 403] on span "Guardar" at bounding box center [41, 408] width 36 height 15
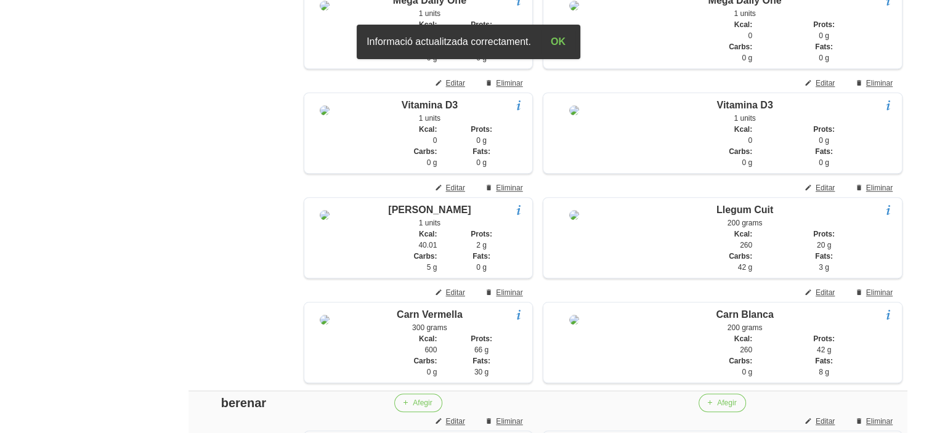
click at [29, 403] on aside "General Dashboard Seccions Clients Administradors Comunicacions Esdeveniments A…" at bounding box center [72, 180] width 159 height 2335
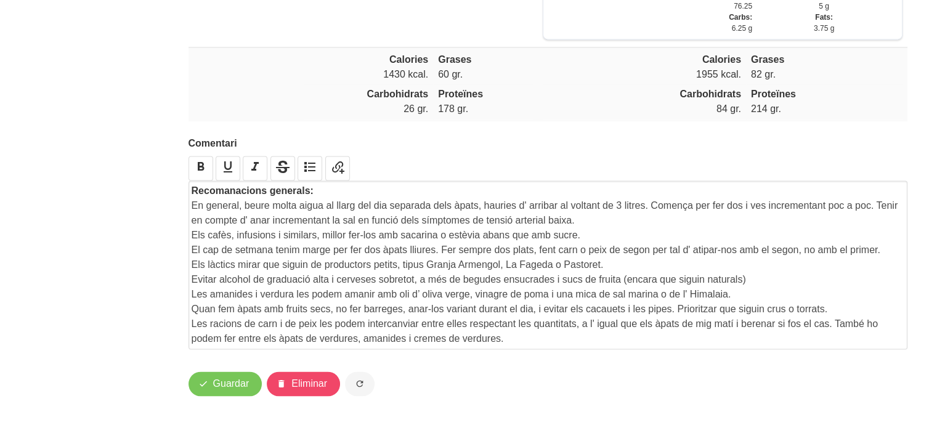
scroll to position [1990, 0]
click at [219, 384] on span "Guardar" at bounding box center [231, 383] width 36 height 15
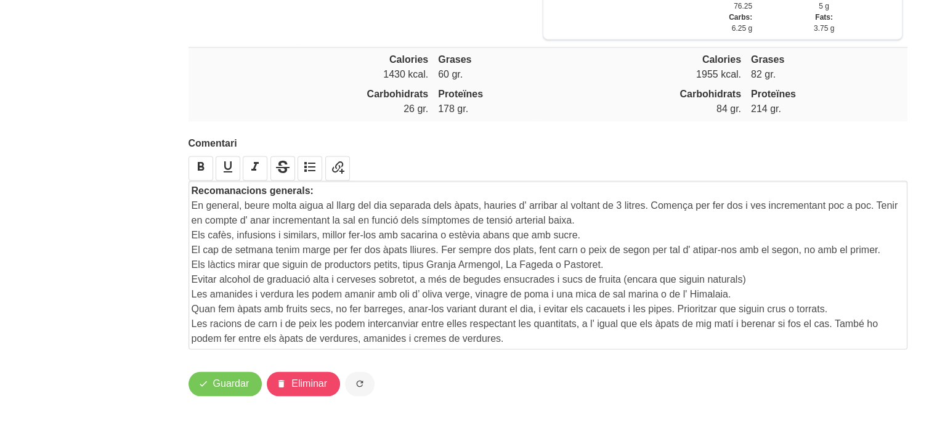
scroll to position [1967, 0]
click at [778, 317] on p "Quan fem àpats amb fruits secs, no fer barreges, anar-los variant durant el dia…" at bounding box center [548, 309] width 713 height 15
click at [234, 391] on span "Guardar" at bounding box center [231, 383] width 36 height 15
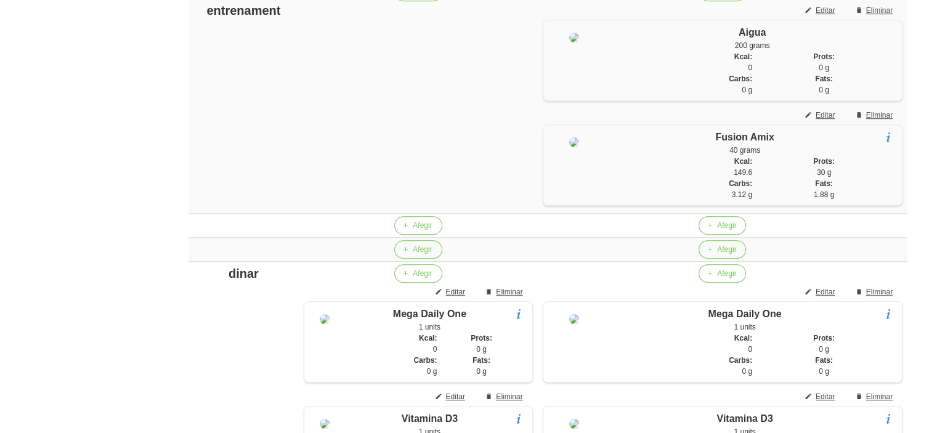
scroll to position [0, 0]
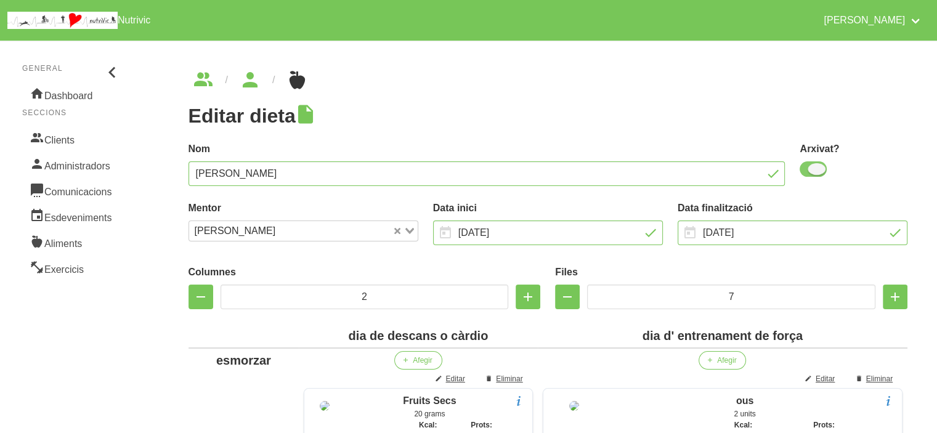
click at [814, 172] on span at bounding box center [812, 168] width 27 height 15
click at [807, 172] on input "checkbox" at bounding box center [803, 169] width 8 height 8
checkbox input "false"
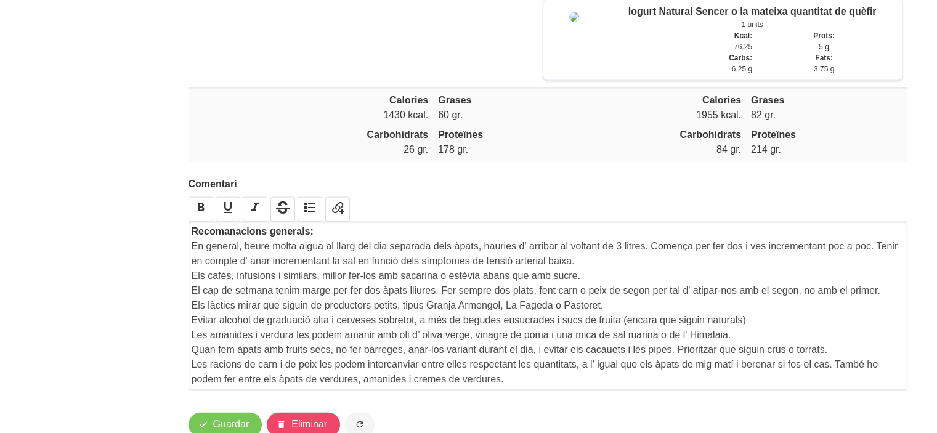
scroll to position [1990, 0]
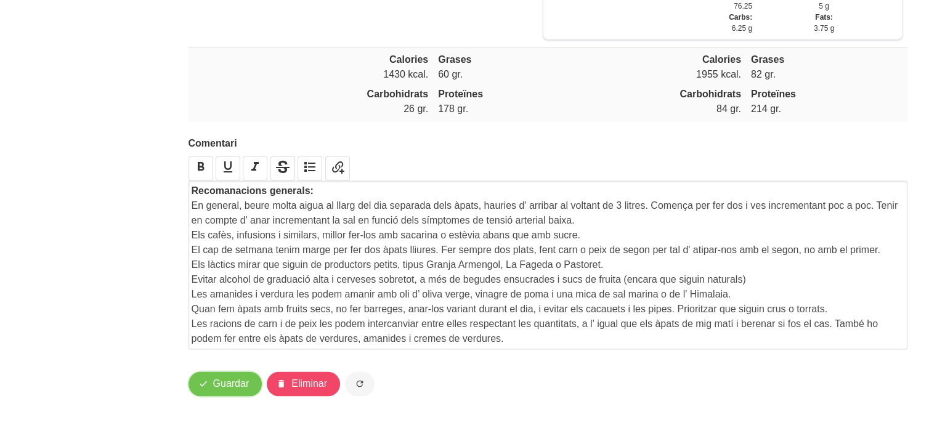
click at [232, 389] on span "Guardar" at bounding box center [231, 383] width 36 height 15
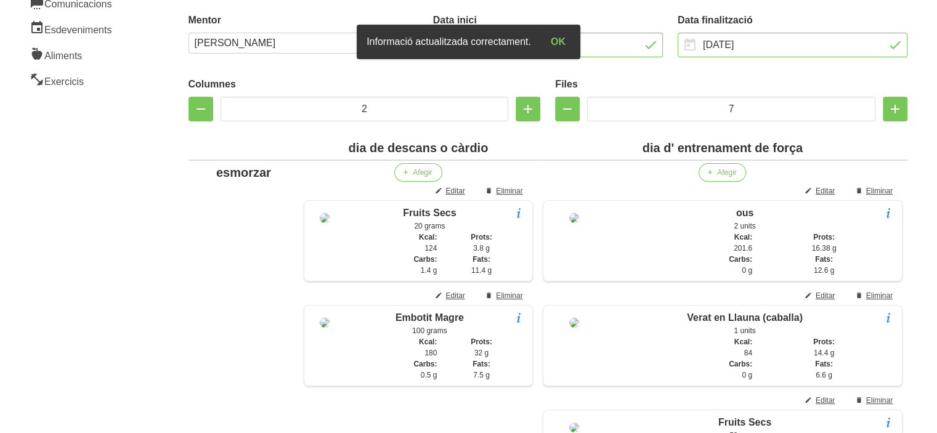
scroll to position [0, 0]
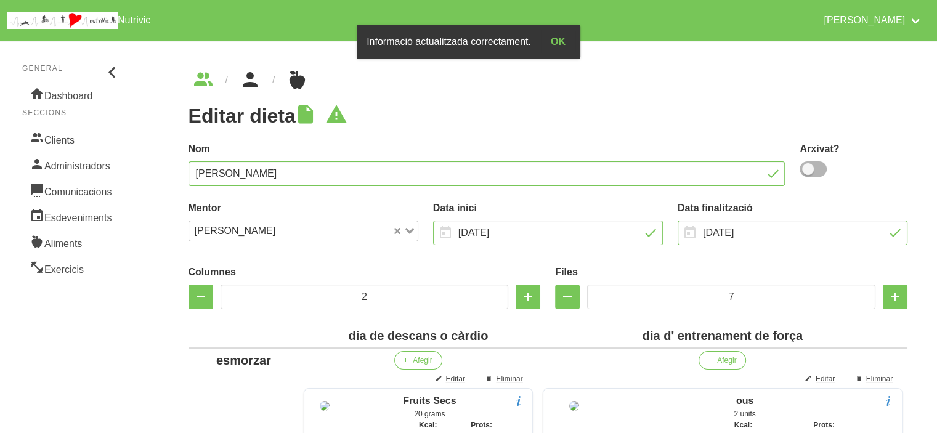
click at [250, 75] on icon "breadcrumbs" at bounding box center [250, 79] width 22 height 33
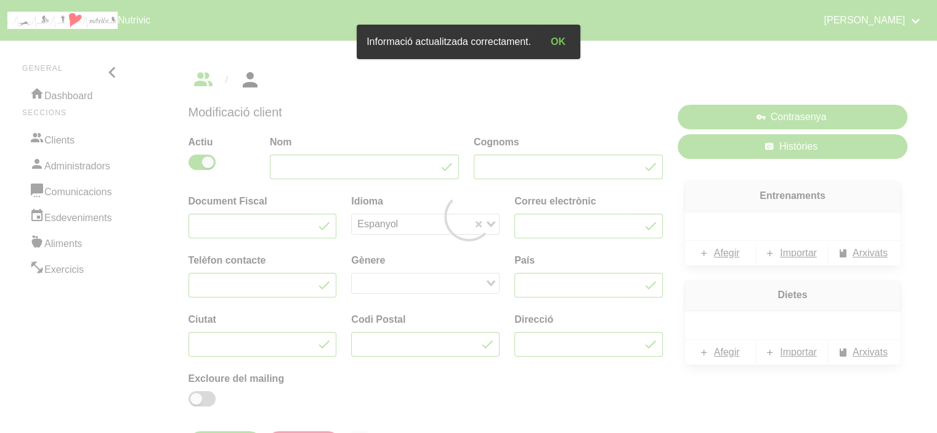
type input "Blanca"
type input "[PERSON_NAME]"
type input "[EMAIL_ADDRESS][DOMAIN_NAME]"
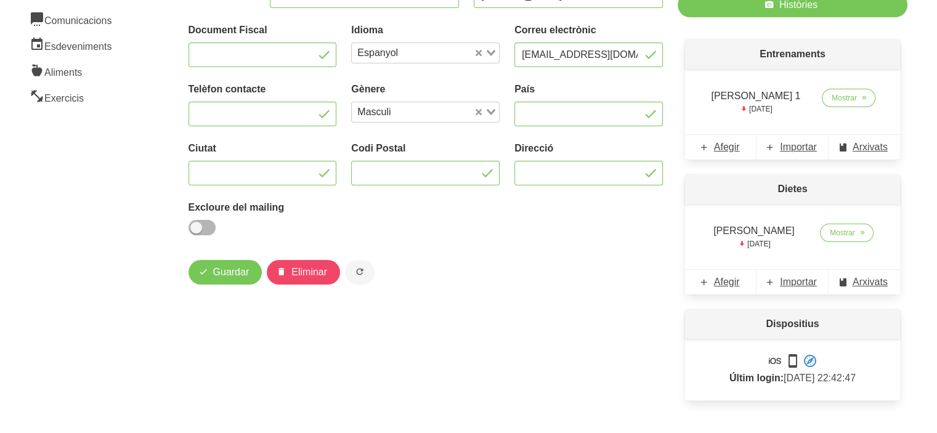
scroll to position [182, 0]
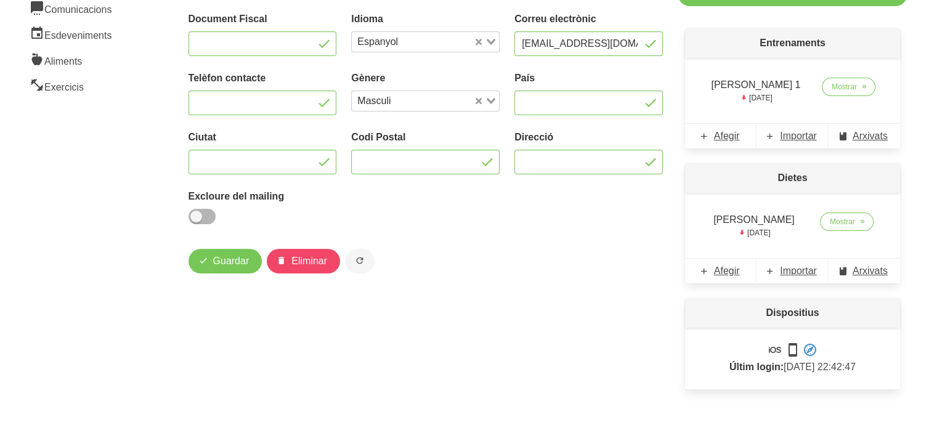
click at [670, 304] on div "Enviar Benvinguda Contrasenya Històries Entrenaments [PERSON_NAME] 1 [DATE] Mos…" at bounding box center [792, 160] width 244 height 490
click at [522, 297] on div "Modificació client Actiu Nom [PERSON_NAME] Document Fiscal Idioma Espanyol Load…" at bounding box center [425, 160] width 489 height 490
